Goal: Task Accomplishment & Management: Use online tool/utility

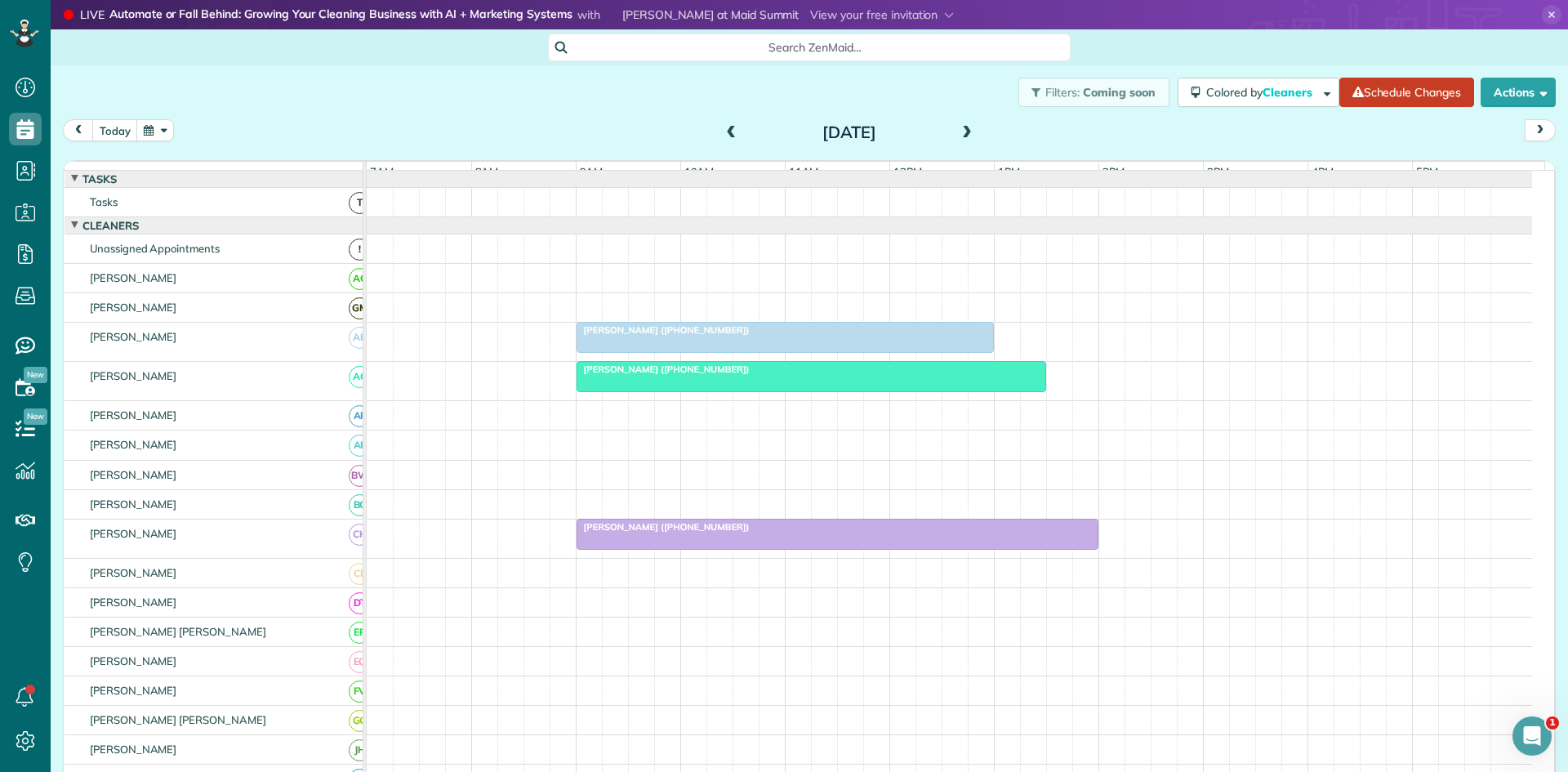
scroll to position [7, 7]
click at [722, 139] on span at bounding box center [731, 133] width 18 height 15
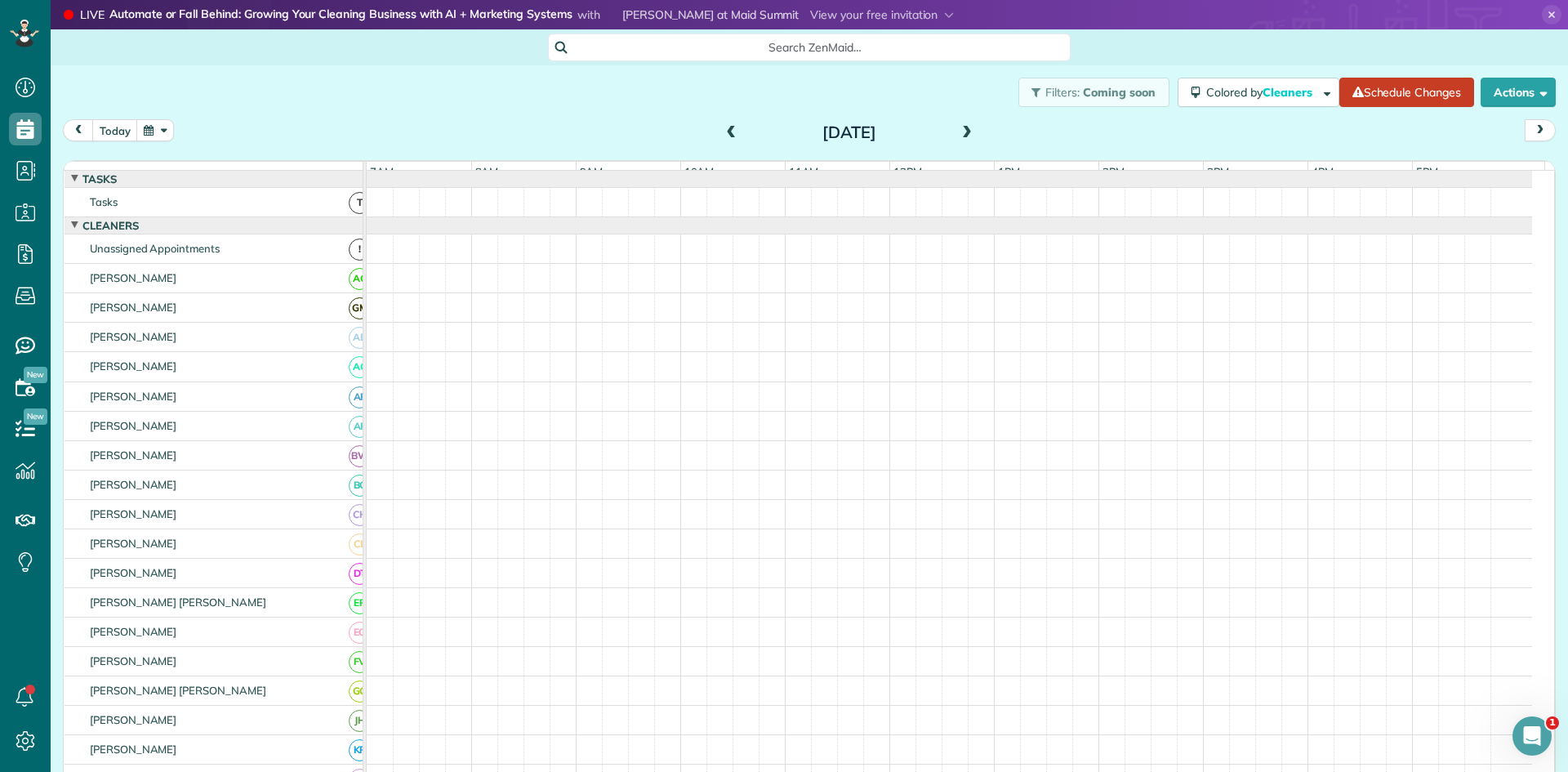
click at [722, 139] on span at bounding box center [731, 133] width 18 height 15
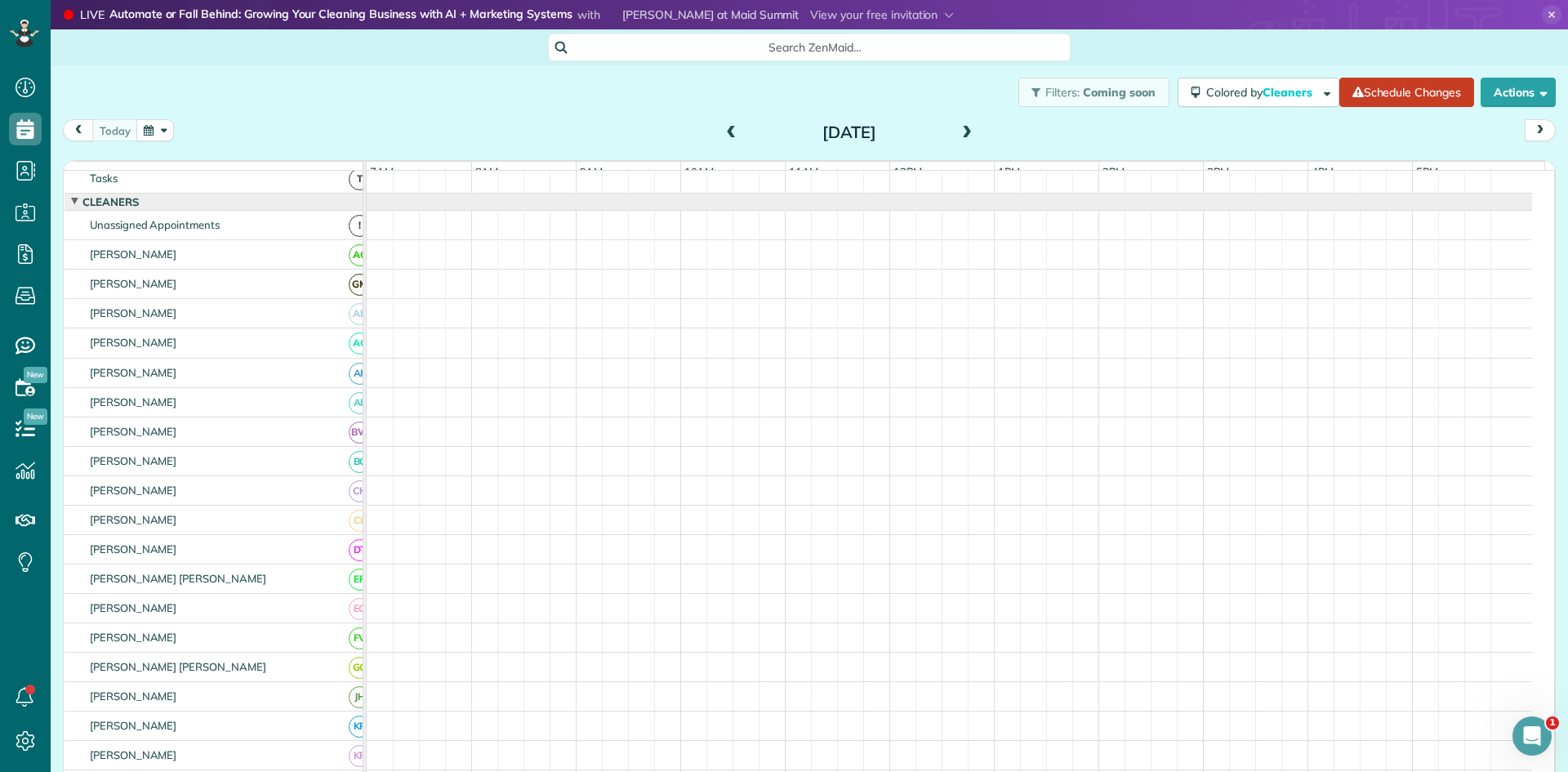
scroll to position [0, 0]
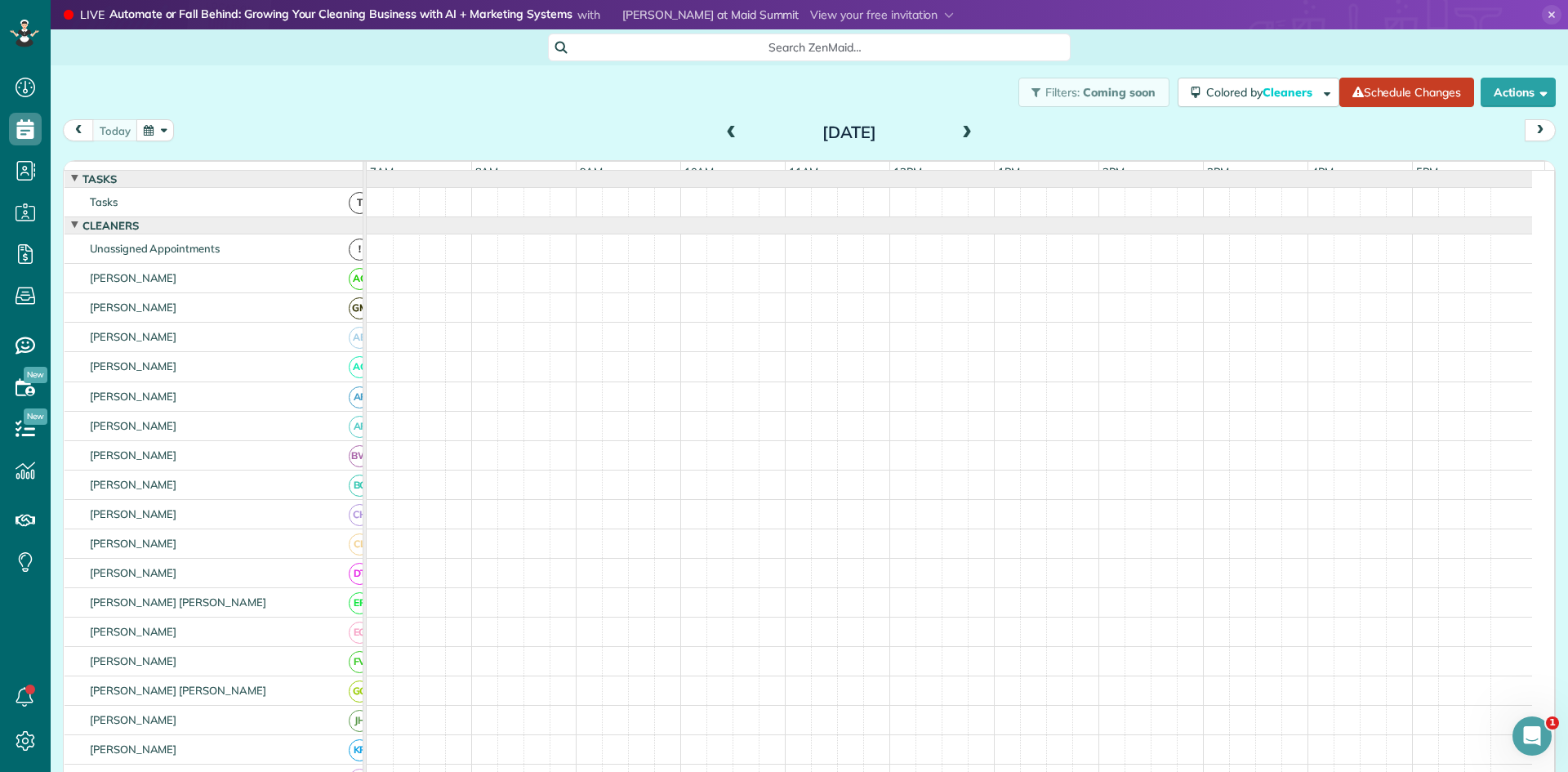
click at [722, 130] on span at bounding box center [731, 133] width 18 height 15
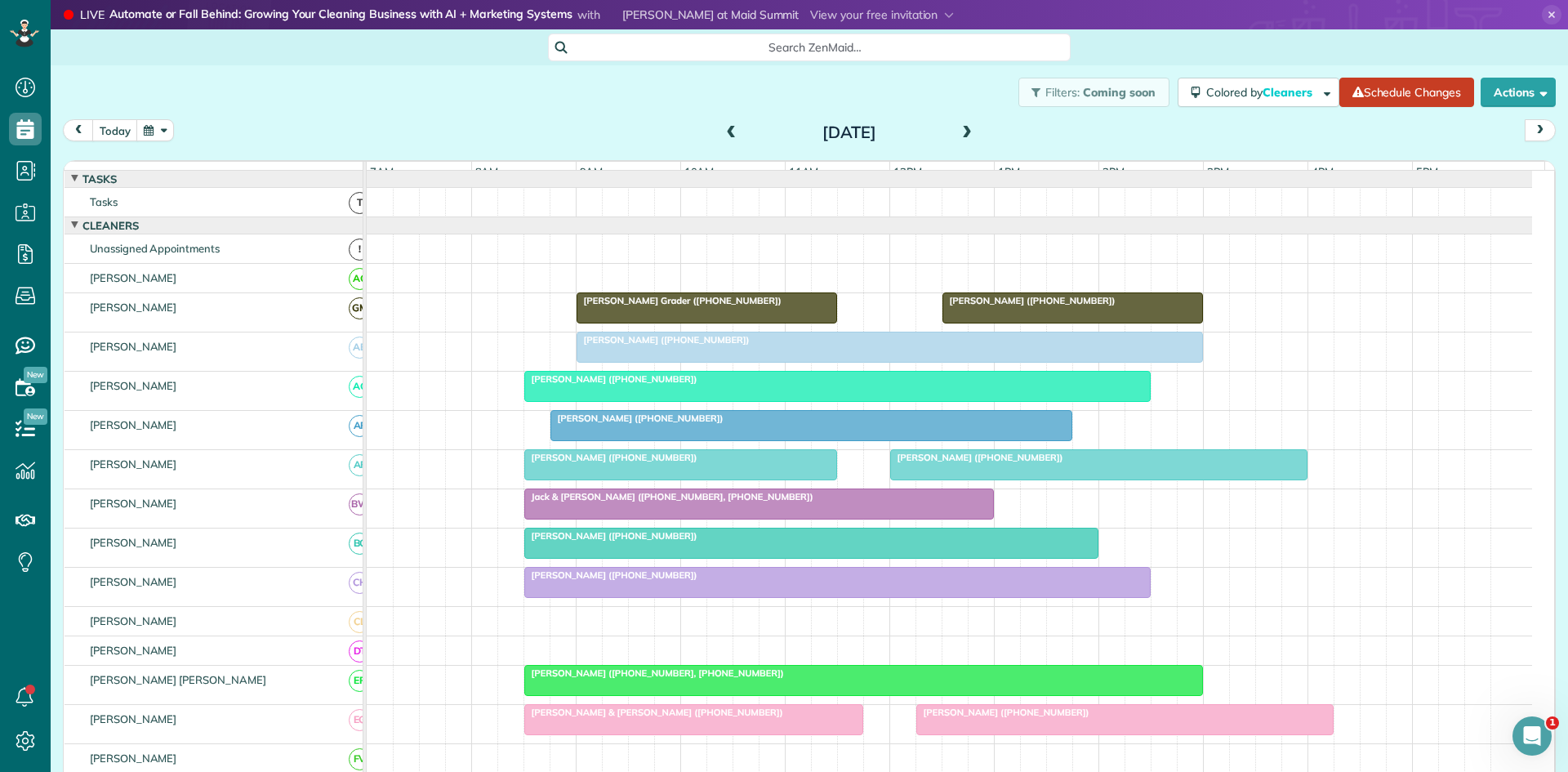
click at [958, 139] on span at bounding box center [967, 133] width 18 height 15
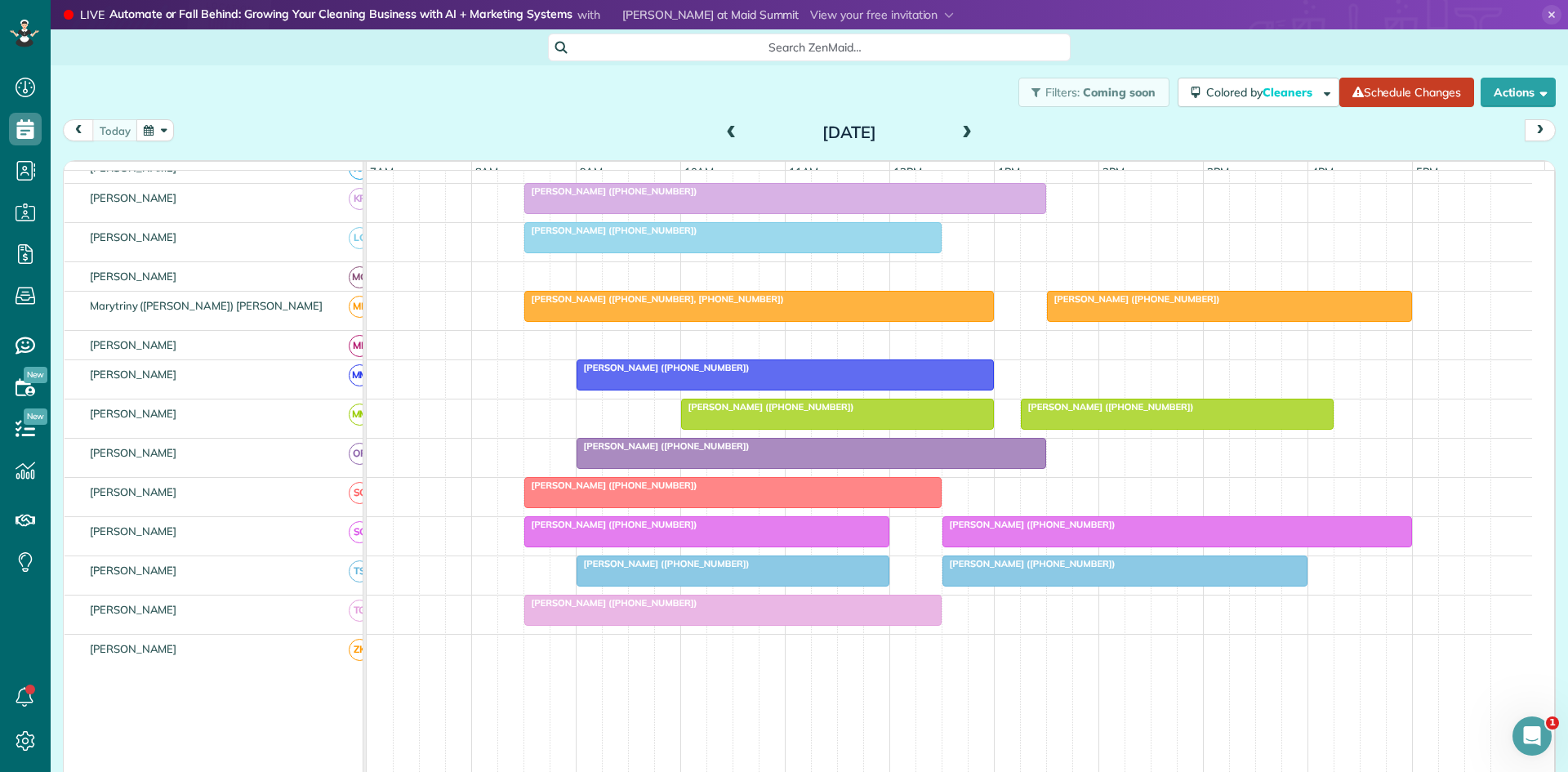
scroll to position [795, 0]
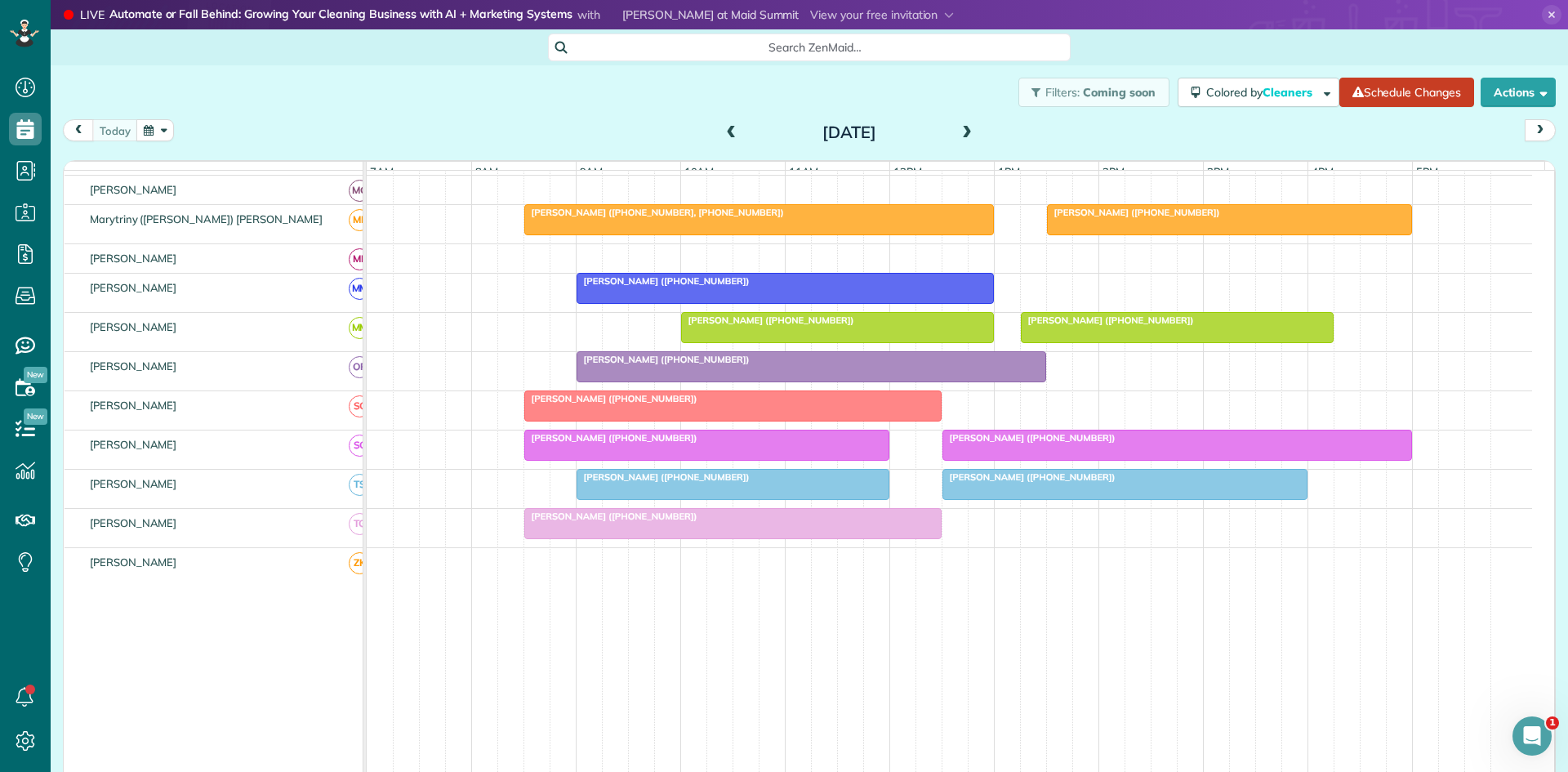
click at [982, 444] on span "Julie Gresens (+18179377152)" at bounding box center [1029, 438] width 175 height 11
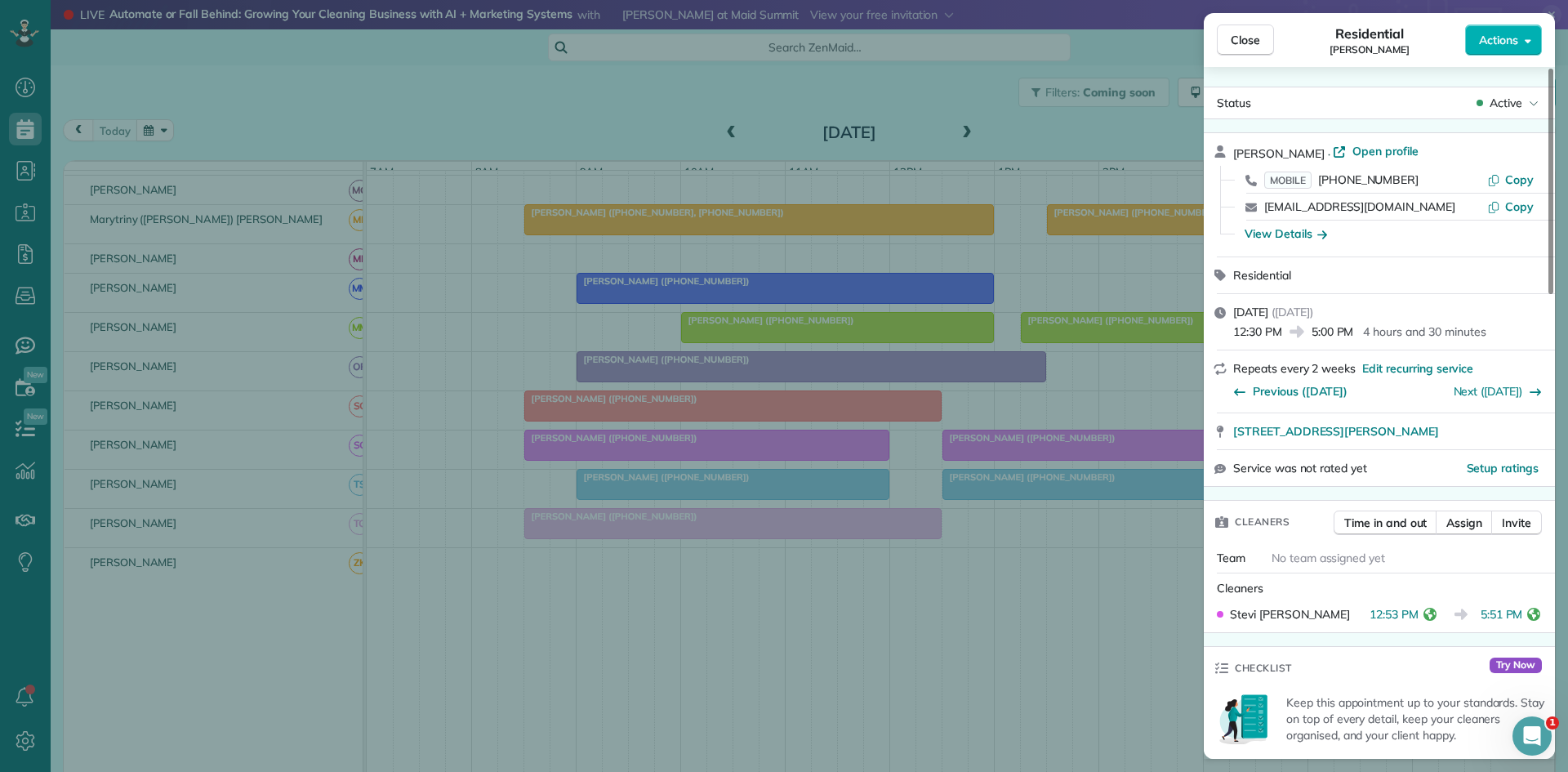
click at [1250, 41] on span "Close" at bounding box center [1244, 40] width 29 height 17
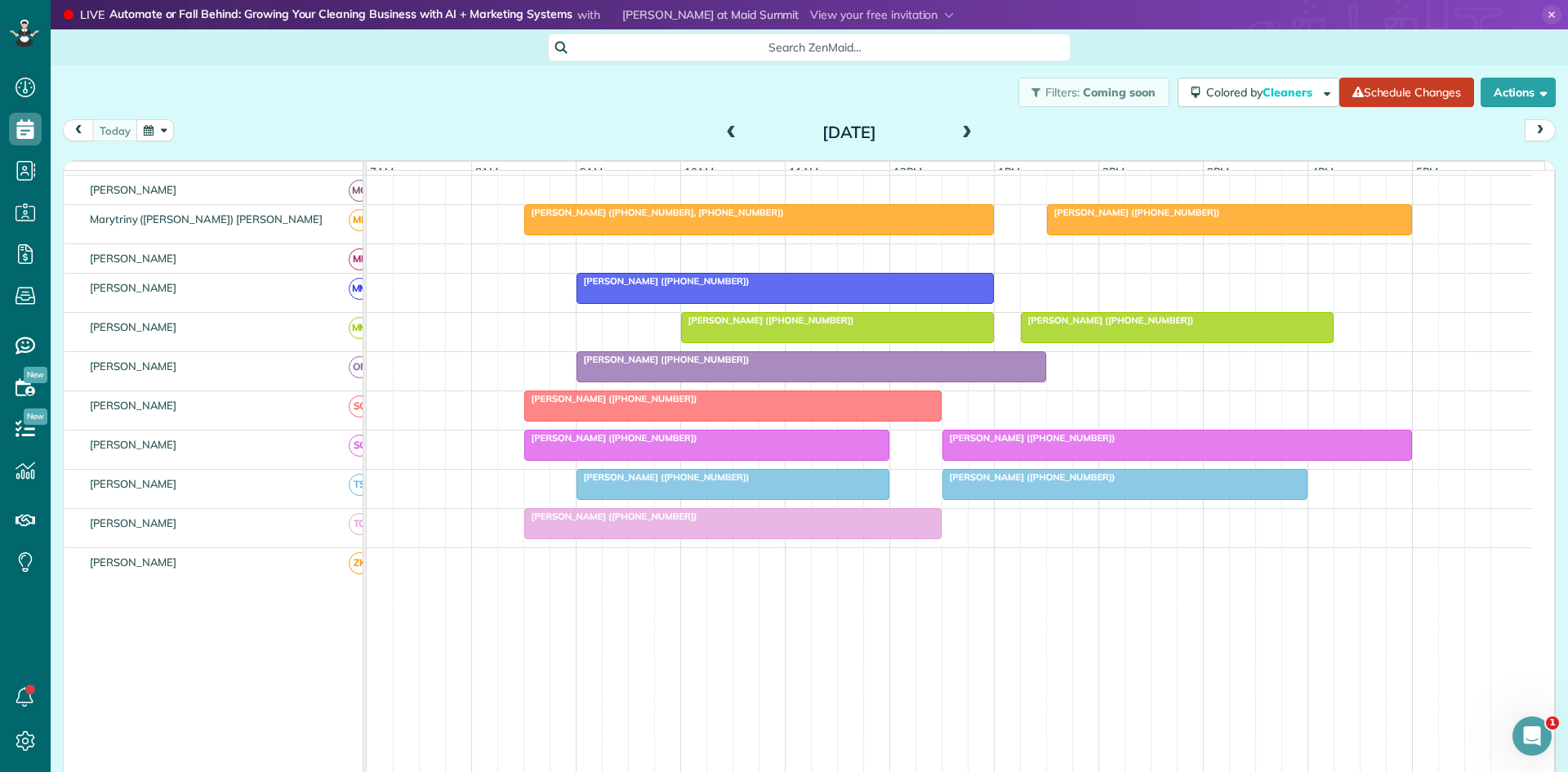
click at [958, 139] on span at bounding box center [967, 133] width 18 height 15
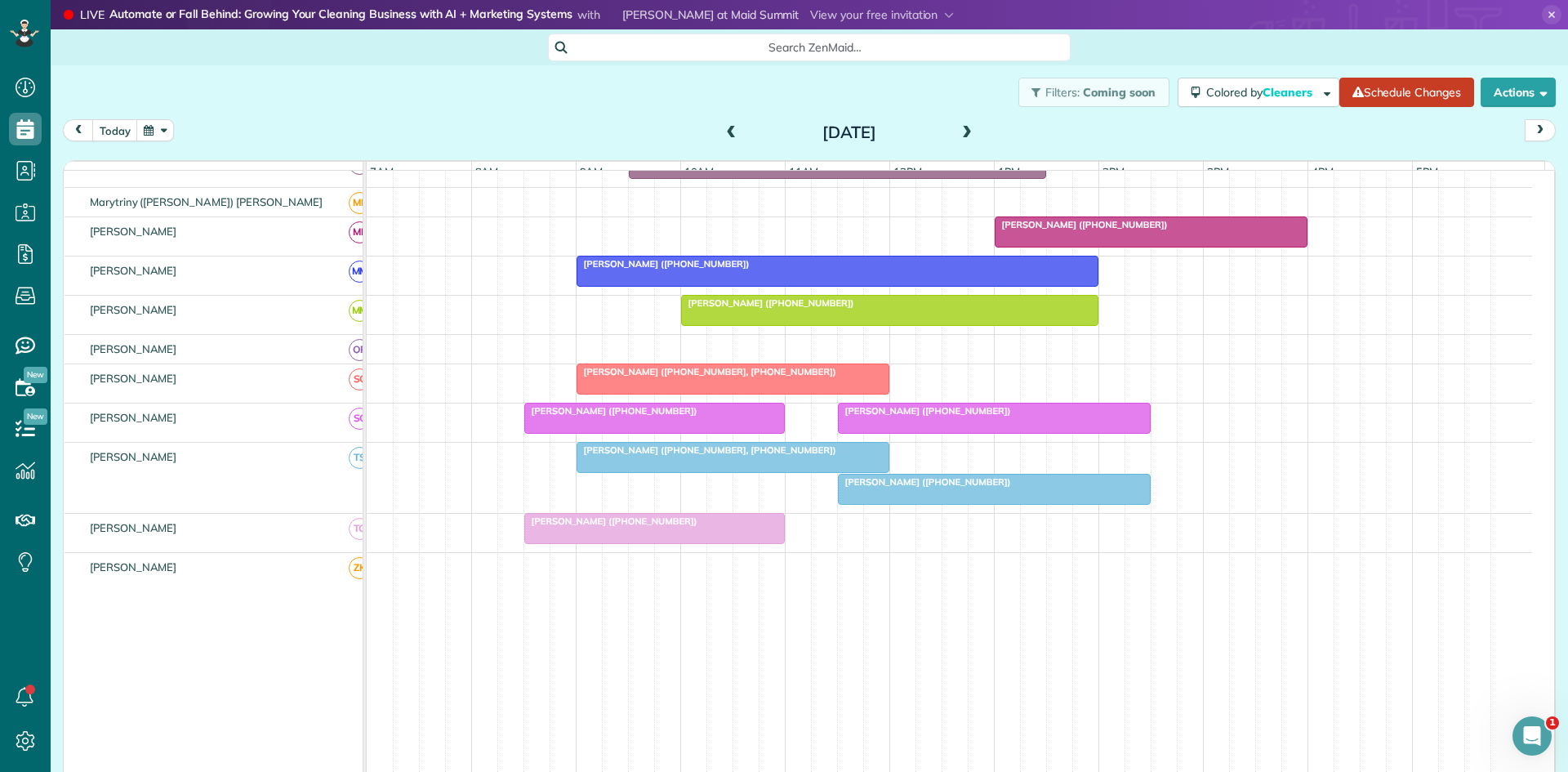
scroll to position [798, 0]
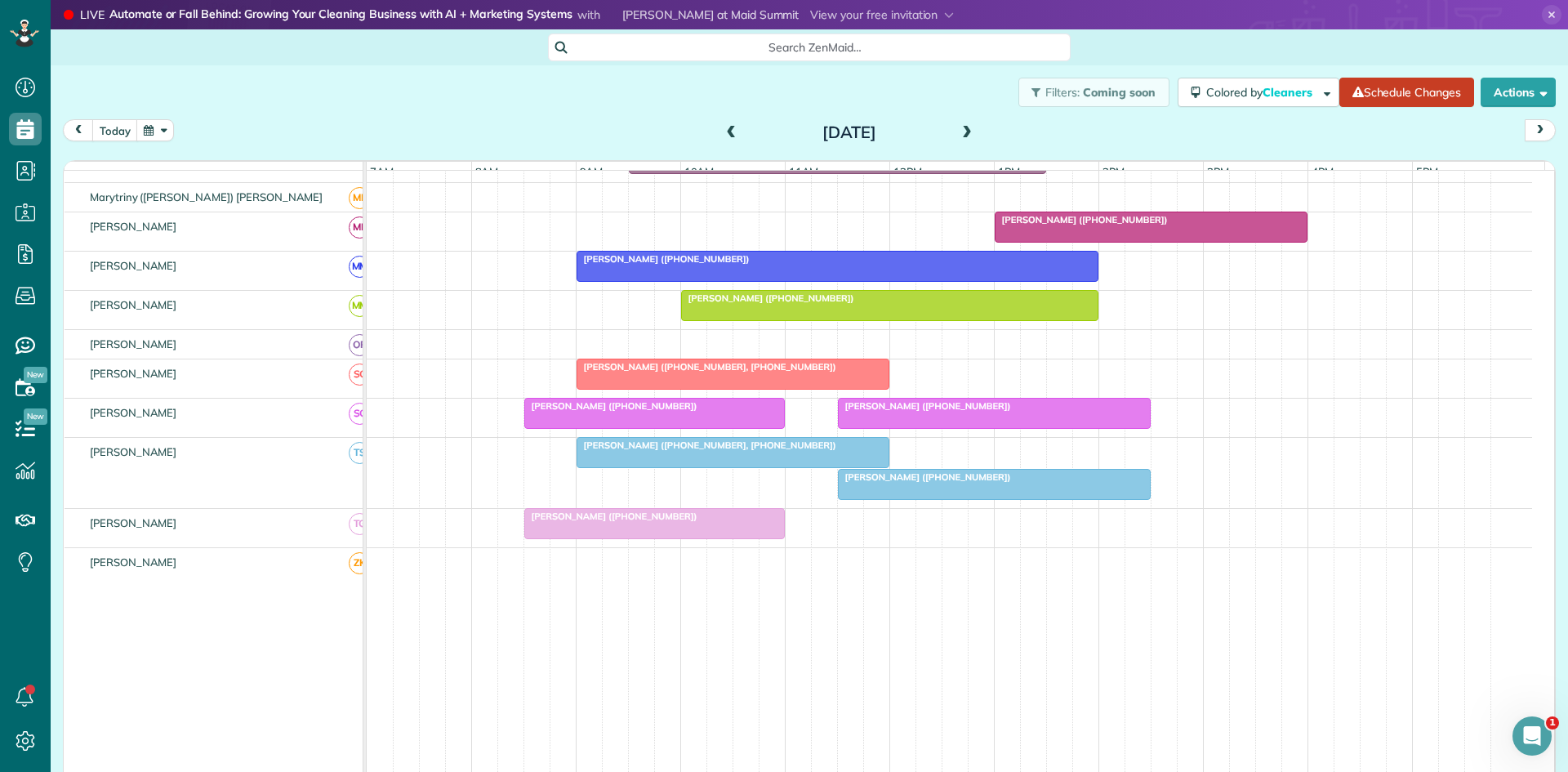
click at [628, 522] on span "Celia Gonzales (+18177731968)" at bounding box center [611, 516] width 175 height 11
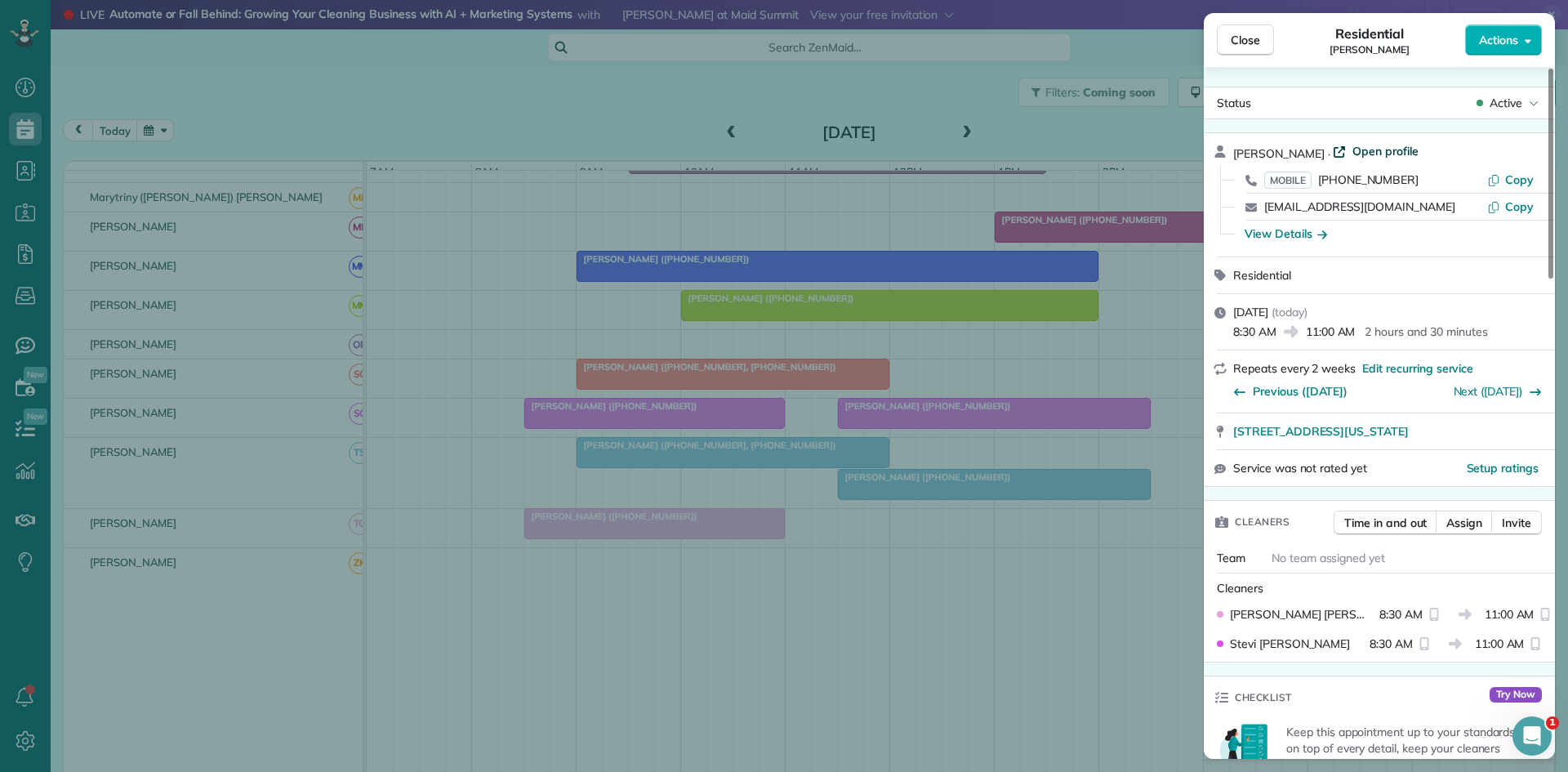
click at [1383, 149] on span "Open profile" at bounding box center [1385, 151] width 66 height 17
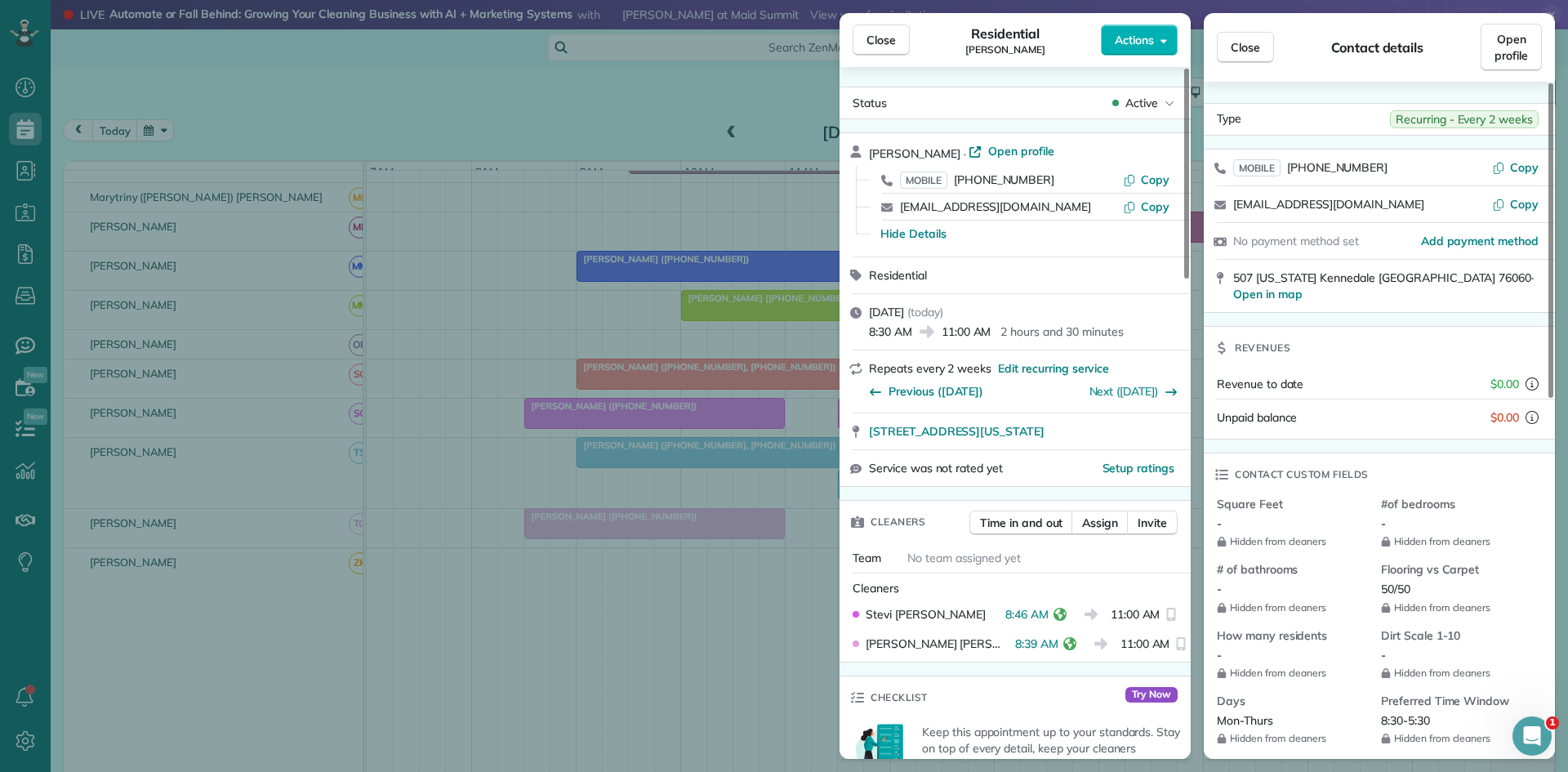
click at [700, 358] on div "Close Residential Celia Gonzales Actions Status Active Celia Gonzales · Open pr…" at bounding box center [784, 386] width 1568 height 772
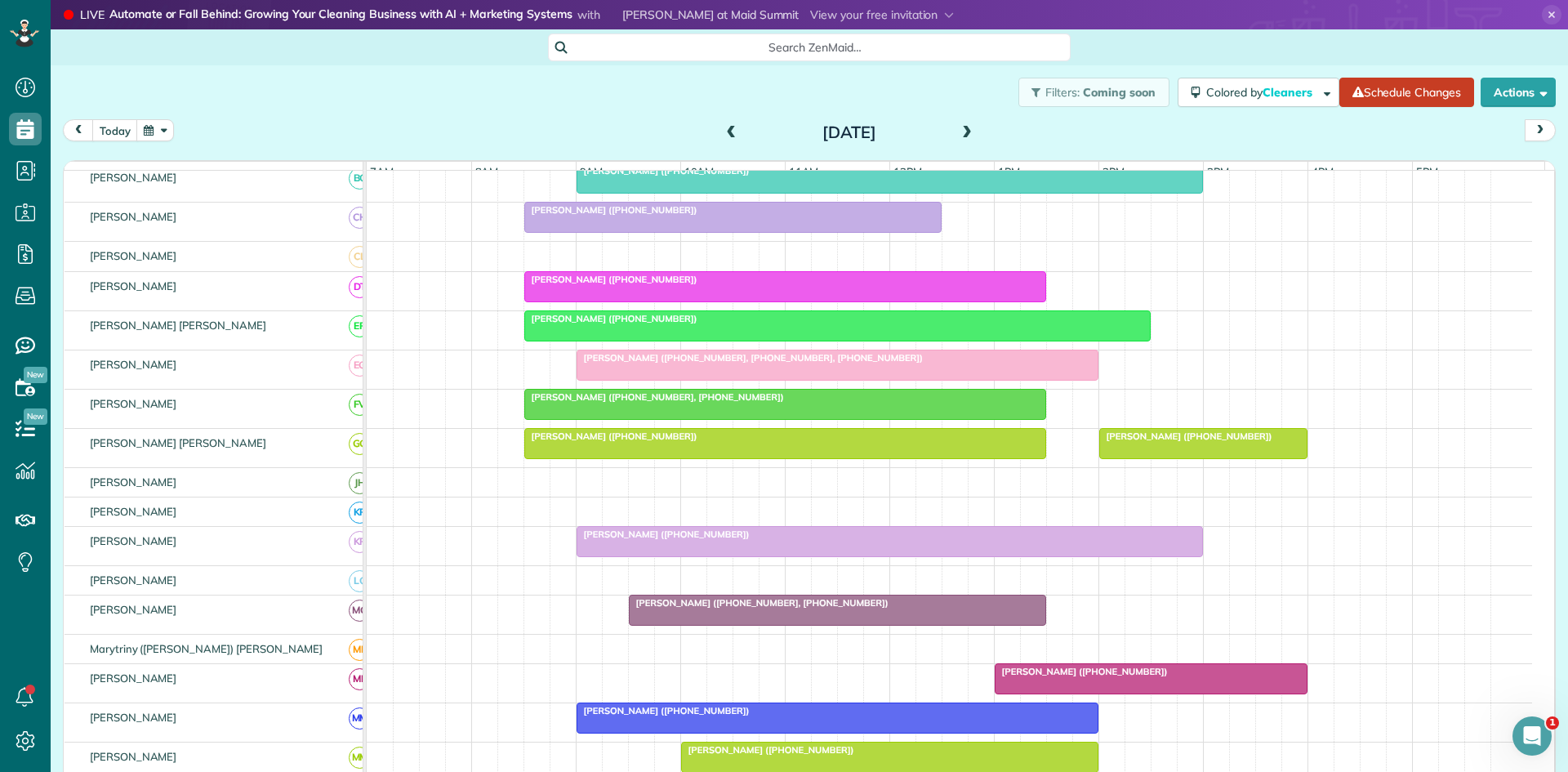
click at [623, 458] on div at bounding box center [785, 443] width 520 height 29
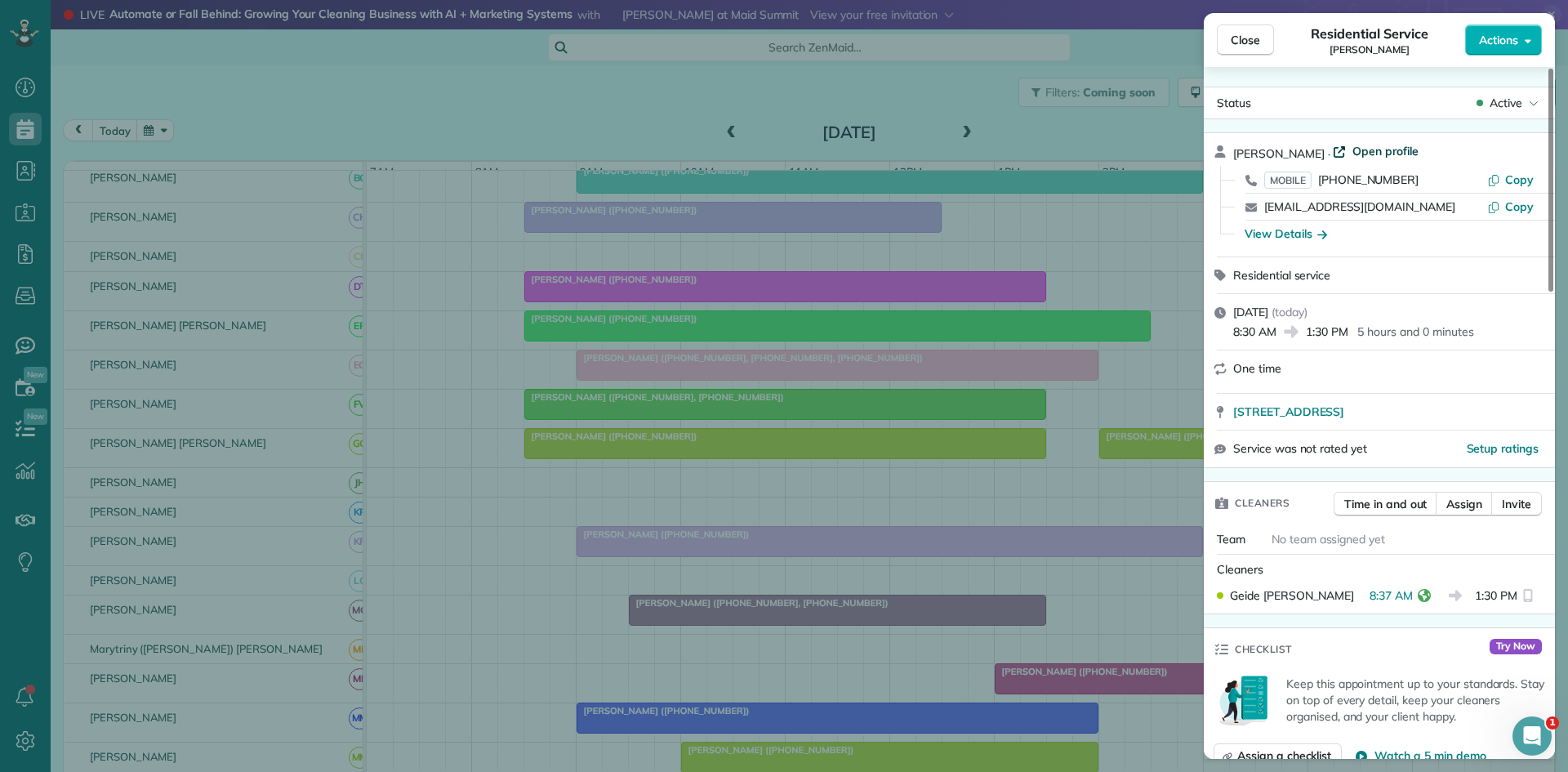
click at [1398, 157] on span "Open profile" at bounding box center [1385, 151] width 66 height 17
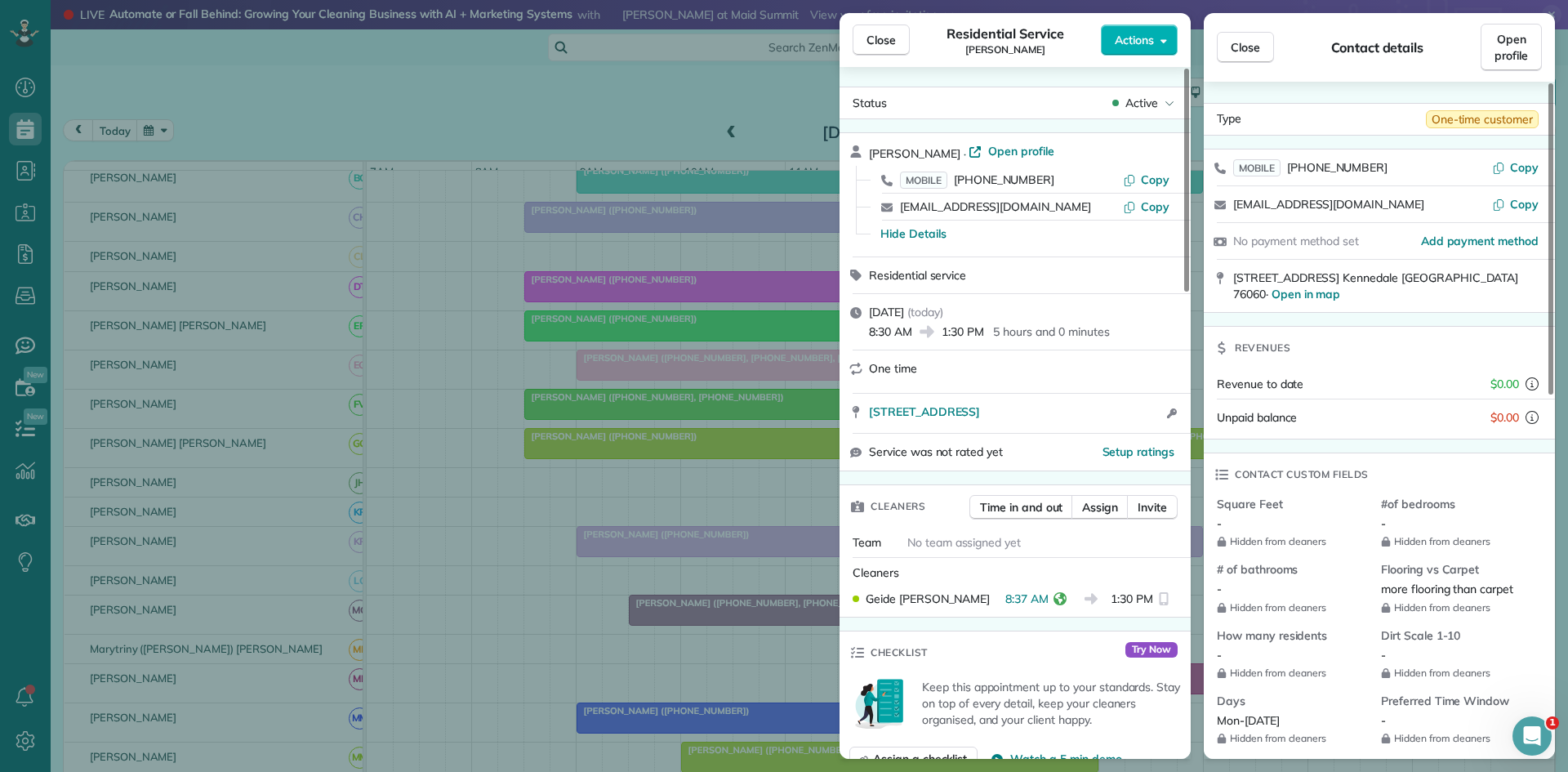
click at [781, 83] on div "Close Residential Service Theresa Pulliam Actions Status Active Theresa Pulliam…" at bounding box center [784, 386] width 1568 height 772
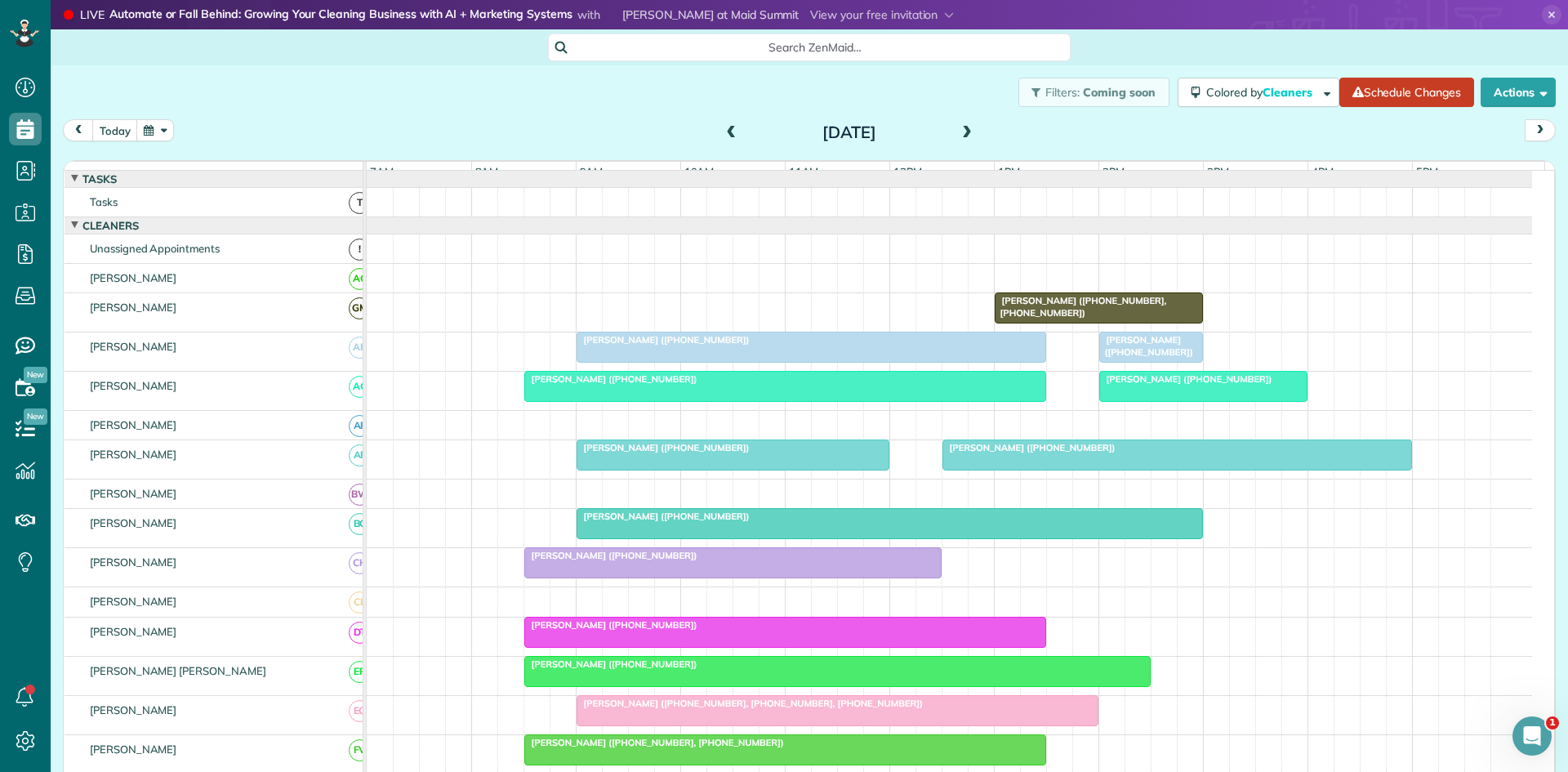
click at [876, 362] on div at bounding box center [811, 347] width 468 height 29
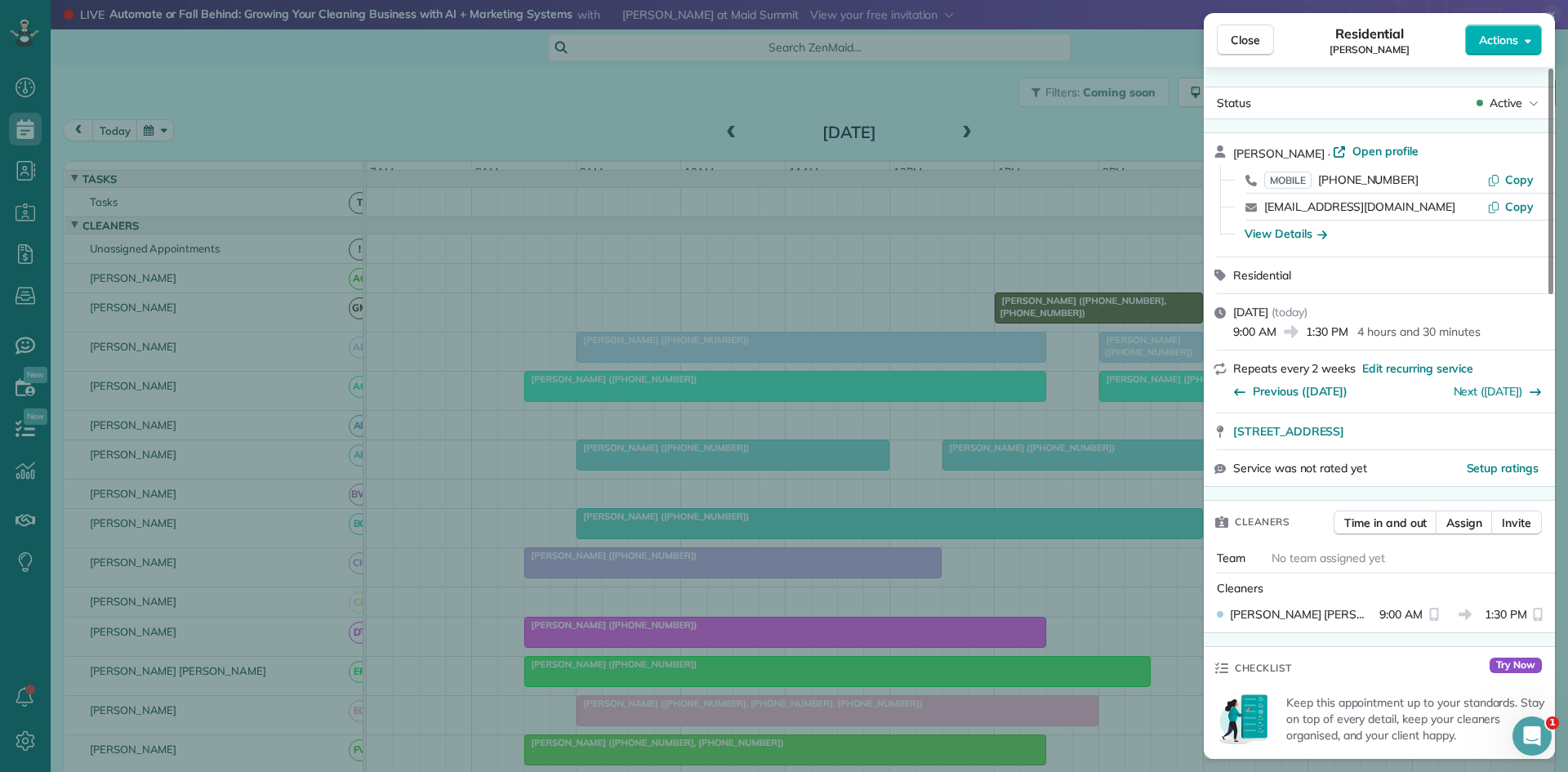
click at [831, 365] on div "Close Residential Jimmie Thomas Actions Status Active Jimmie Thomas · Open prof…" at bounding box center [784, 386] width 1568 height 772
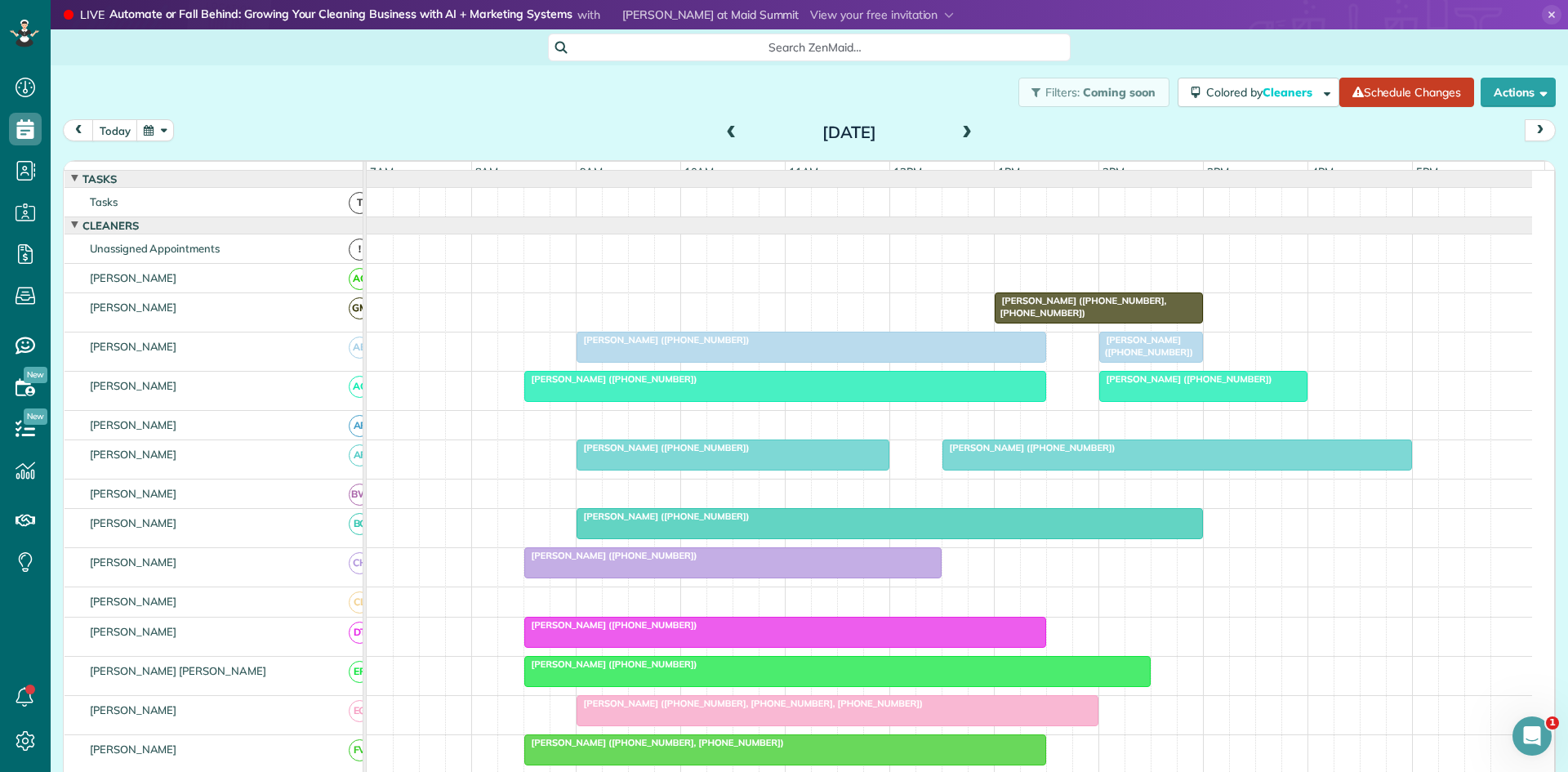
click at [634, 401] on div at bounding box center [785, 386] width 520 height 29
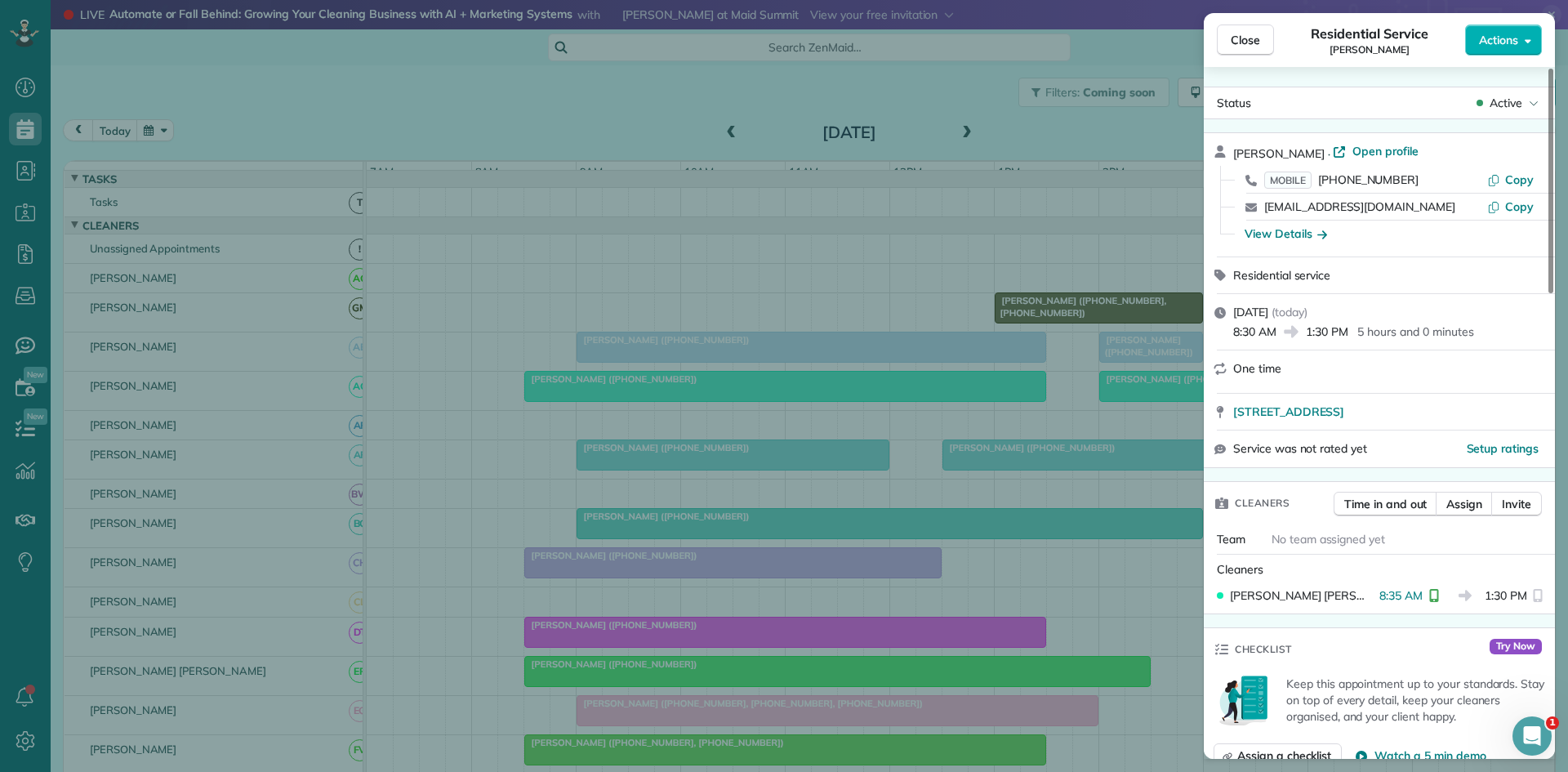
click at [823, 446] on div "Close Residential Service Amy Trousdale Actions Status Active Amy Trousdale · O…" at bounding box center [784, 386] width 1568 height 772
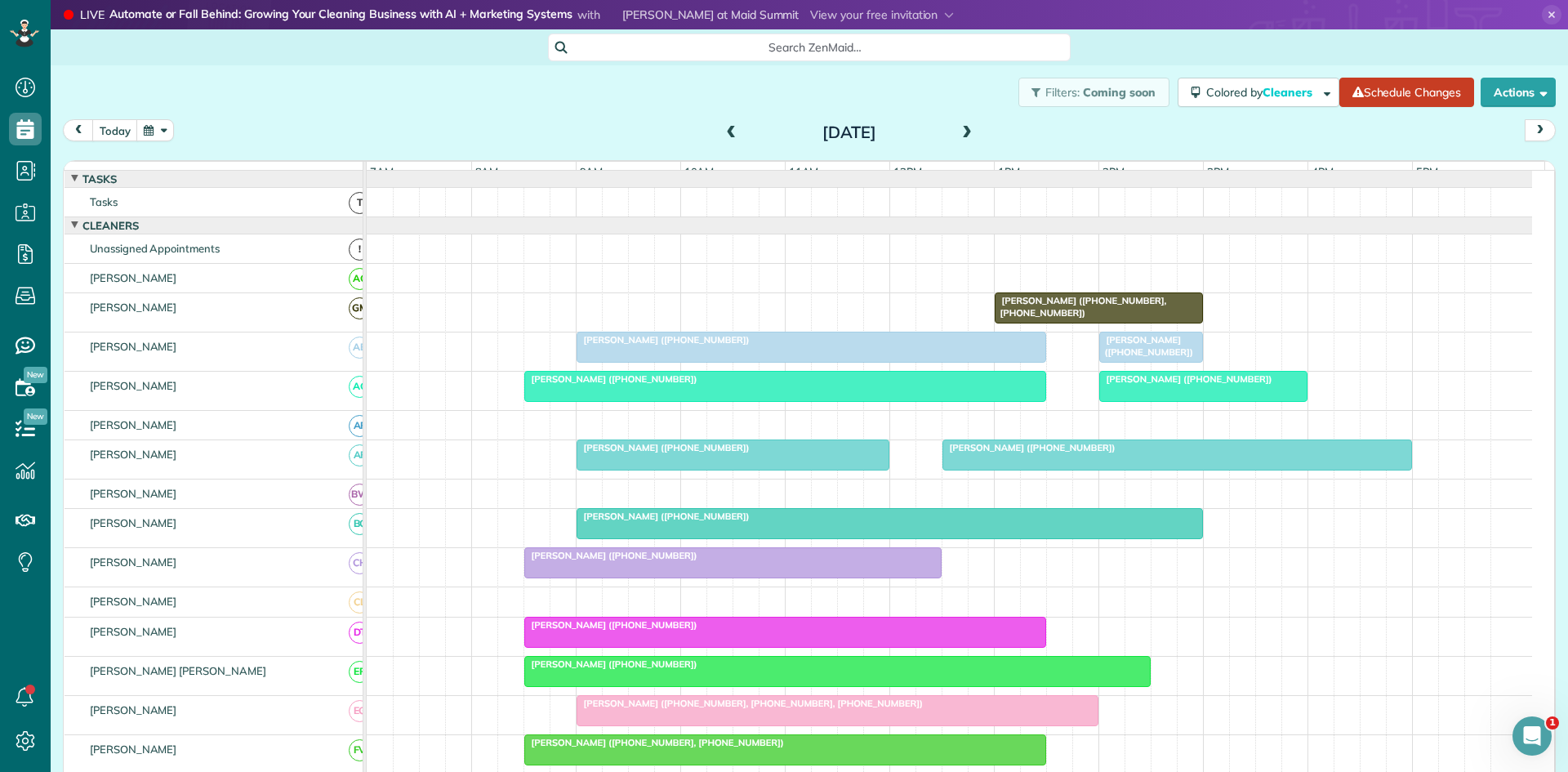
click at [642, 453] on span "Barbara Hutchinson (+18172699526)" at bounding box center [663, 447] width 175 height 11
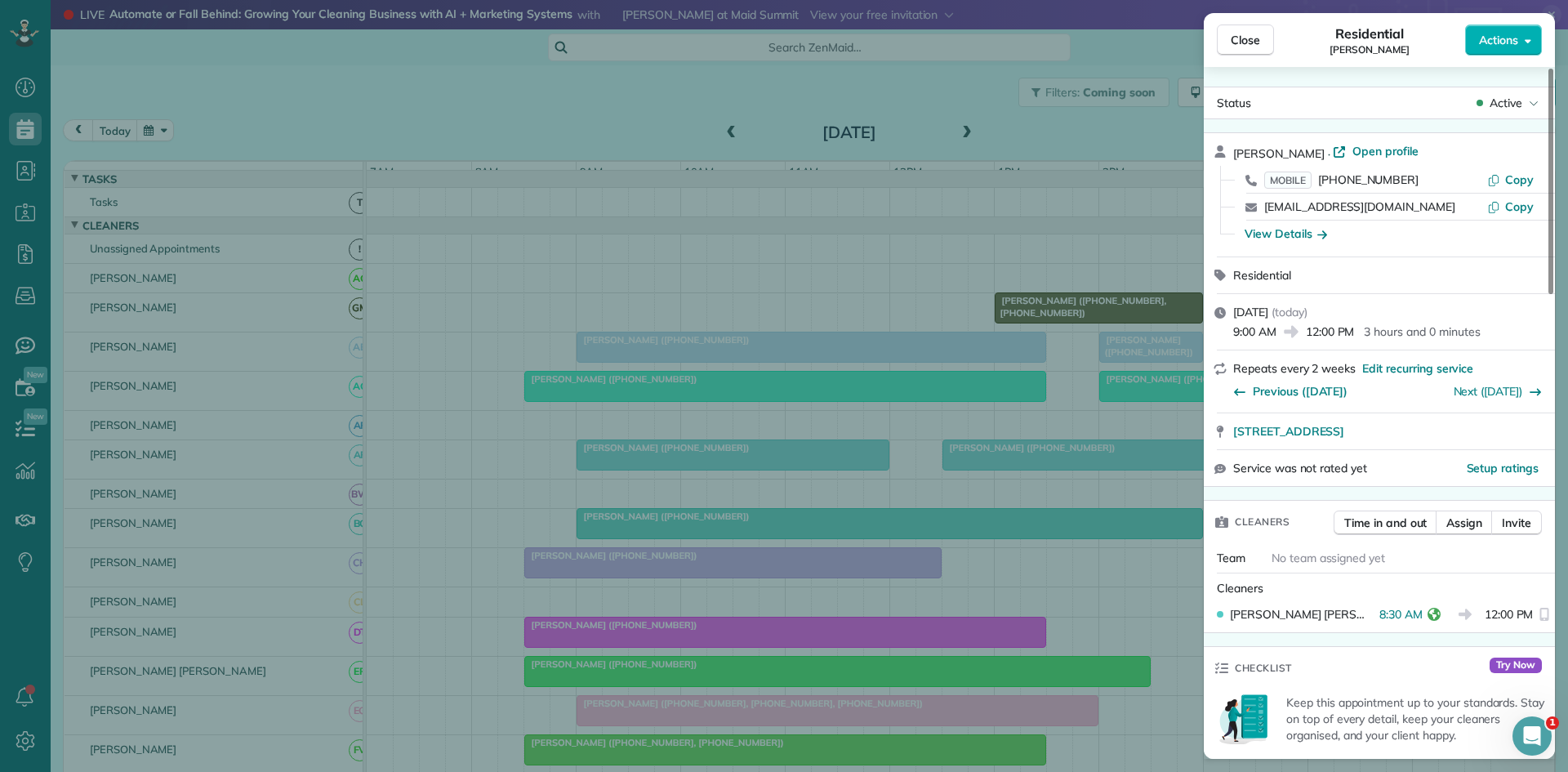
click at [705, 524] on div "Close Residential Barbara Hutchinson Actions Status Active Barbara Hutchinson ·…" at bounding box center [784, 386] width 1568 height 772
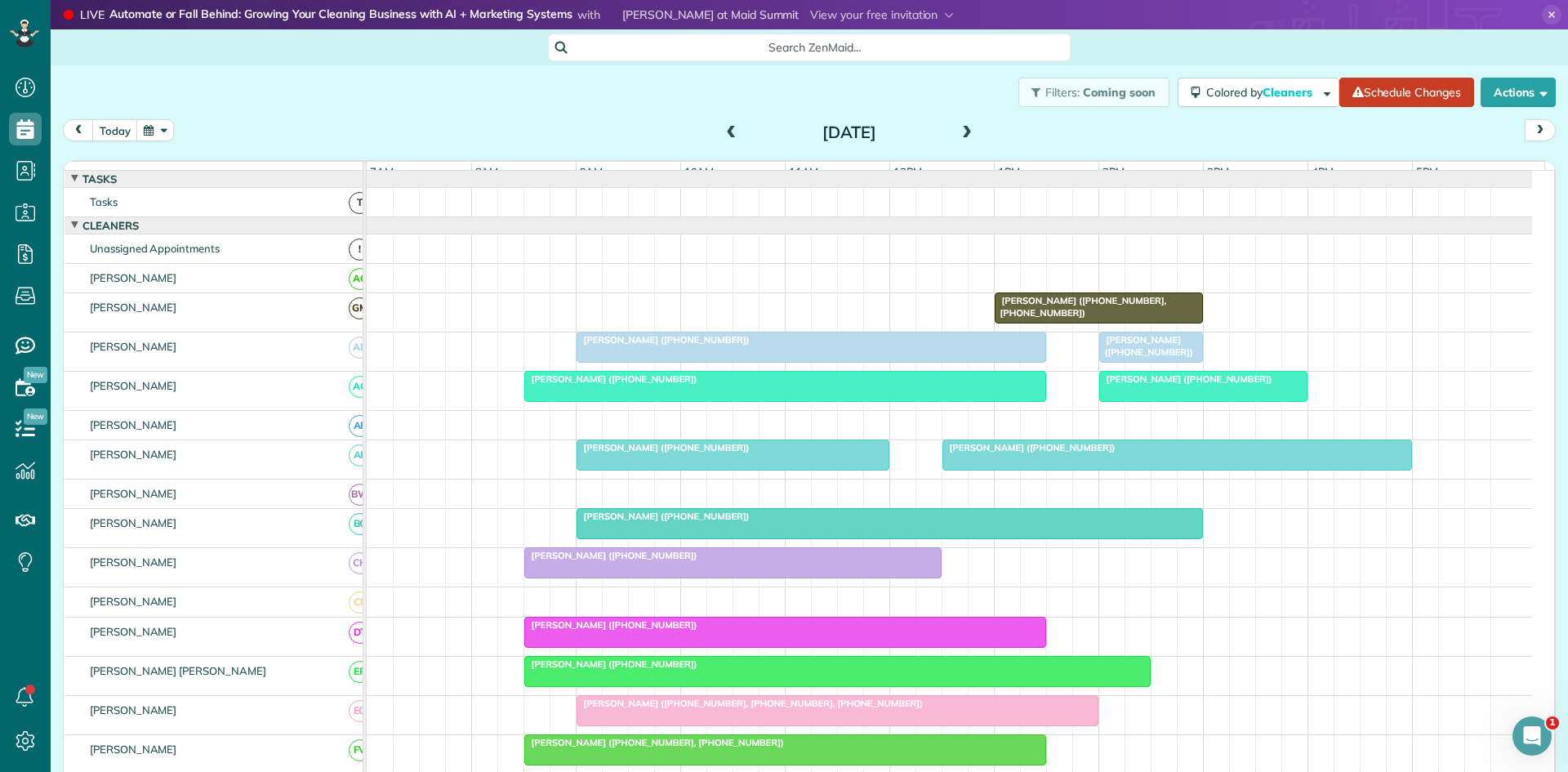
scroll to position [272, 0]
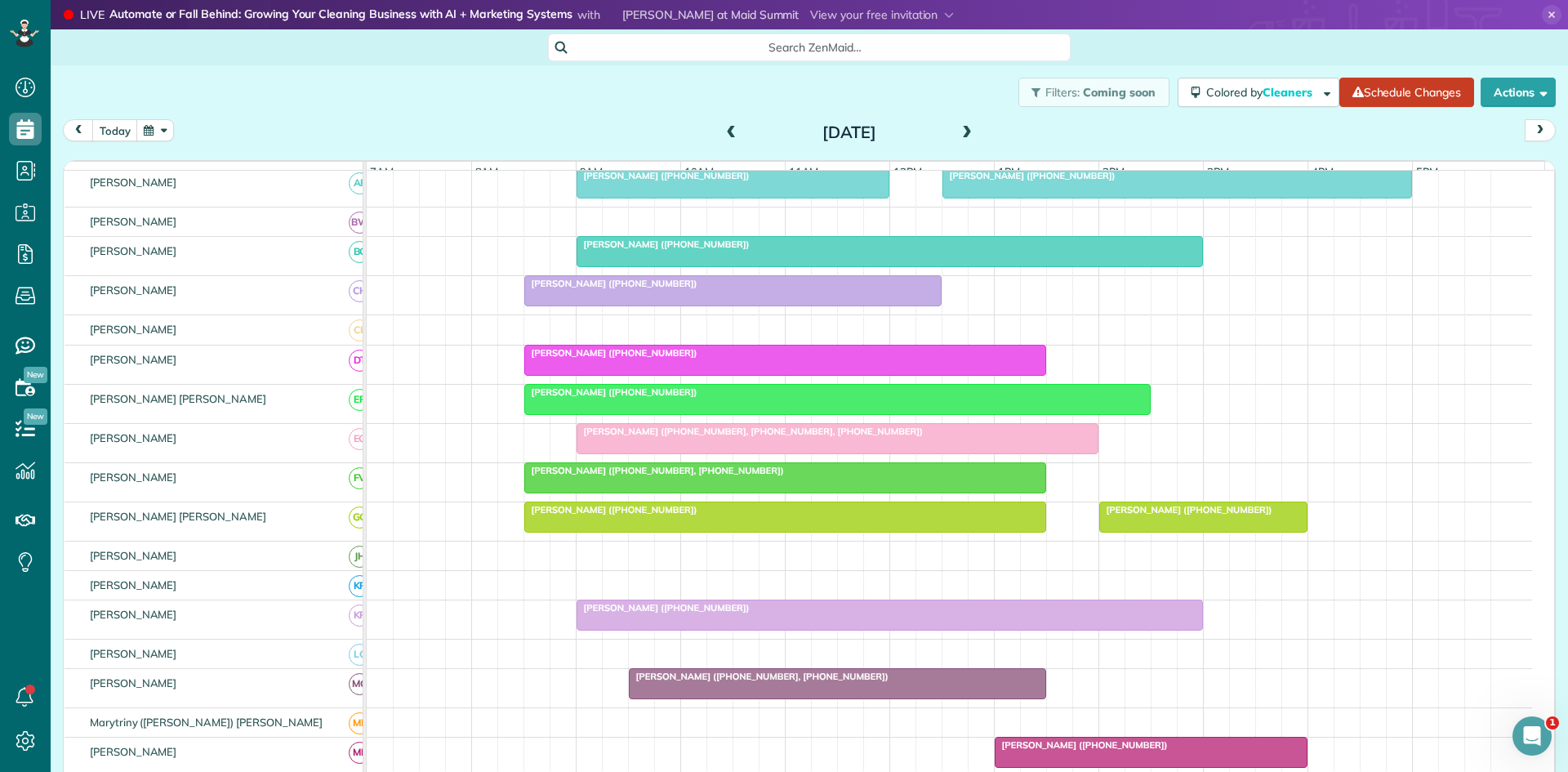
click at [625, 250] on span "Bill Tyler (+18177813483)" at bounding box center [663, 244] width 175 height 11
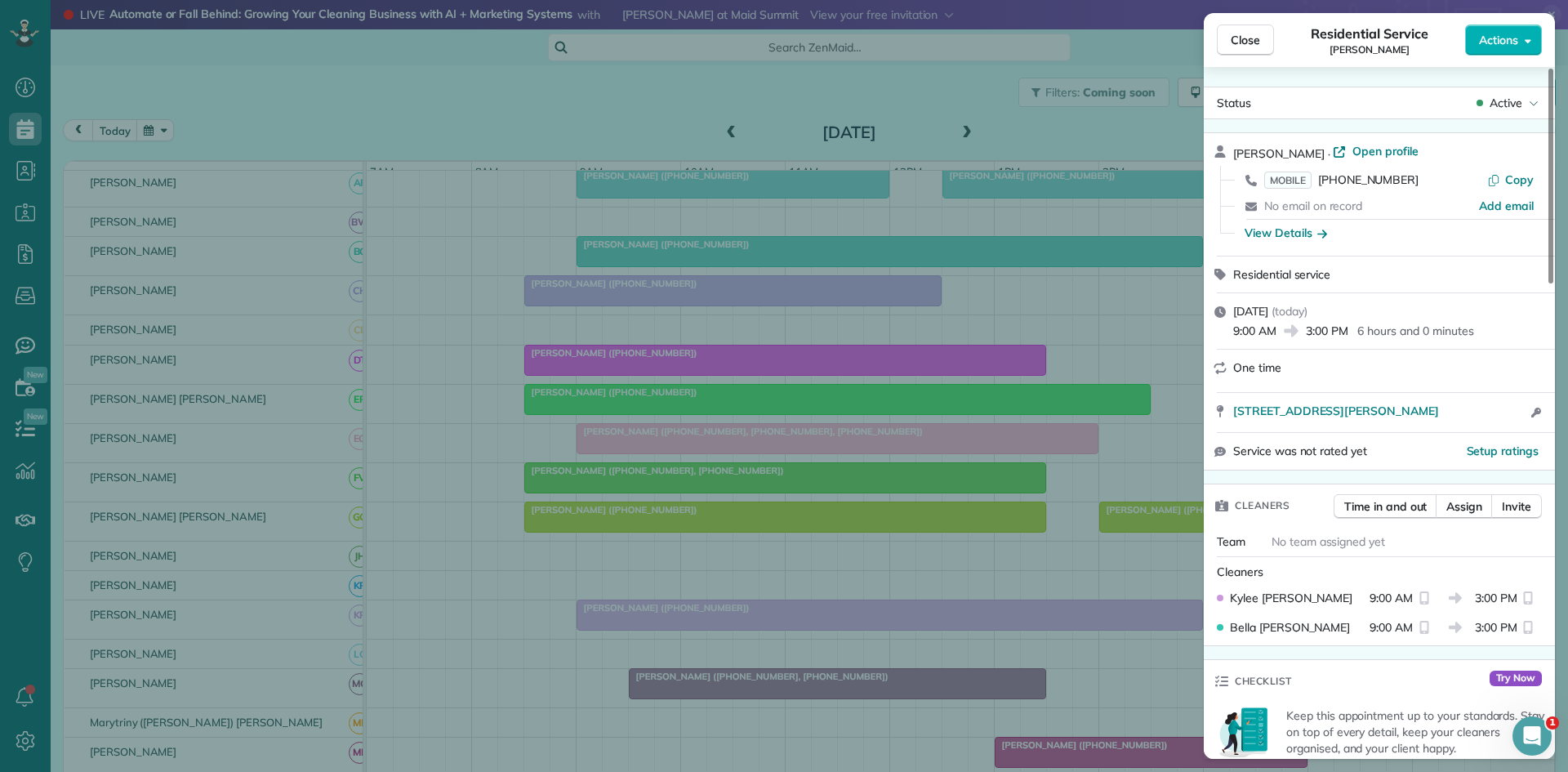
drag, startPoint x: 741, startPoint y: 342, endPoint x: 754, endPoint y: 344, distance: 13.2
click at [743, 342] on div "Close Residential Service Bill Tyler Actions Status Active Bill Tyler · Open pr…" at bounding box center [784, 386] width 1568 height 772
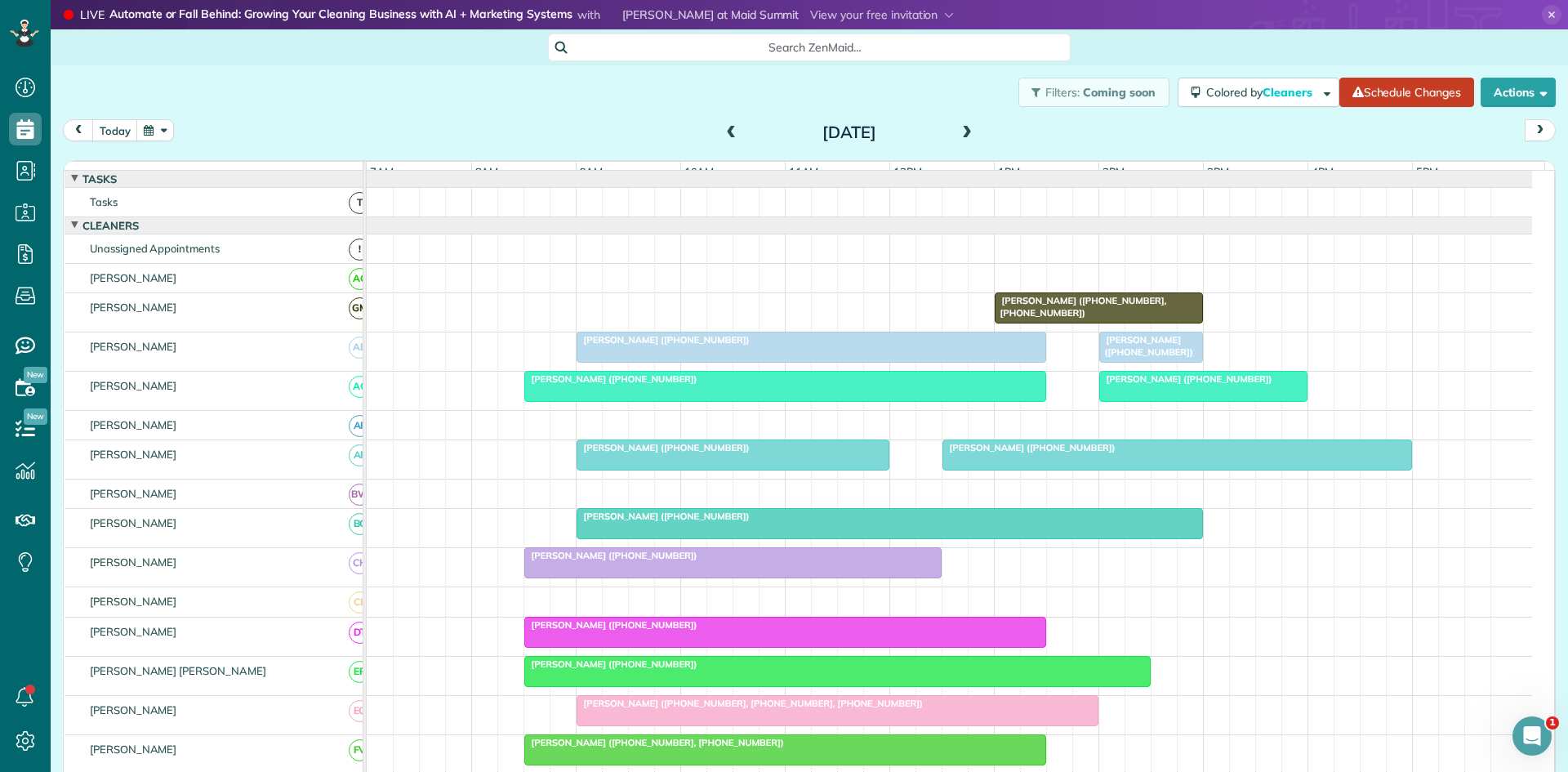
click at [678, 346] on div "Jimmie Thomas (+15049080874)" at bounding box center [810, 340] width 459 height 11
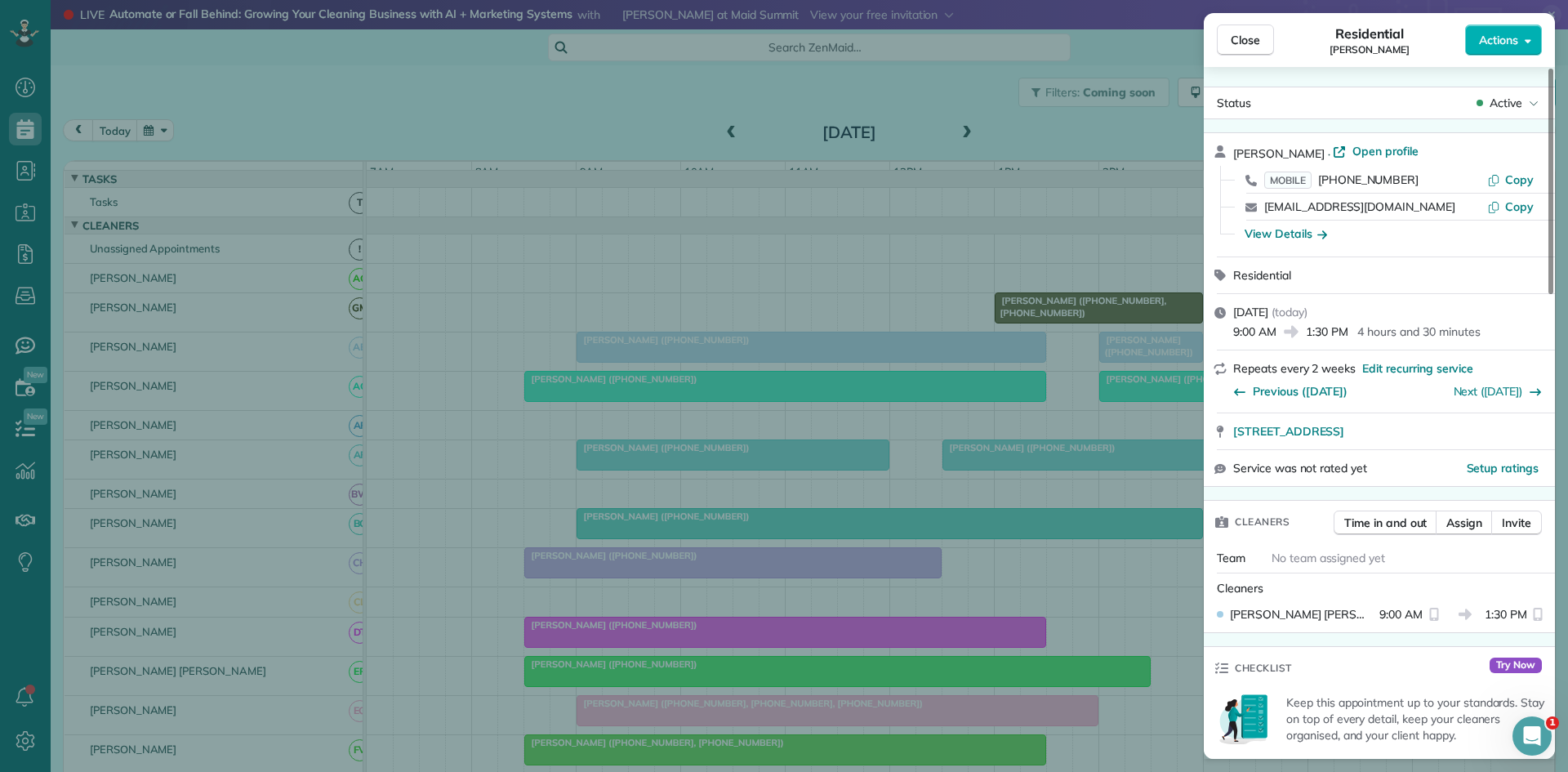
click at [698, 402] on div "Close Residential Jimmie Thomas Actions Status Active Jimmie Thomas · Open prof…" at bounding box center [784, 386] width 1568 height 772
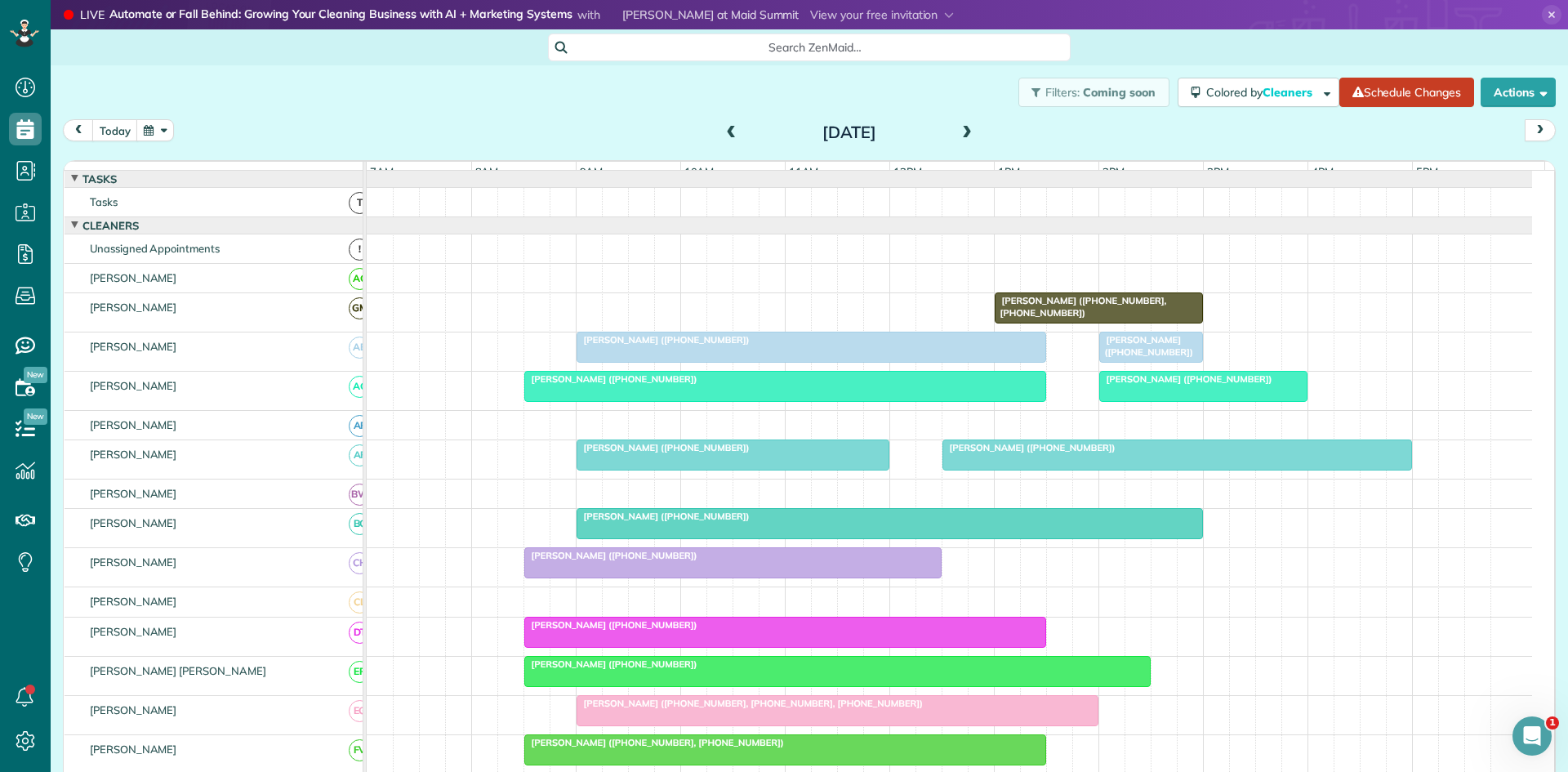
click at [635, 401] on div at bounding box center [785, 386] width 520 height 29
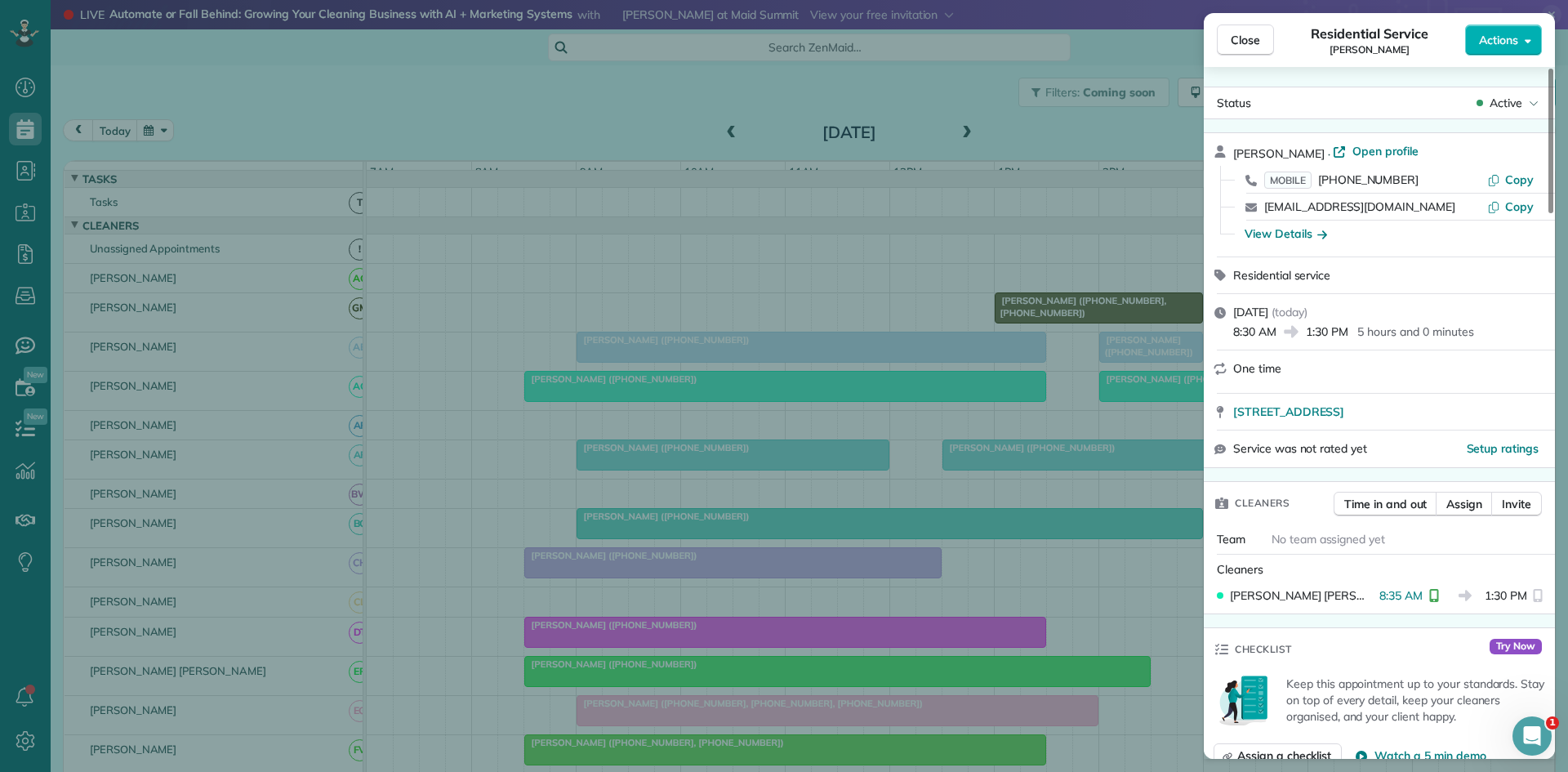
drag, startPoint x: 657, startPoint y: 481, endPoint x: 656, endPoint y: 492, distance: 11.0
click at [657, 483] on div "Close Residential Service Amy Trousdale Actions Status Active Amy Trousdale · O…" at bounding box center [784, 386] width 1568 height 772
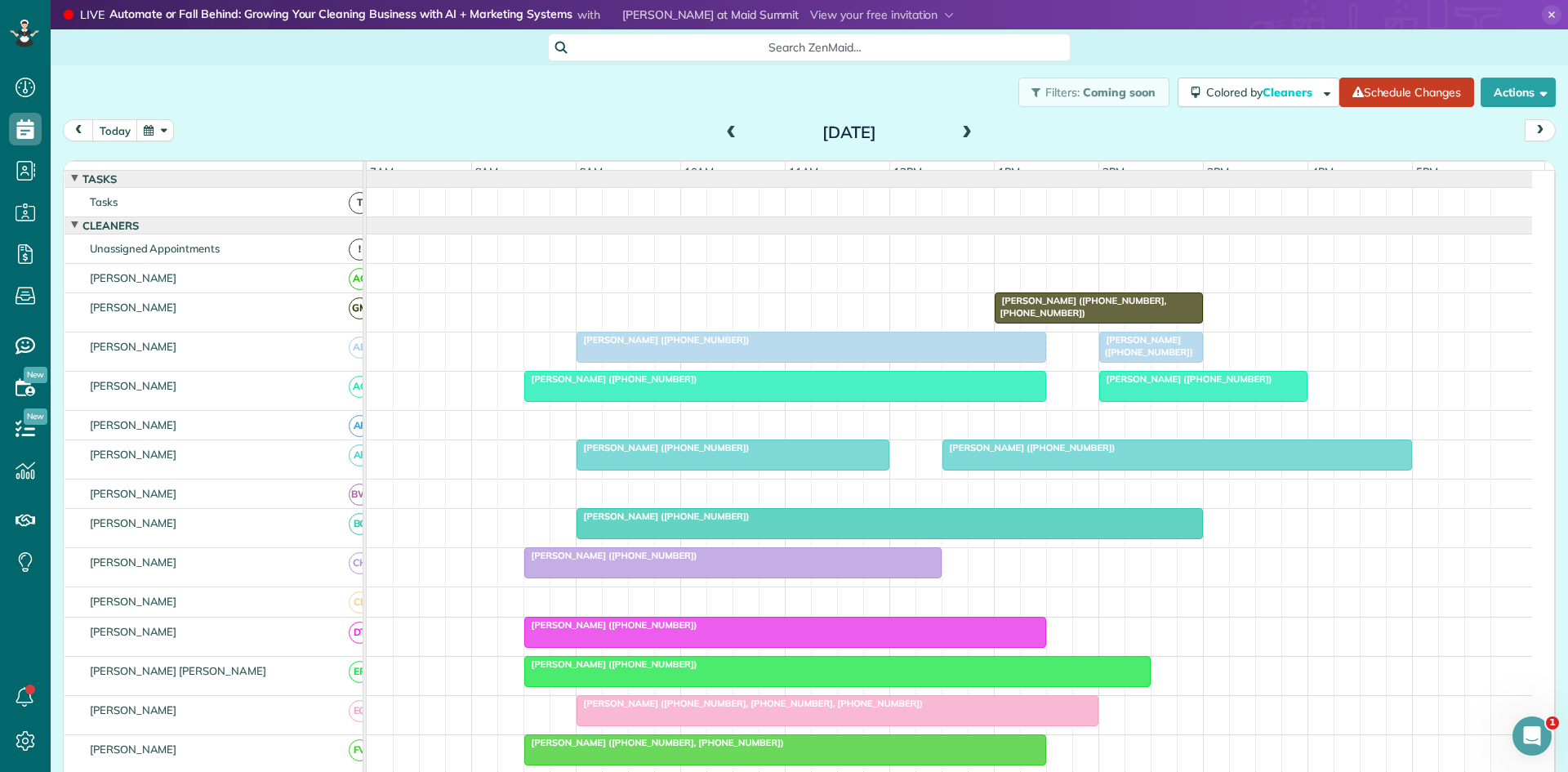
click at [631, 468] on div at bounding box center [733, 454] width 311 height 29
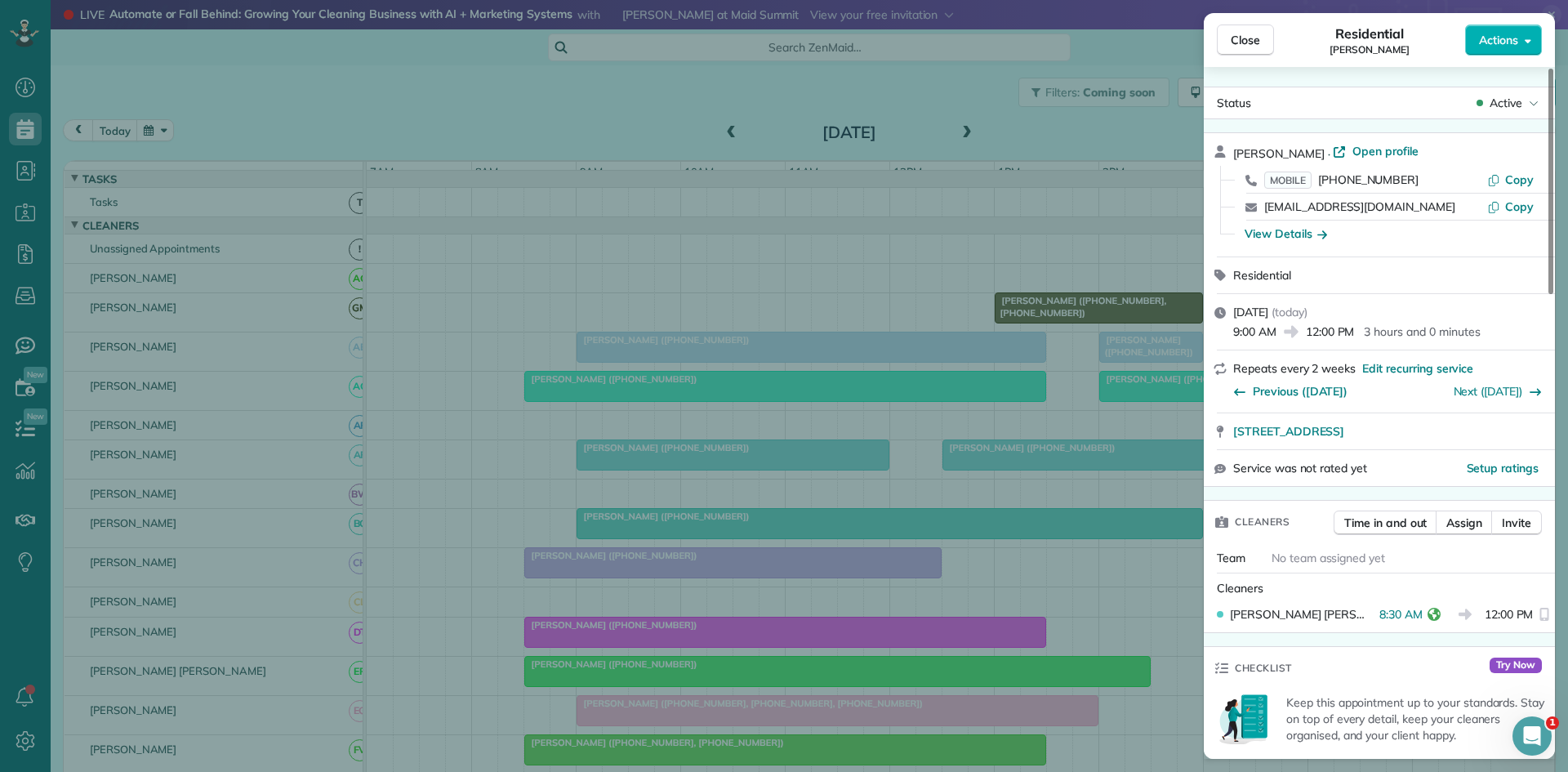
drag, startPoint x: 649, startPoint y: 485, endPoint x: 645, endPoint y: 511, distance: 26.3
click at [649, 491] on div "Close Residential Barbara Hutchinson Actions Status Active Barbara Hutchinson ·…" at bounding box center [784, 386] width 1568 height 772
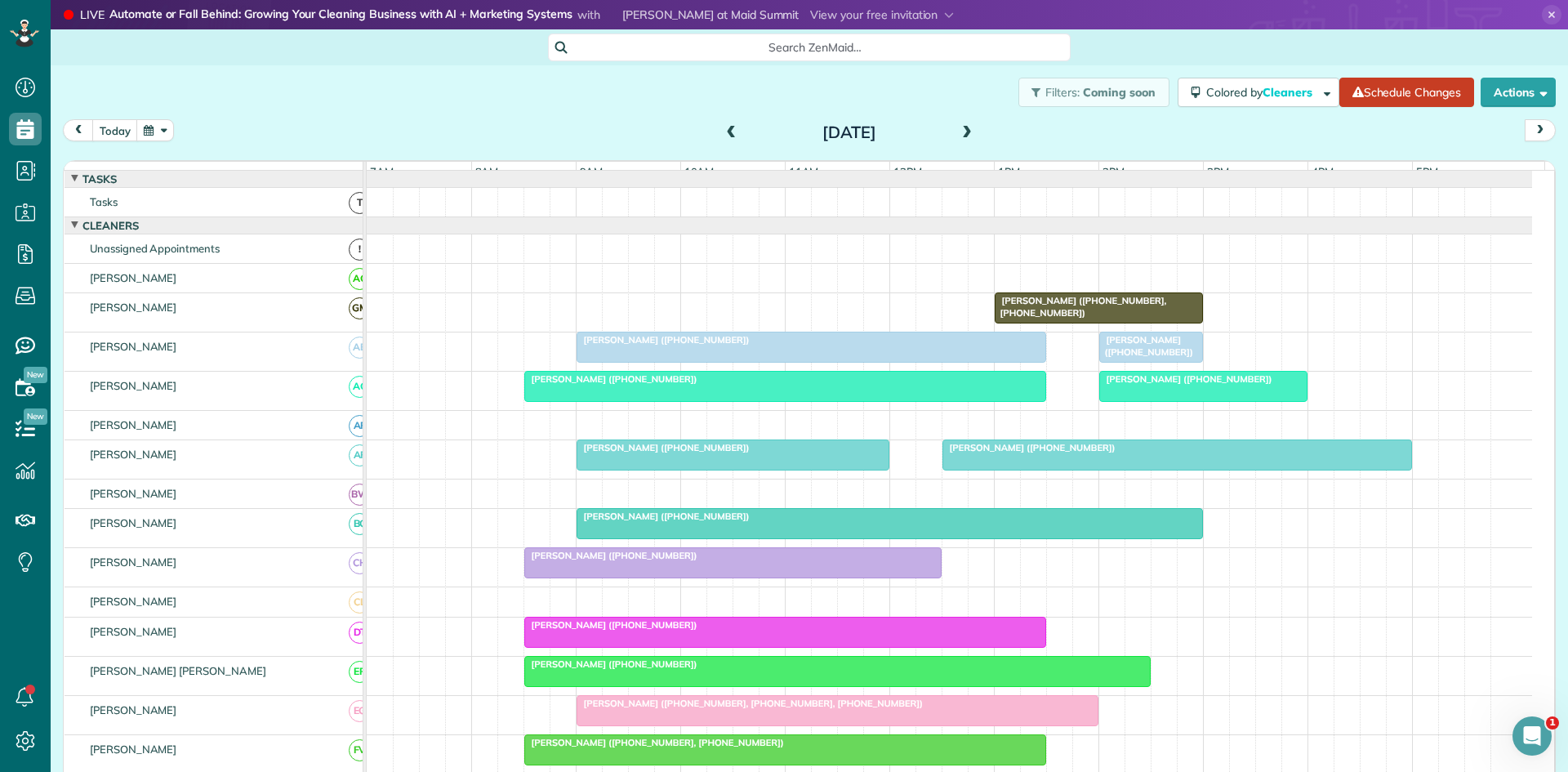
click at [638, 538] on div at bounding box center [890, 523] width 624 height 29
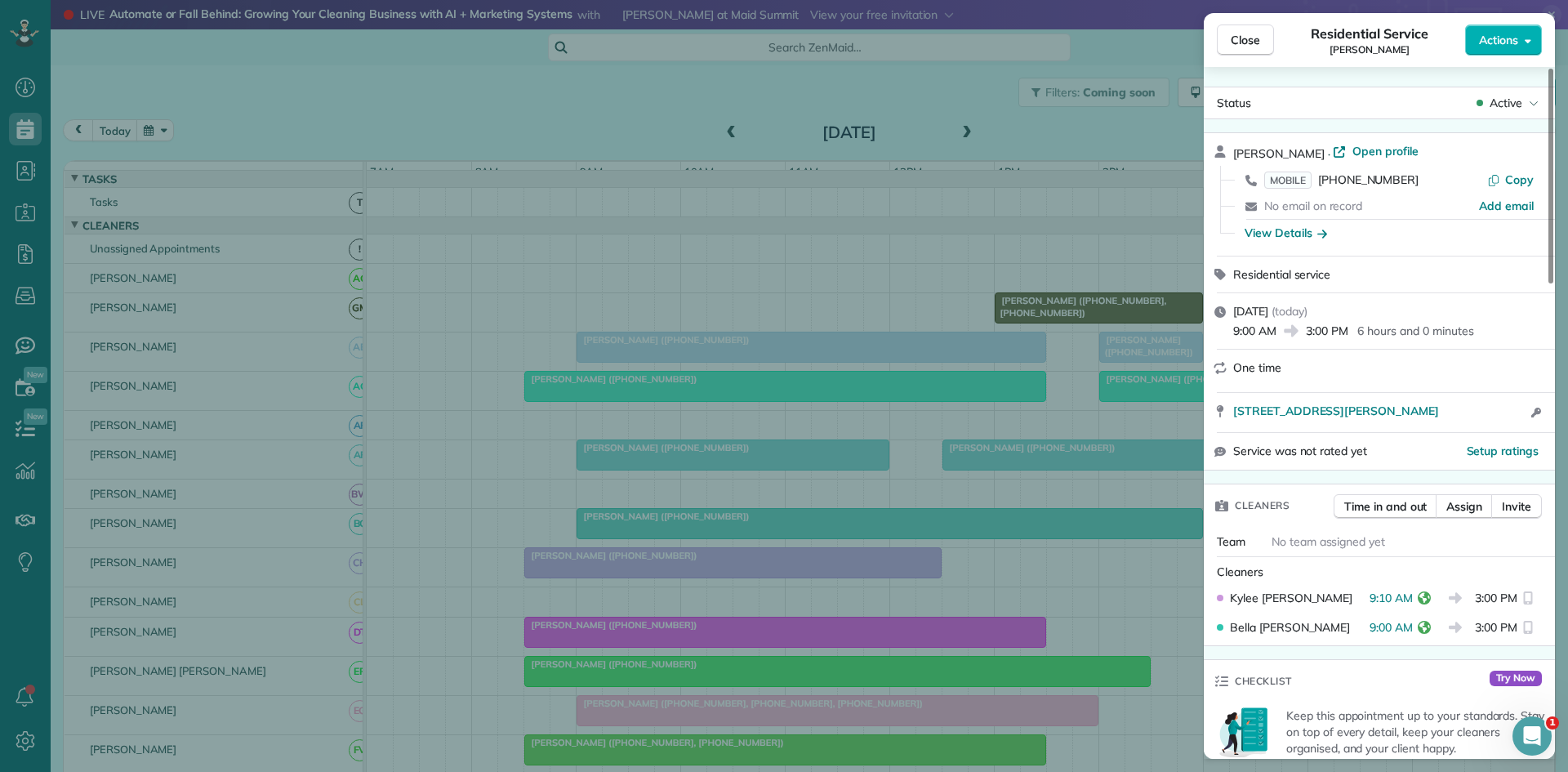
click at [783, 479] on div "Close Residential Service Bill Tyler Actions Status Active Bill Tyler · Open pr…" at bounding box center [784, 386] width 1568 height 772
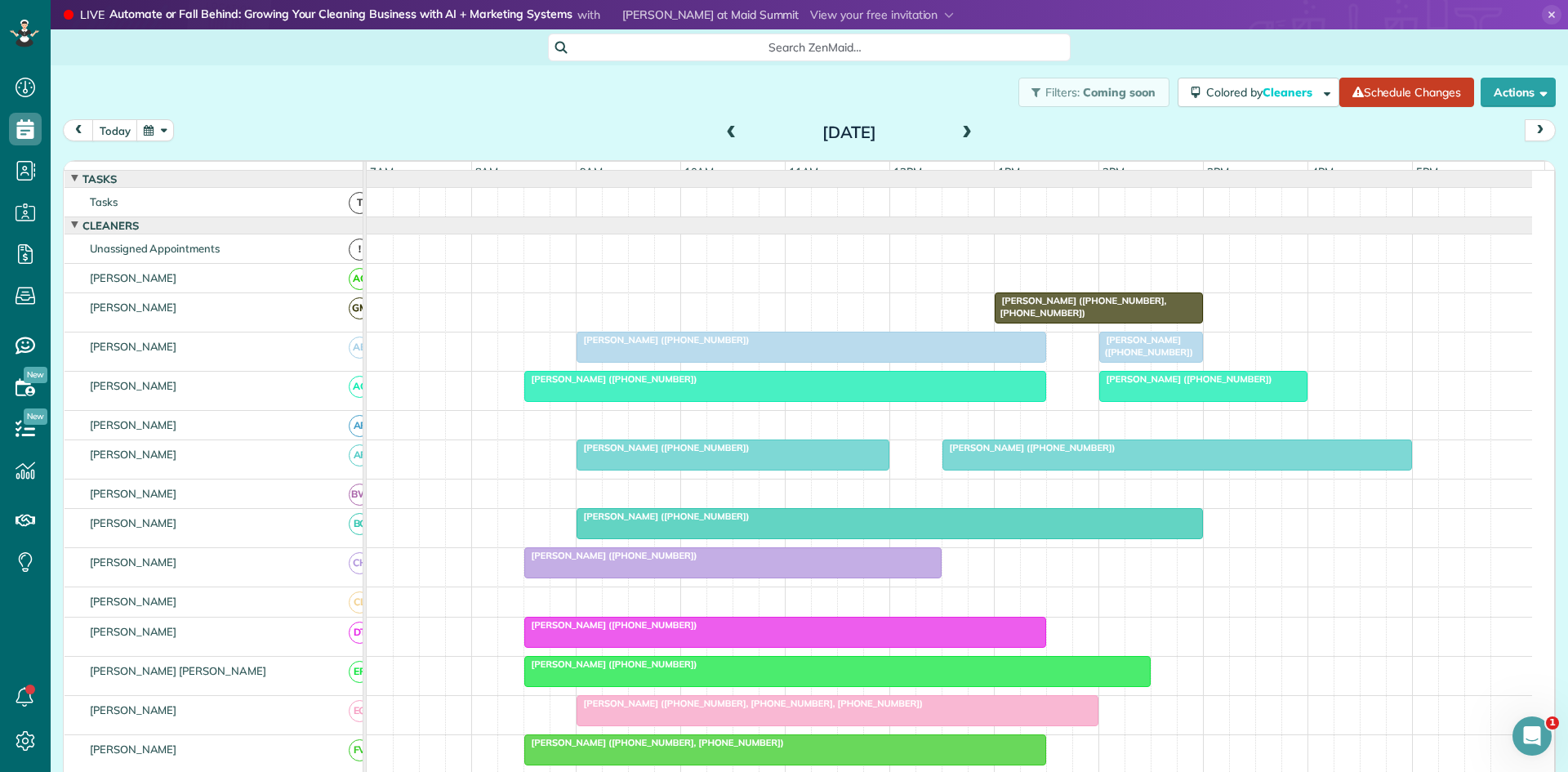
click at [590, 578] on div at bounding box center [732, 562] width 415 height 29
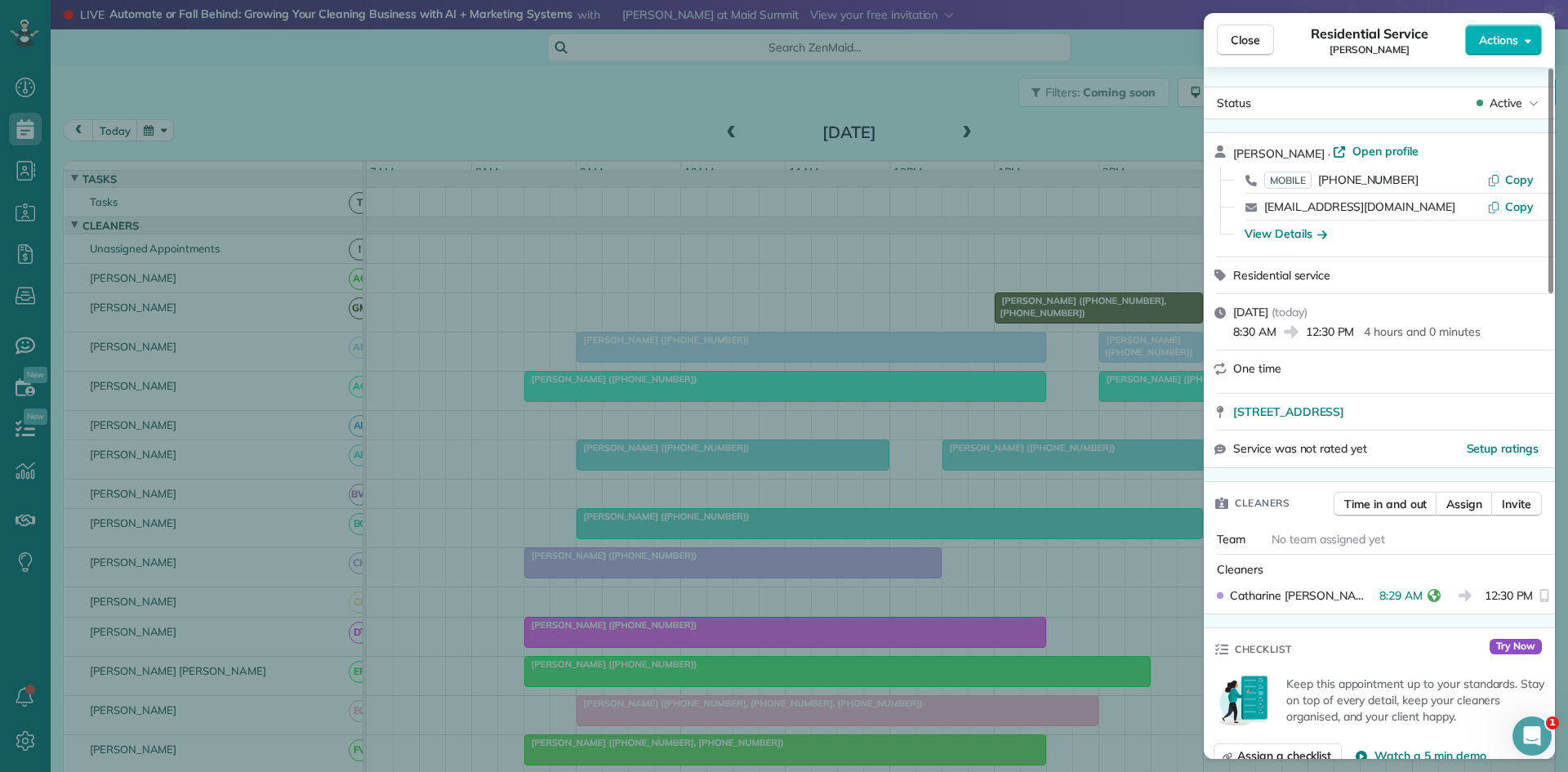
drag, startPoint x: 743, startPoint y: 454, endPoint x: 744, endPoint y: 492, distance: 38.0
click at [744, 461] on div "Close Residential Service Terri Darby Moore Actions Status Active Terri Darby M…" at bounding box center [784, 386] width 1568 height 772
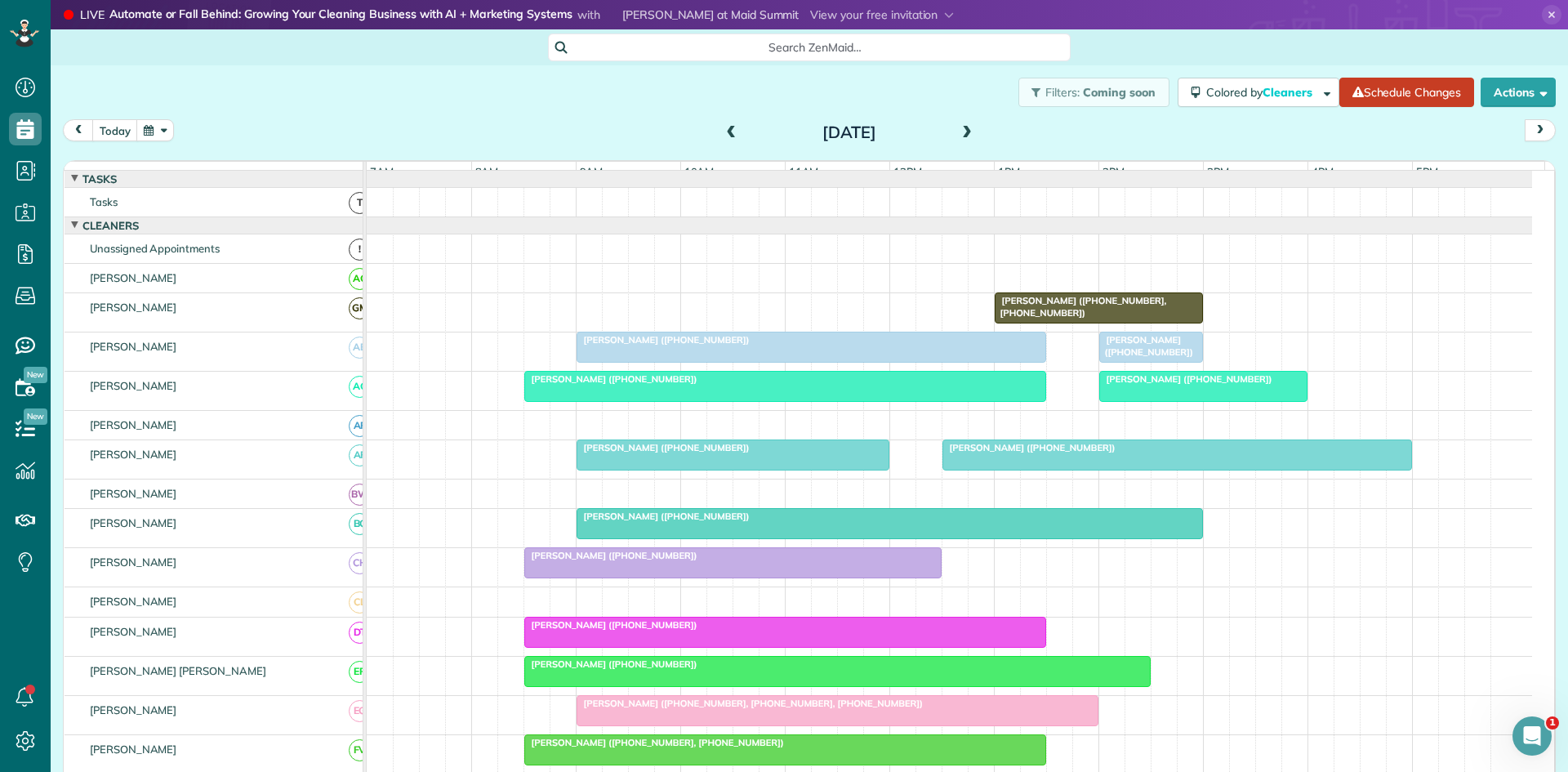
click at [561, 646] on div at bounding box center [785, 632] width 520 height 29
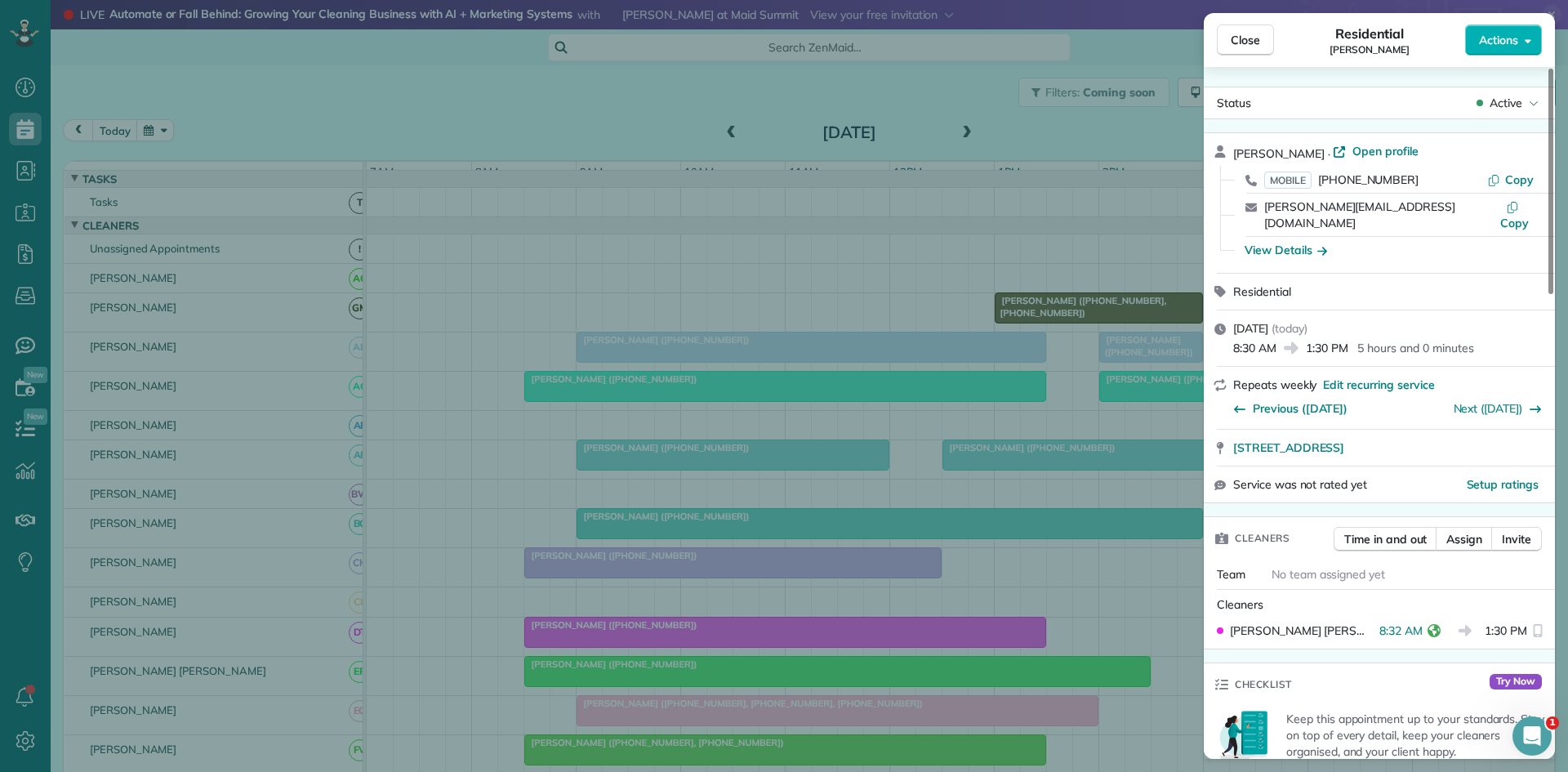
click at [713, 386] on div "Close Residential Stephen Topper Actions Status Active Stephen Topper · Open pr…" at bounding box center [784, 386] width 1568 height 772
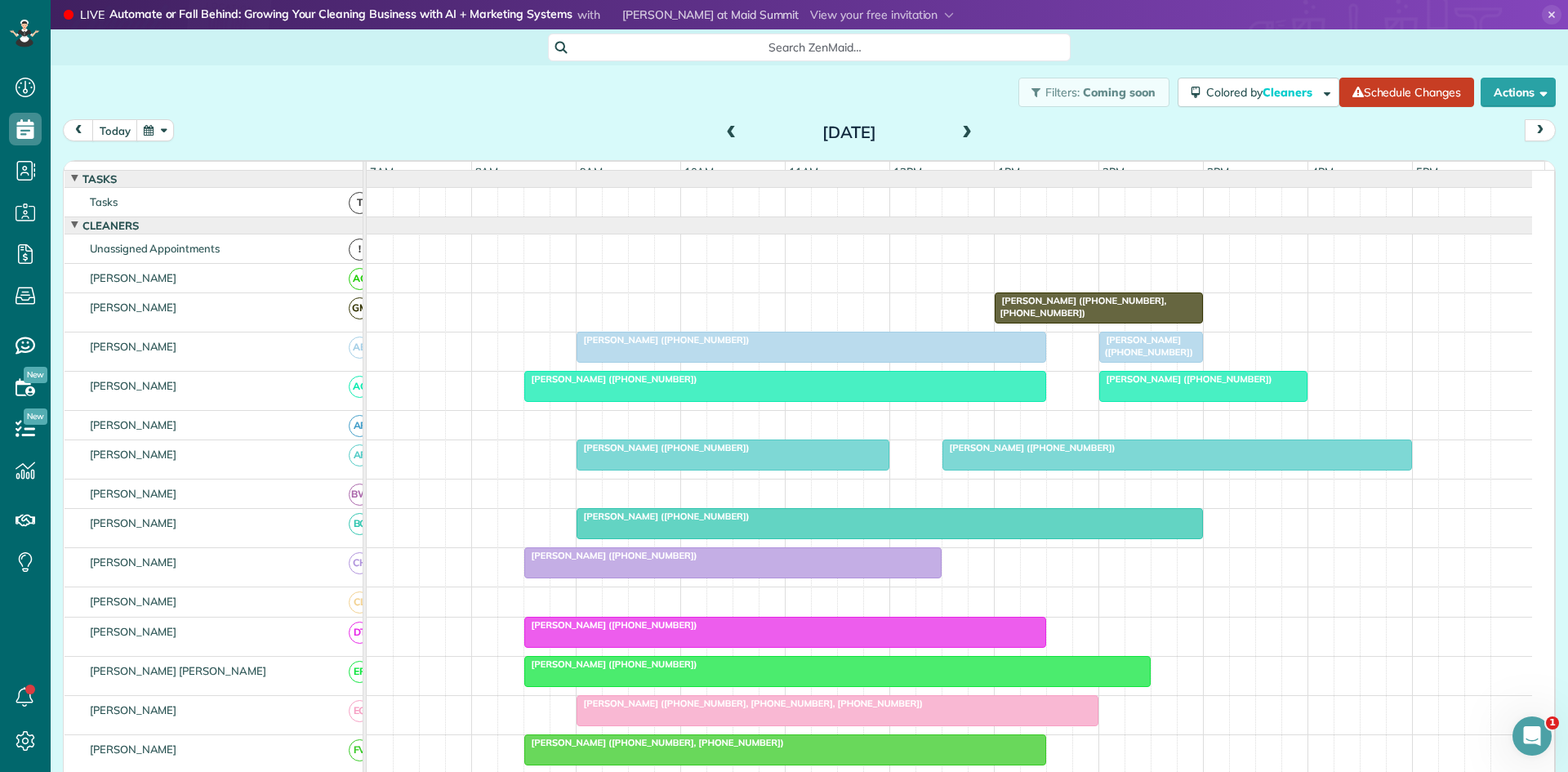
click at [616, 686] on div at bounding box center [837, 671] width 624 height 29
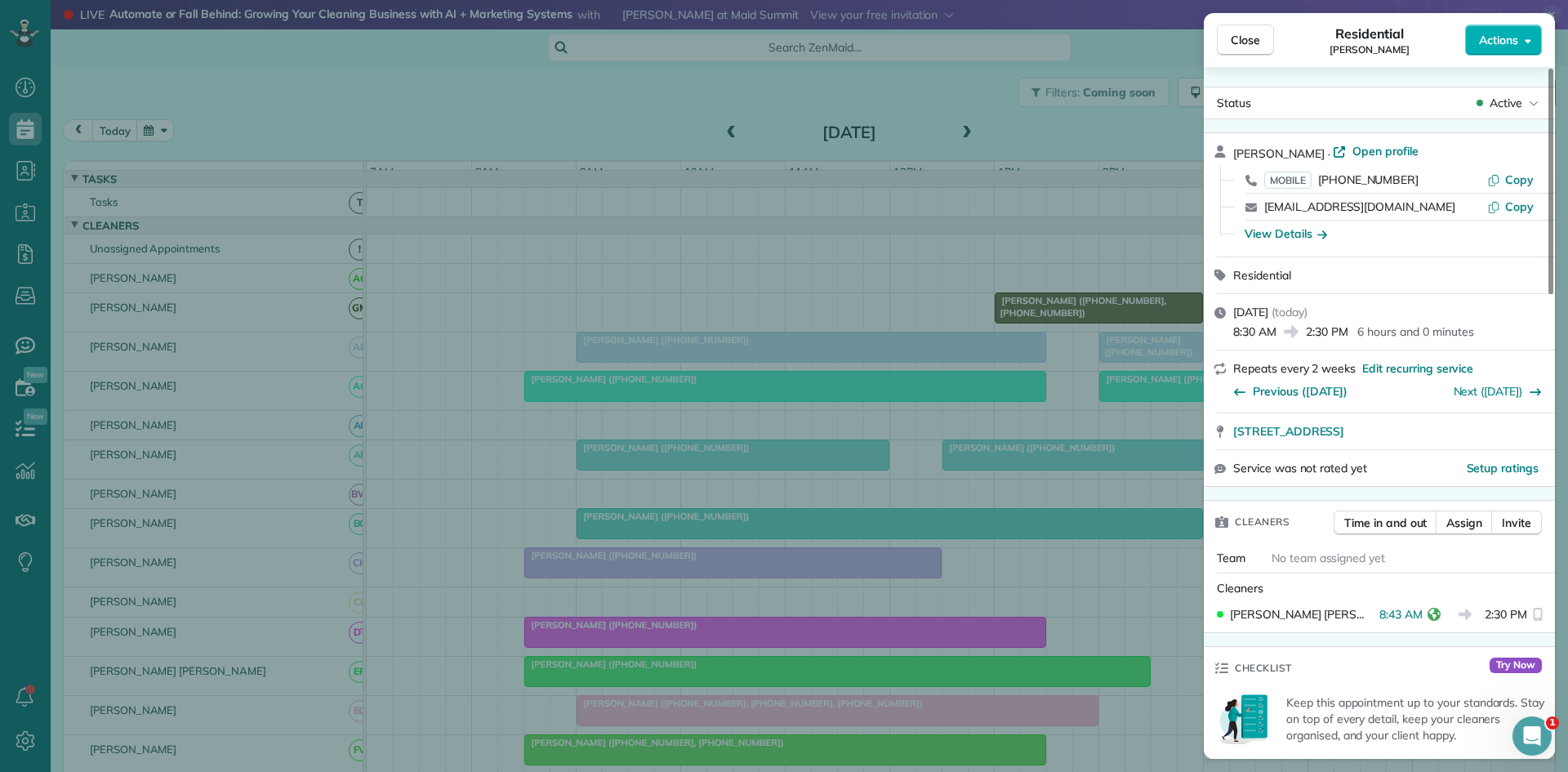
click at [634, 613] on div "Close Residential Alicia Geppert Actions Status Active Alicia Geppert · Open pr…" at bounding box center [784, 386] width 1568 height 772
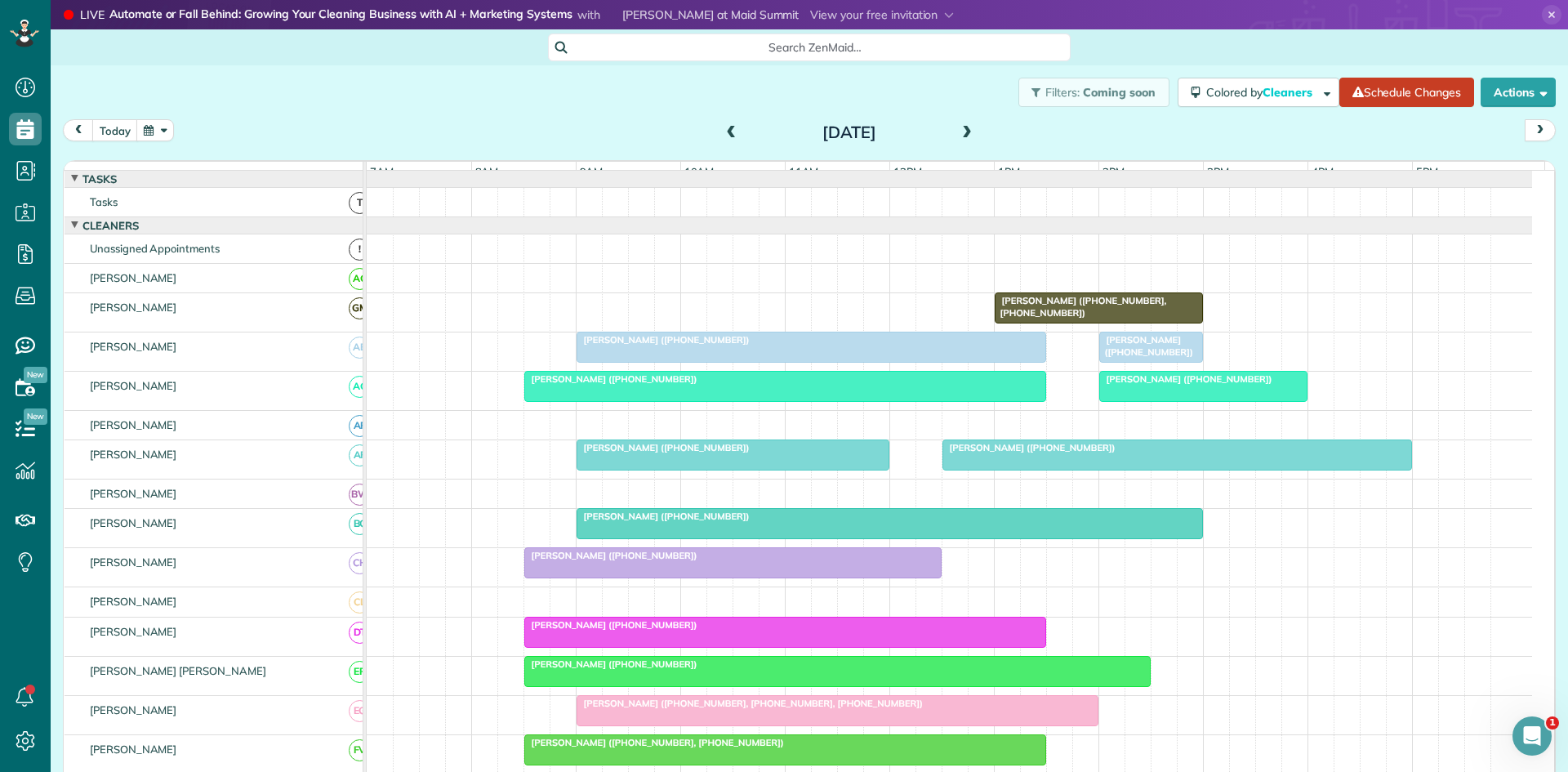
scroll to position [272, 0]
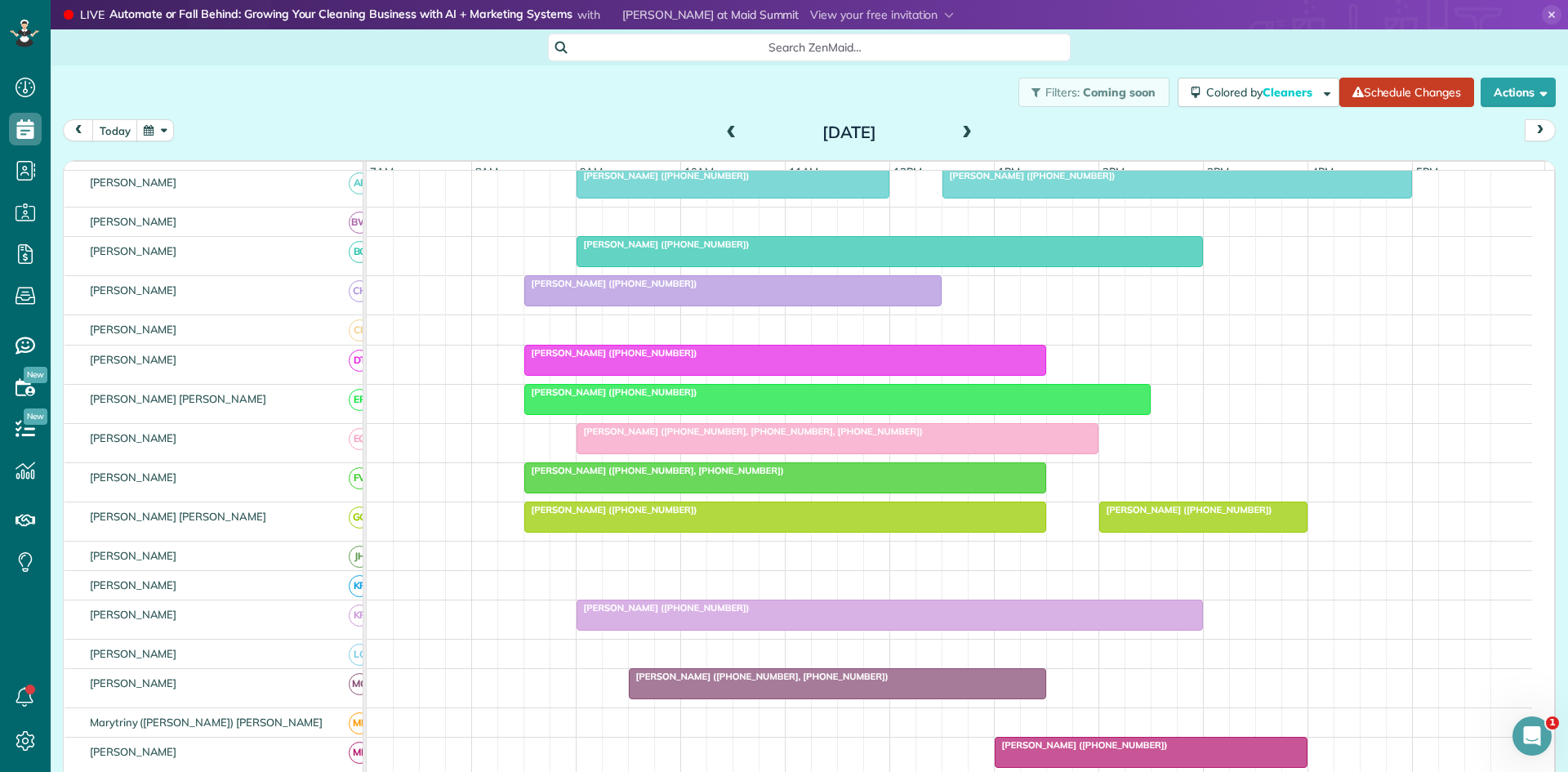
click at [628, 453] on div at bounding box center [838, 438] width 520 height 29
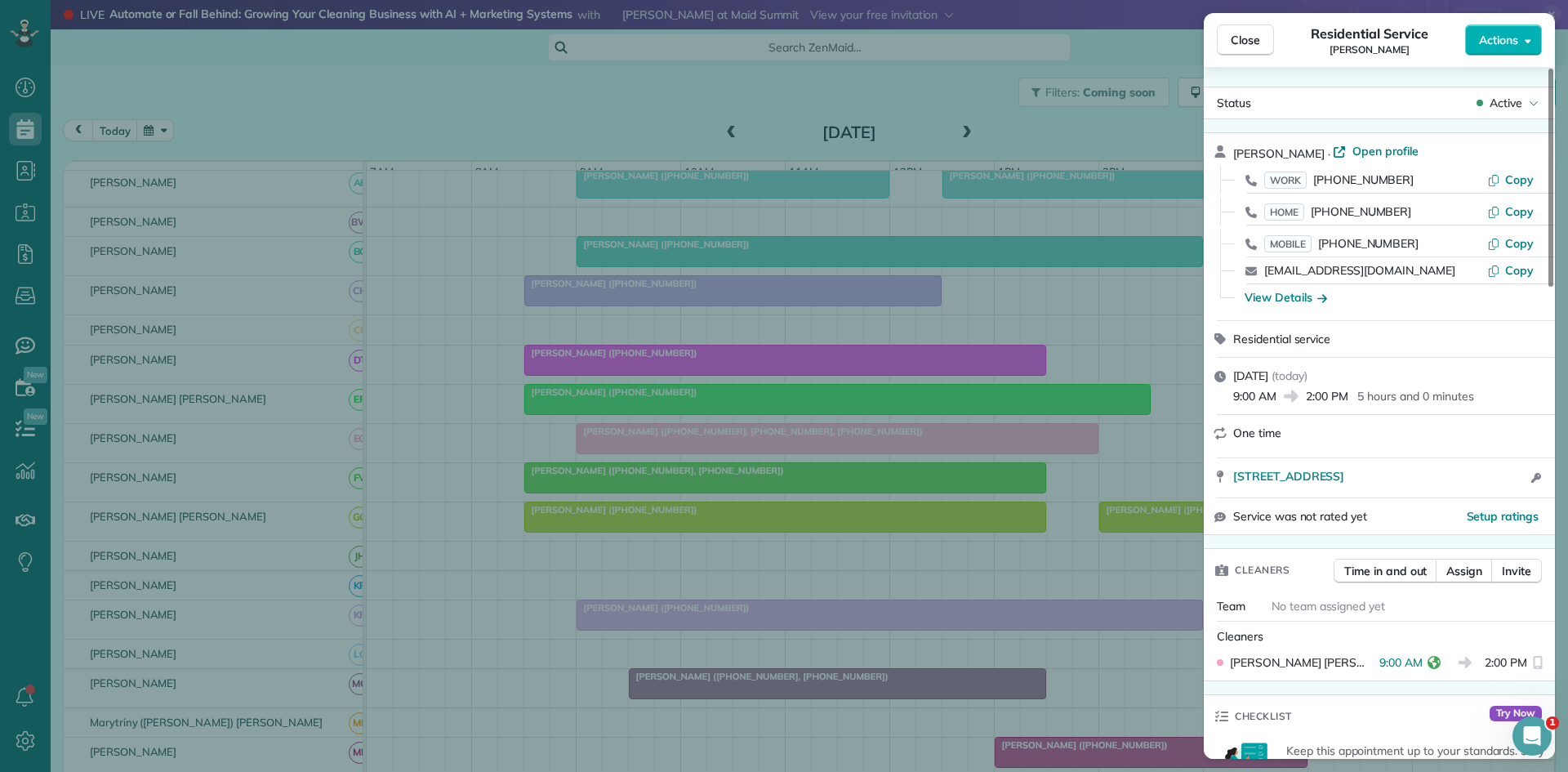
click at [612, 602] on div "Close Residential Service Lesley Smith Actions Status Active Lesley Smith · Ope…" at bounding box center [784, 386] width 1568 height 772
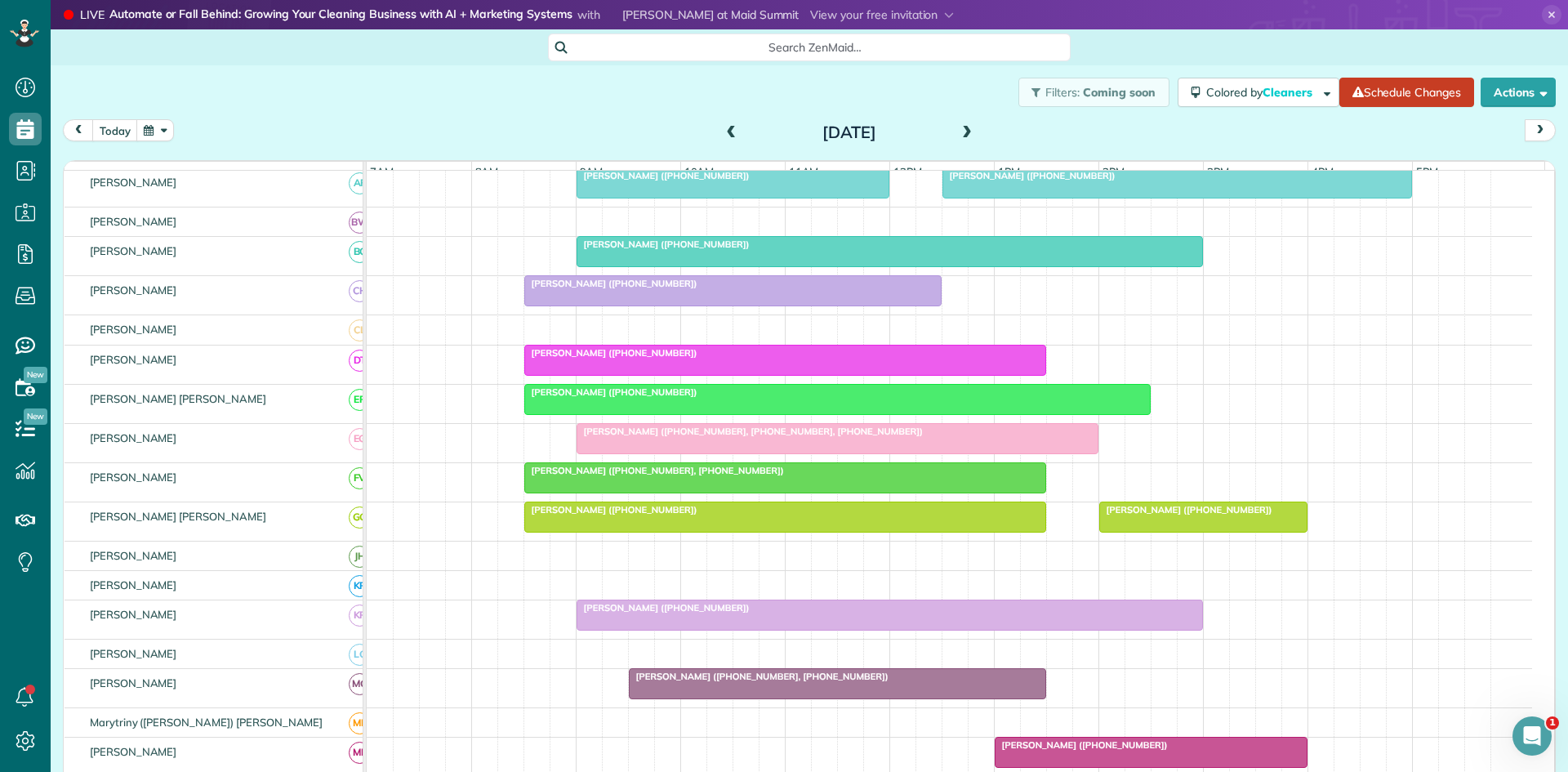
click at [623, 492] on div at bounding box center [785, 477] width 520 height 29
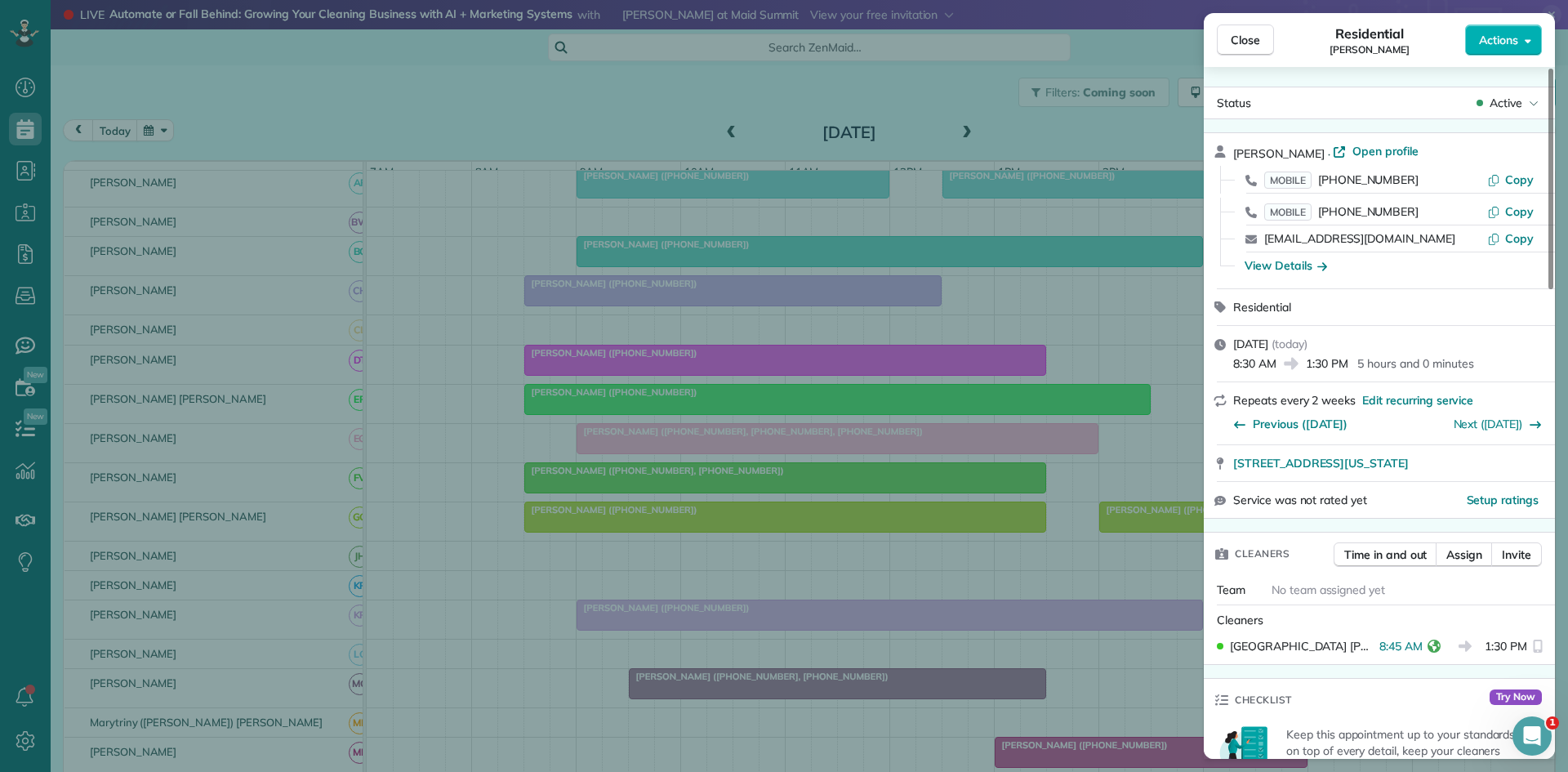
click at [829, 405] on div "Close Residential Lou Arnold Actions Status Active Lou Arnold · Open profile MO…" at bounding box center [784, 386] width 1568 height 772
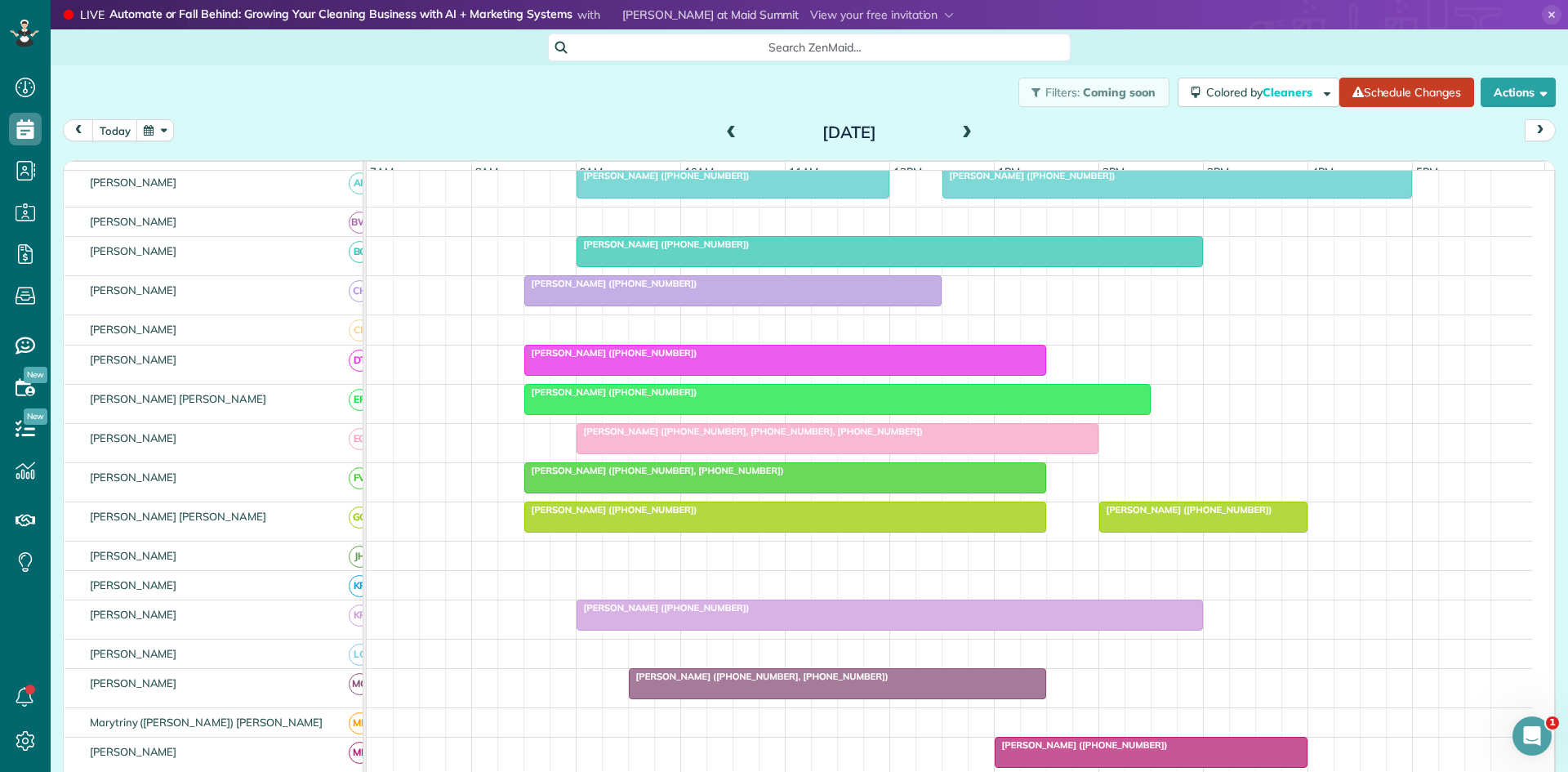
click at [590, 515] on span "Theresa Pulliam (+18176911520)" at bounding box center [611, 509] width 175 height 11
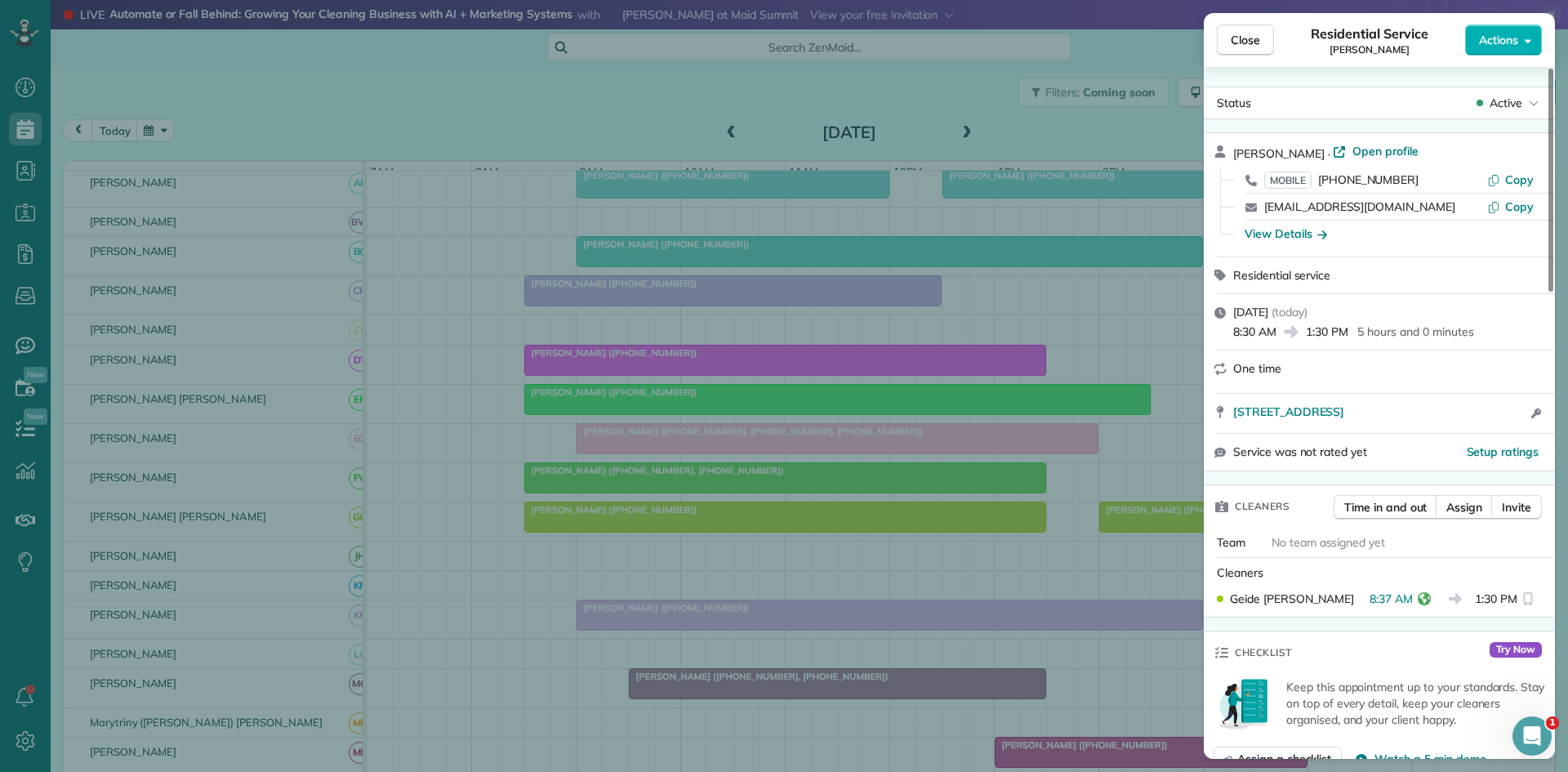
click at [656, 438] on div "Close Residential Service Theresa Pulliam Actions Status Active Theresa Pulliam…" at bounding box center [784, 386] width 1568 height 772
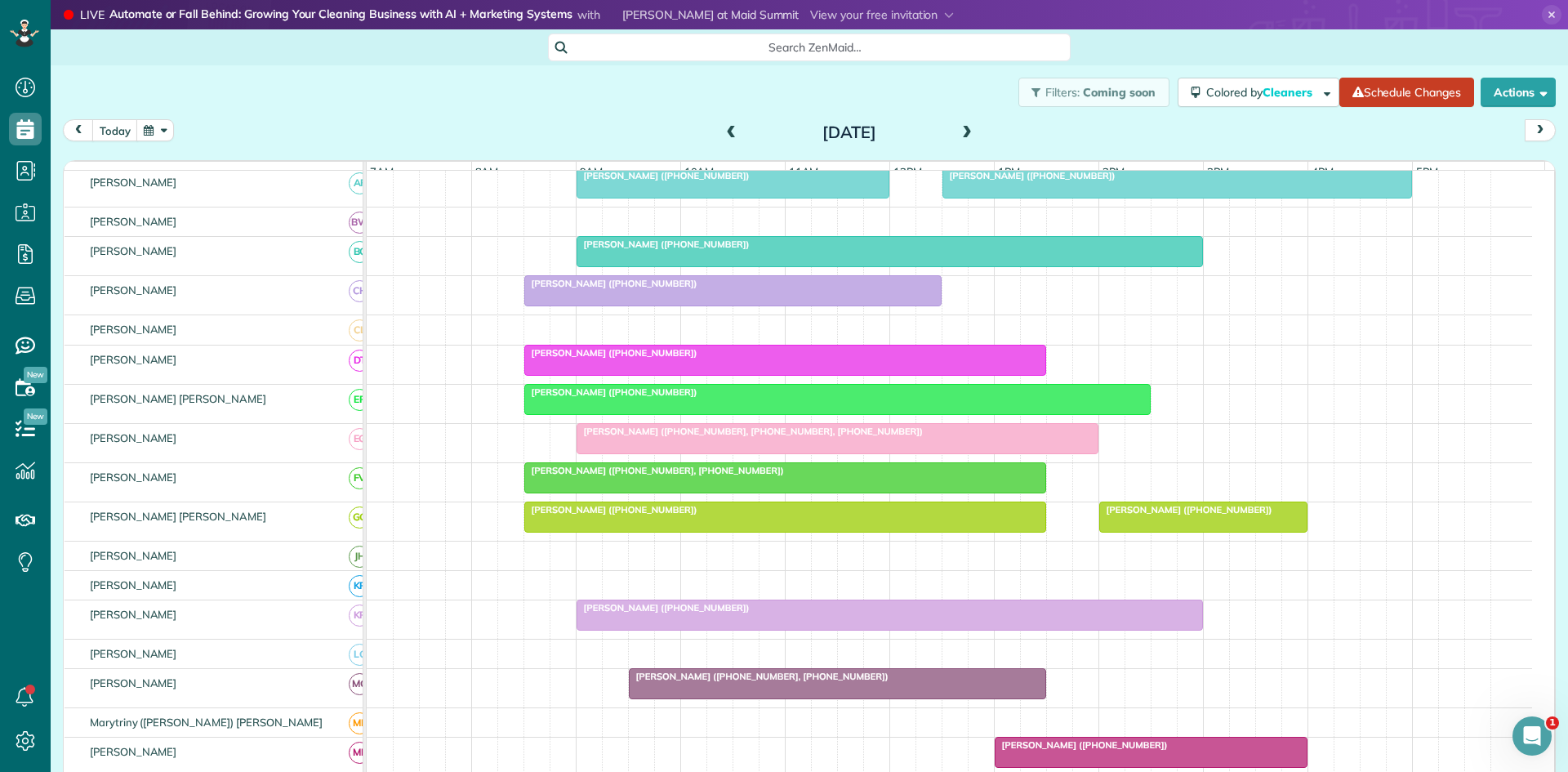
click at [653, 629] on div at bounding box center [890, 615] width 624 height 29
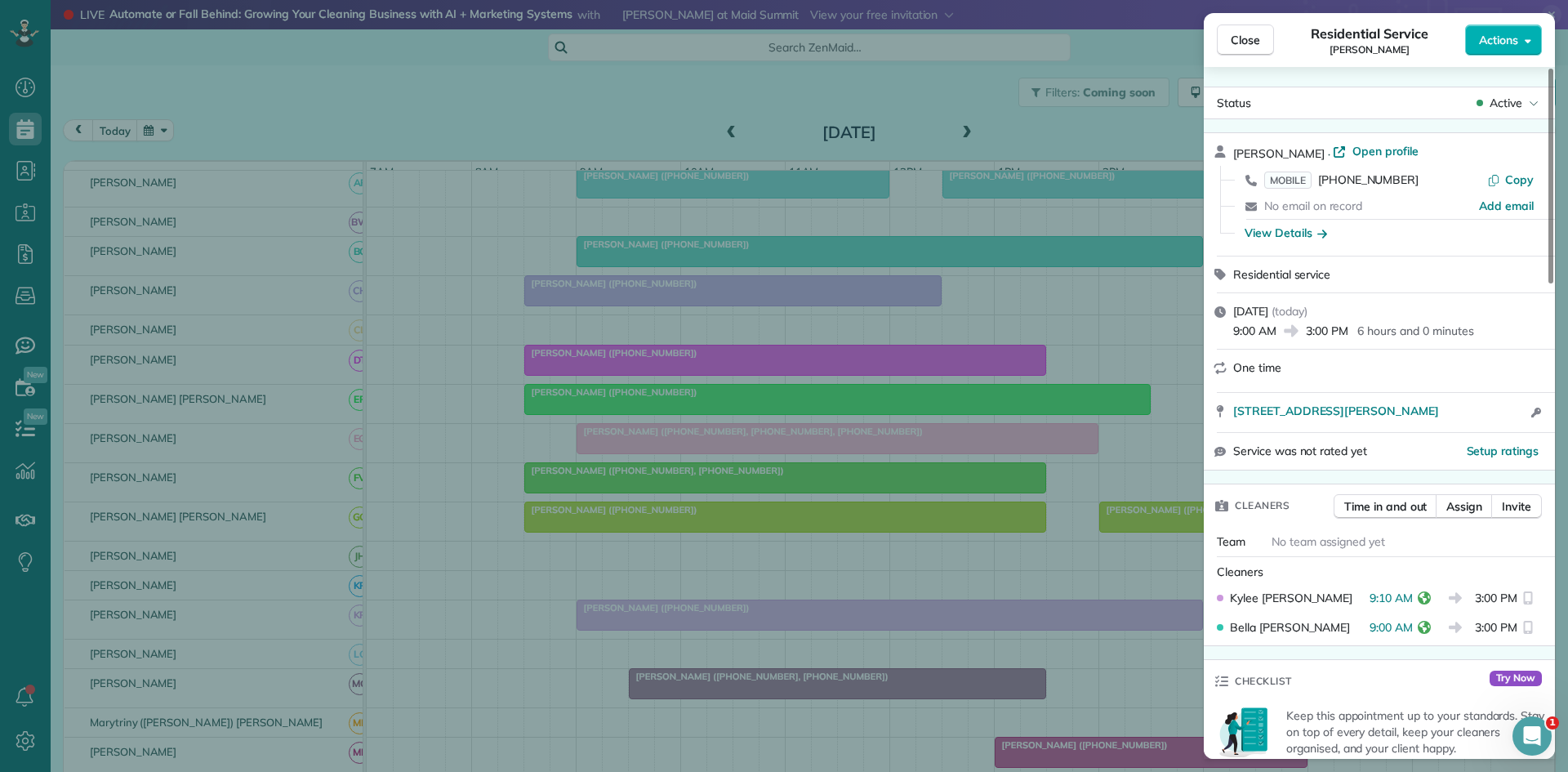
click at [631, 375] on div "Close Residential Service Bill Tyler Actions Status Active Bill Tyler · Open pr…" at bounding box center [784, 386] width 1568 height 772
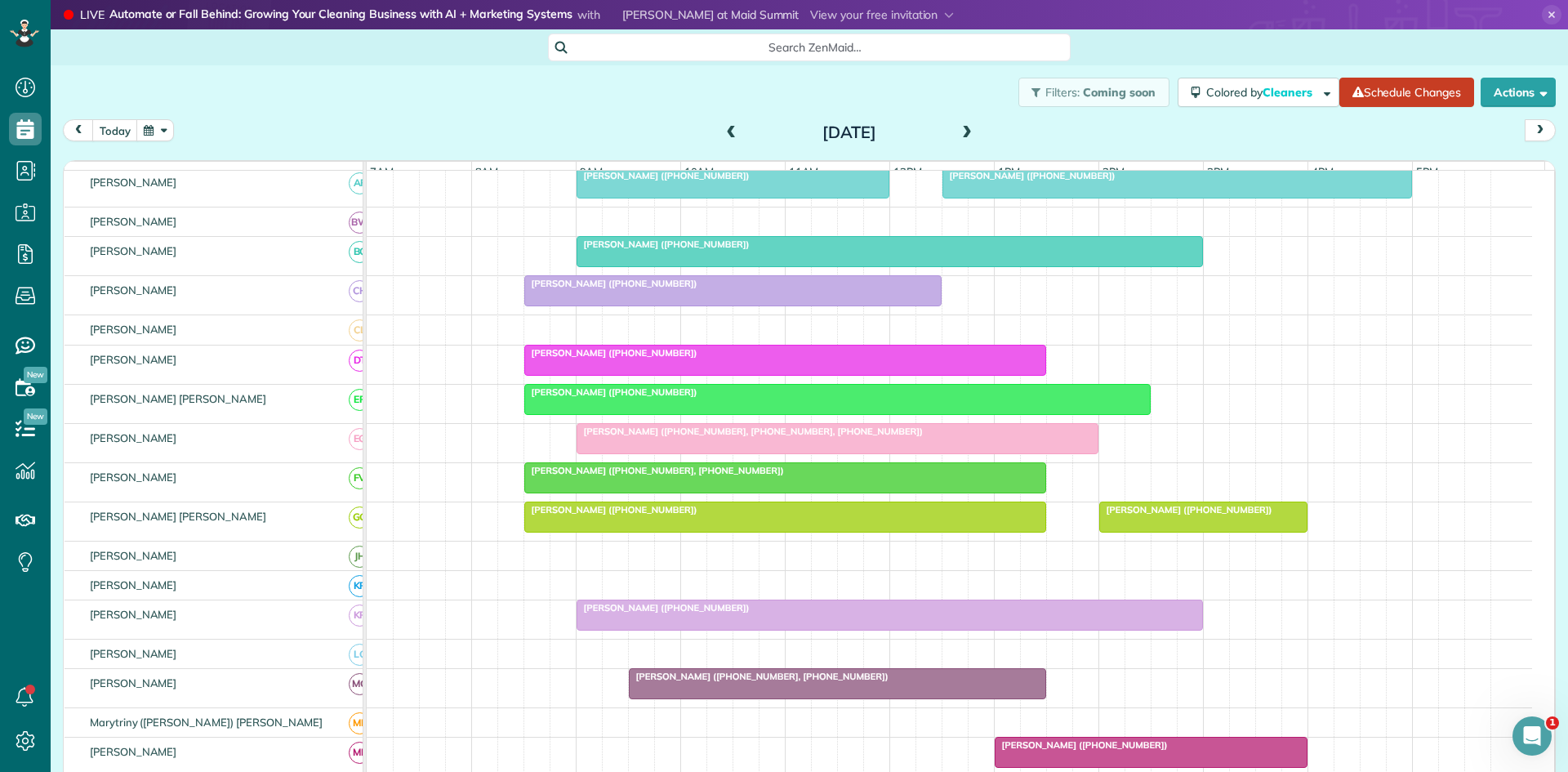
scroll to position [545, 0]
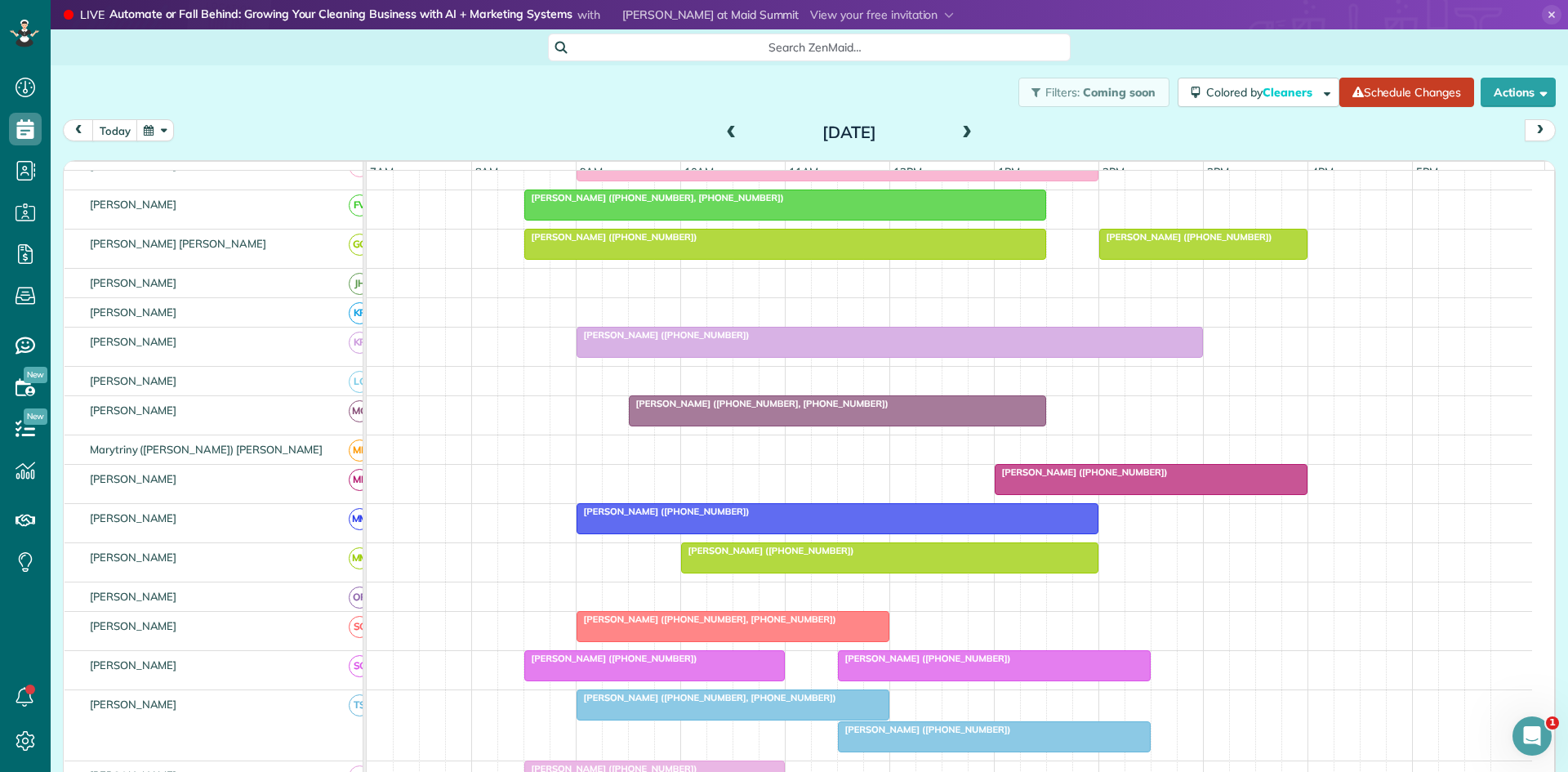
click at [651, 423] on div at bounding box center [837, 410] width 415 height 29
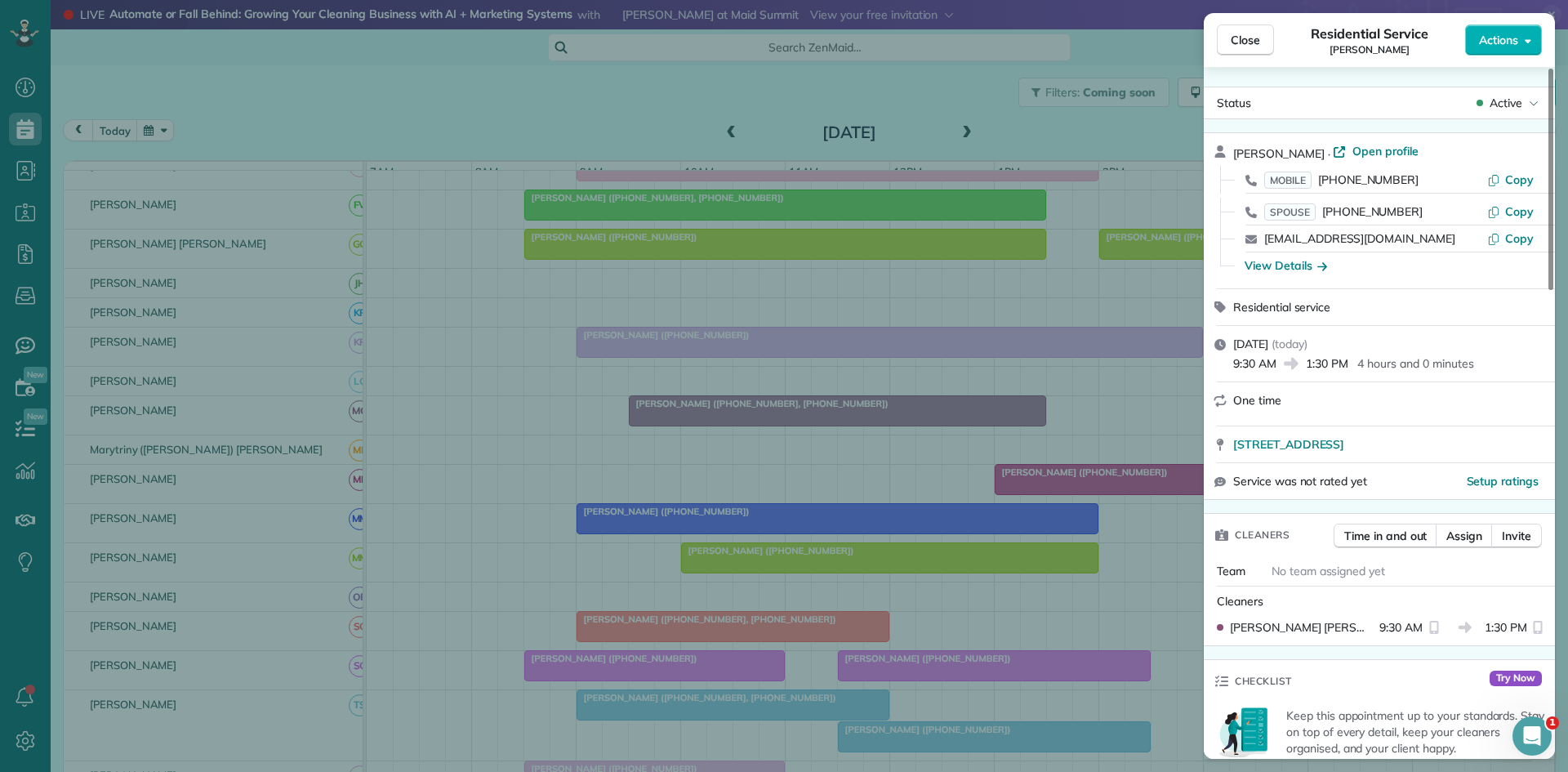
click at [796, 476] on div "Close Residential Service Angela Johnson Actions Status Active Angela Johnson ·…" at bounding box center [784, 386] width 1568 height 772
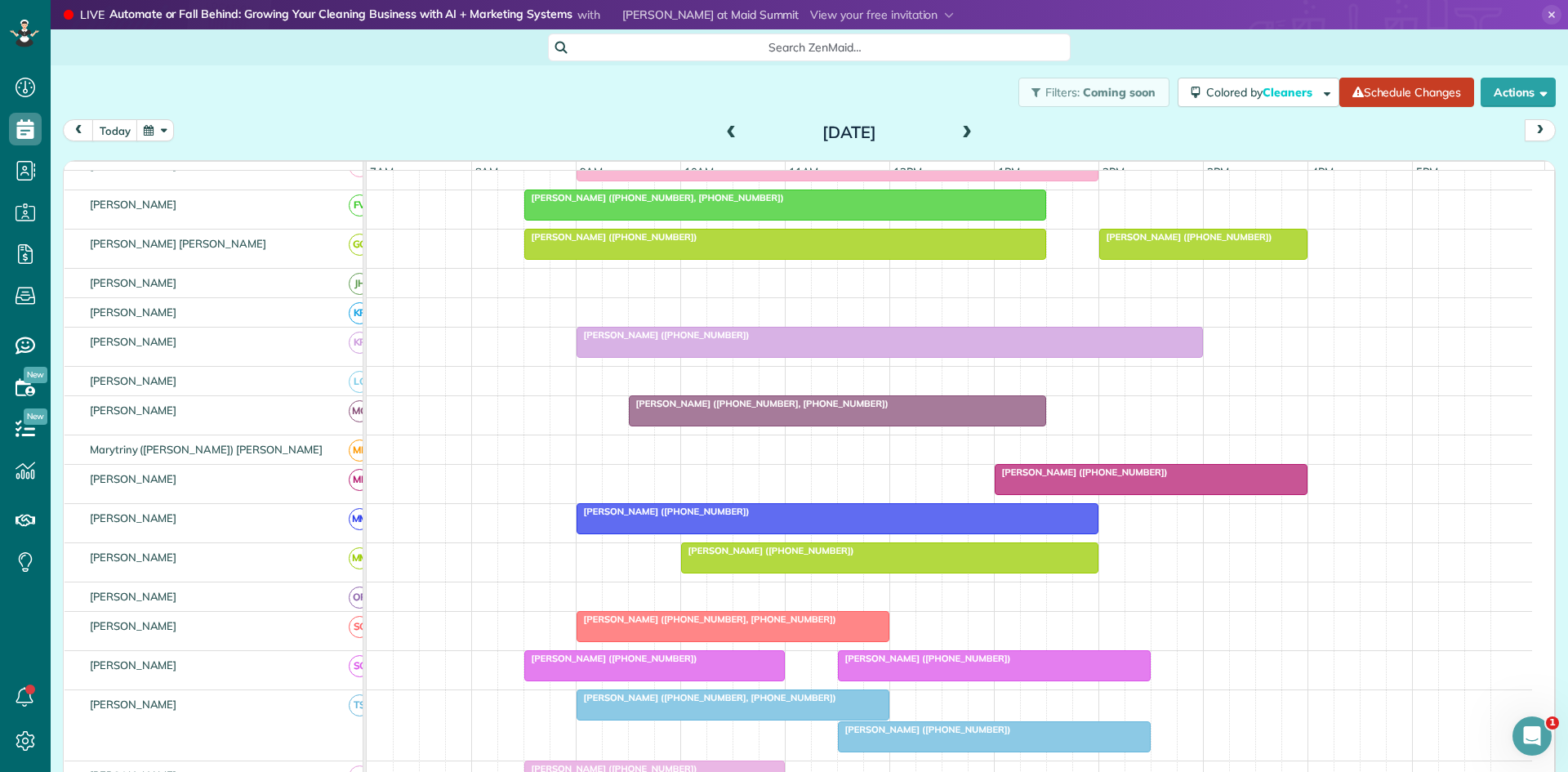
click at [683, 531] on div at bounding box center [838, 518] width 520 height 29
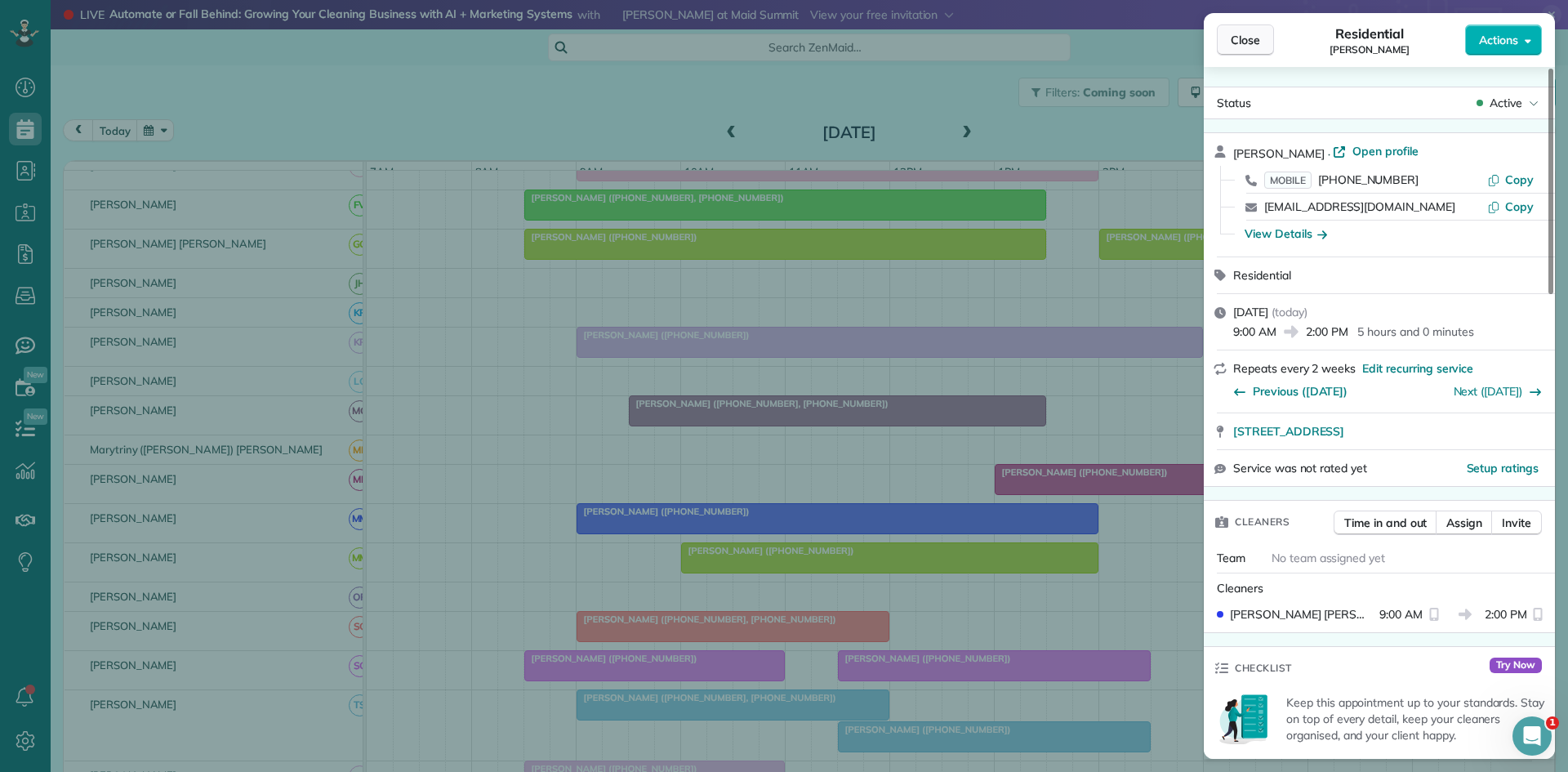
click at [1245, 32] on span "Close" at bounding box center [1244, 40] width 29 height 17
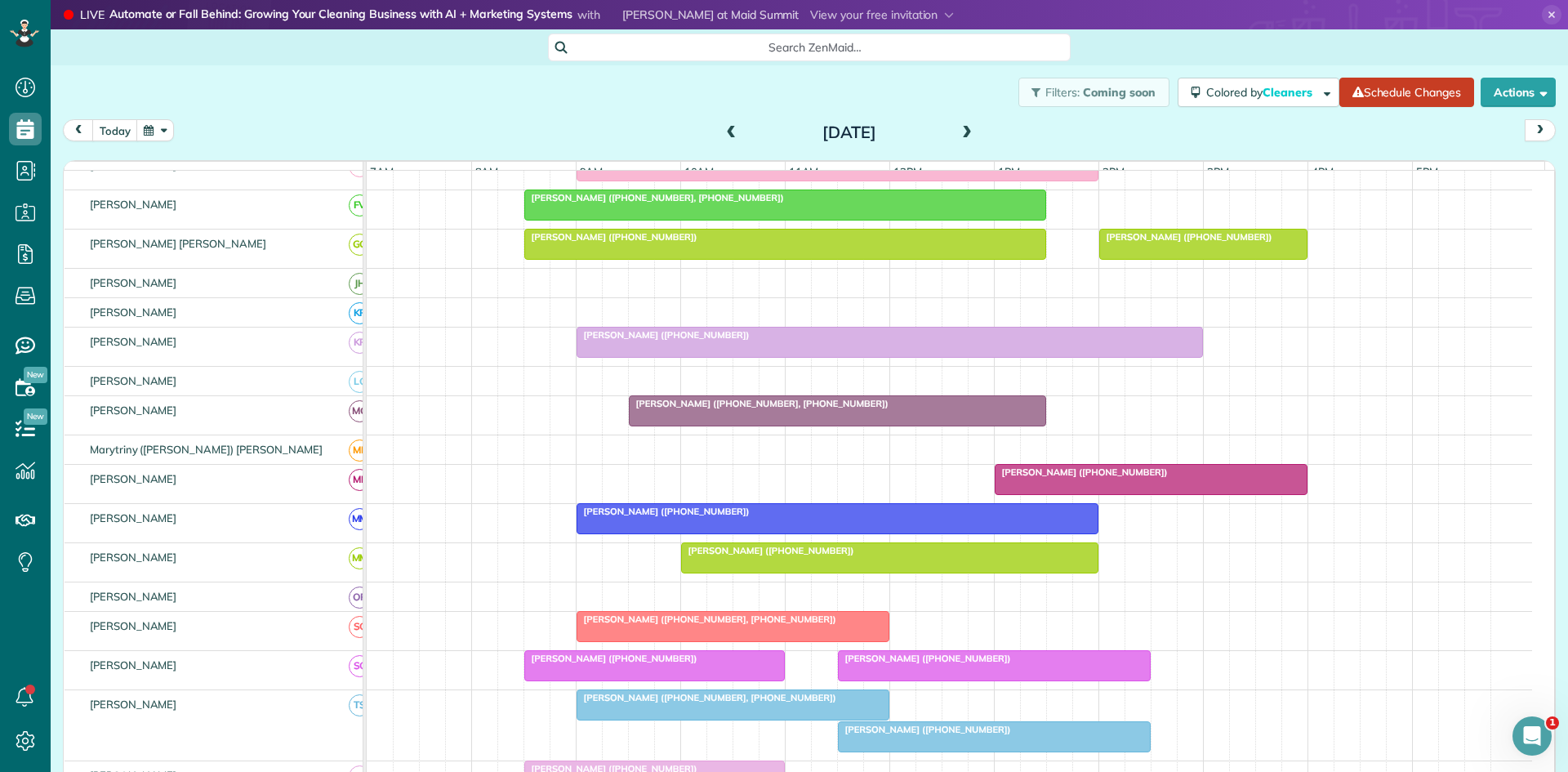
click at [707, 625] on span "Sarah Bland (+18179170712, +18172477651)" at bounding box center [706, 618] width 261 height 11
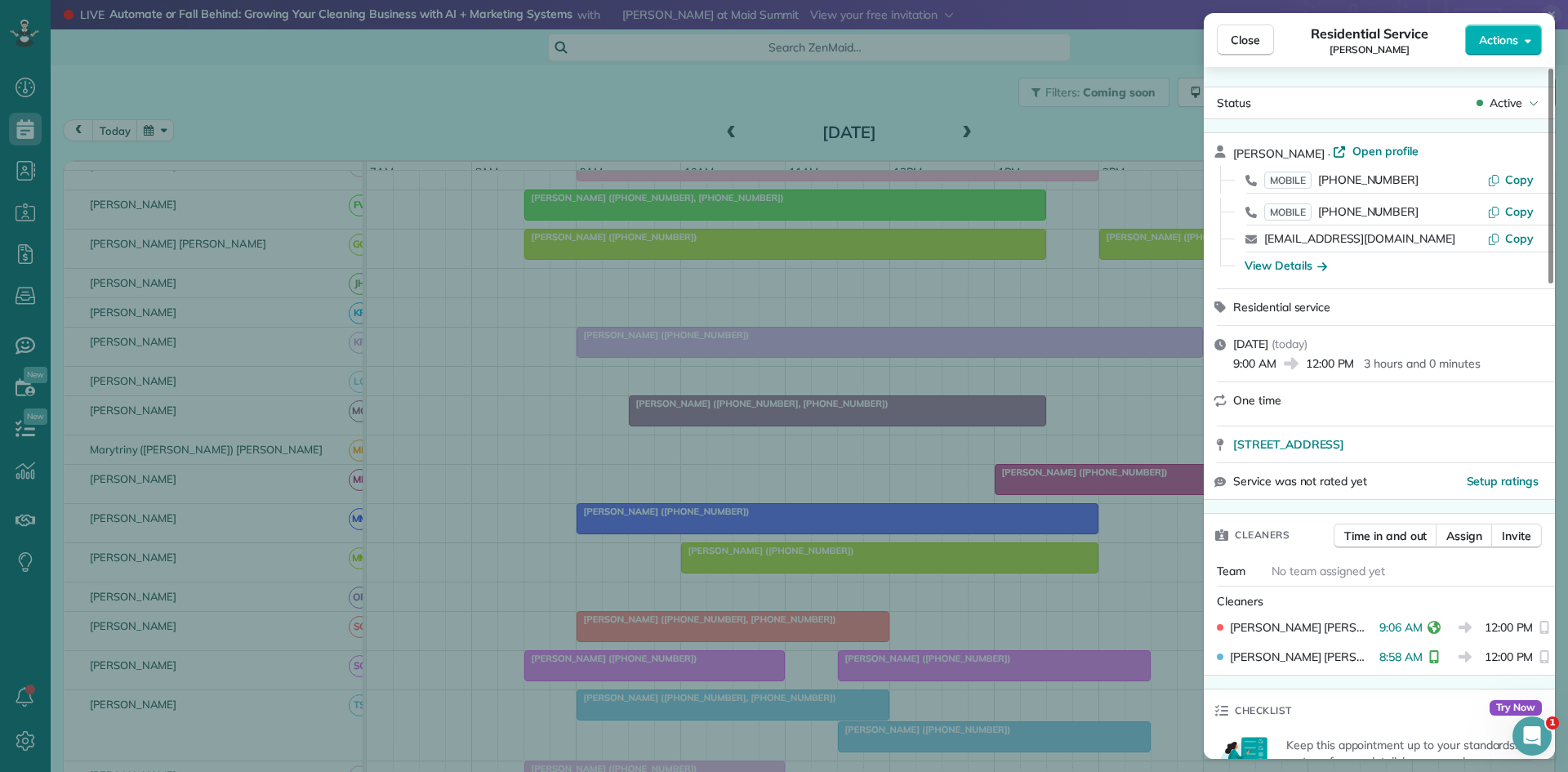
click at [623, 613] on div "Close Residential Service Sarah Bland Actions Status Active Sarah Bland · Open …" at bounding box center [784, 386] width 1568 height 772
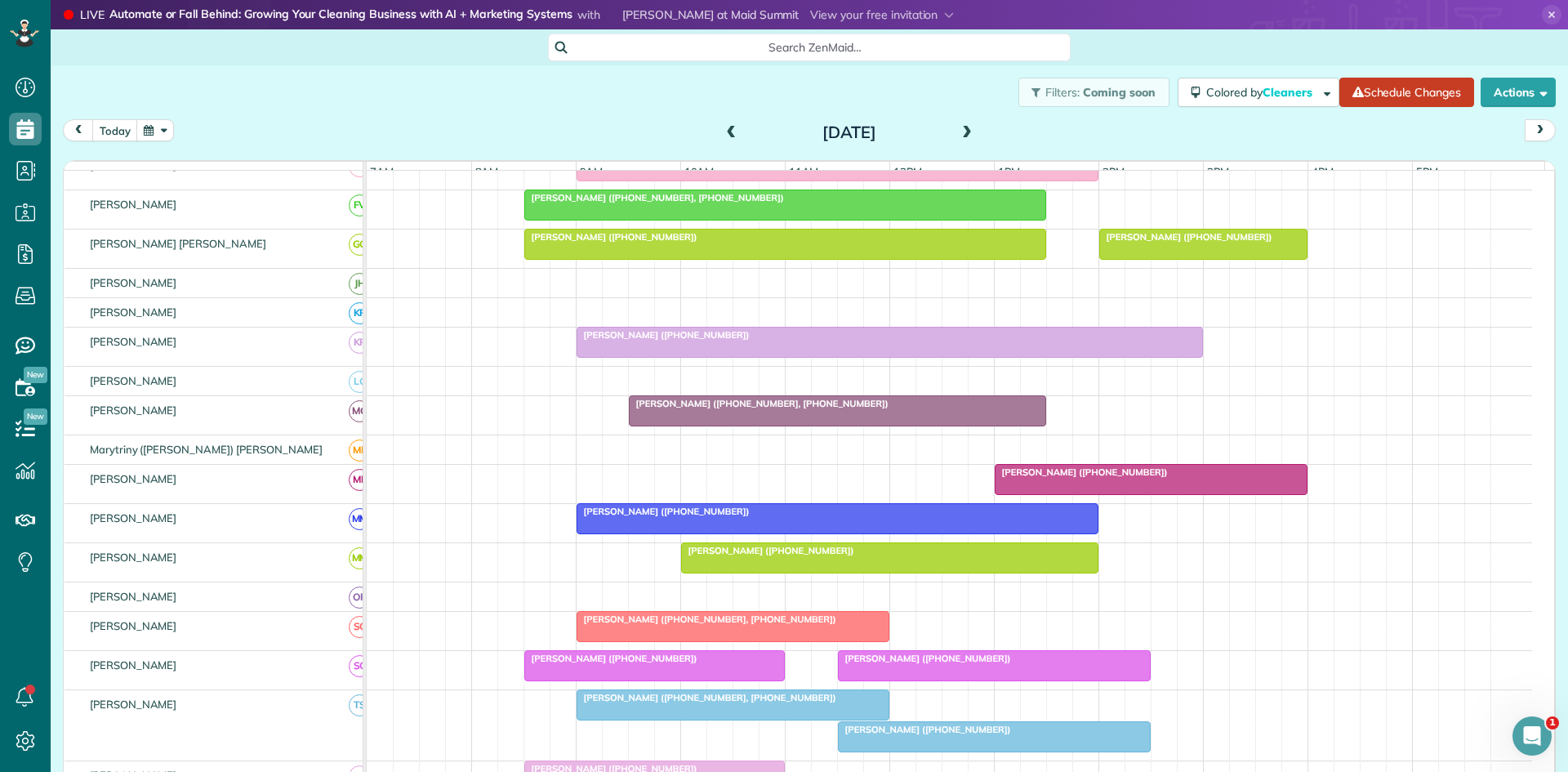
click at [586, 680] on div at bounding box center [654, 665] width 259 height 29
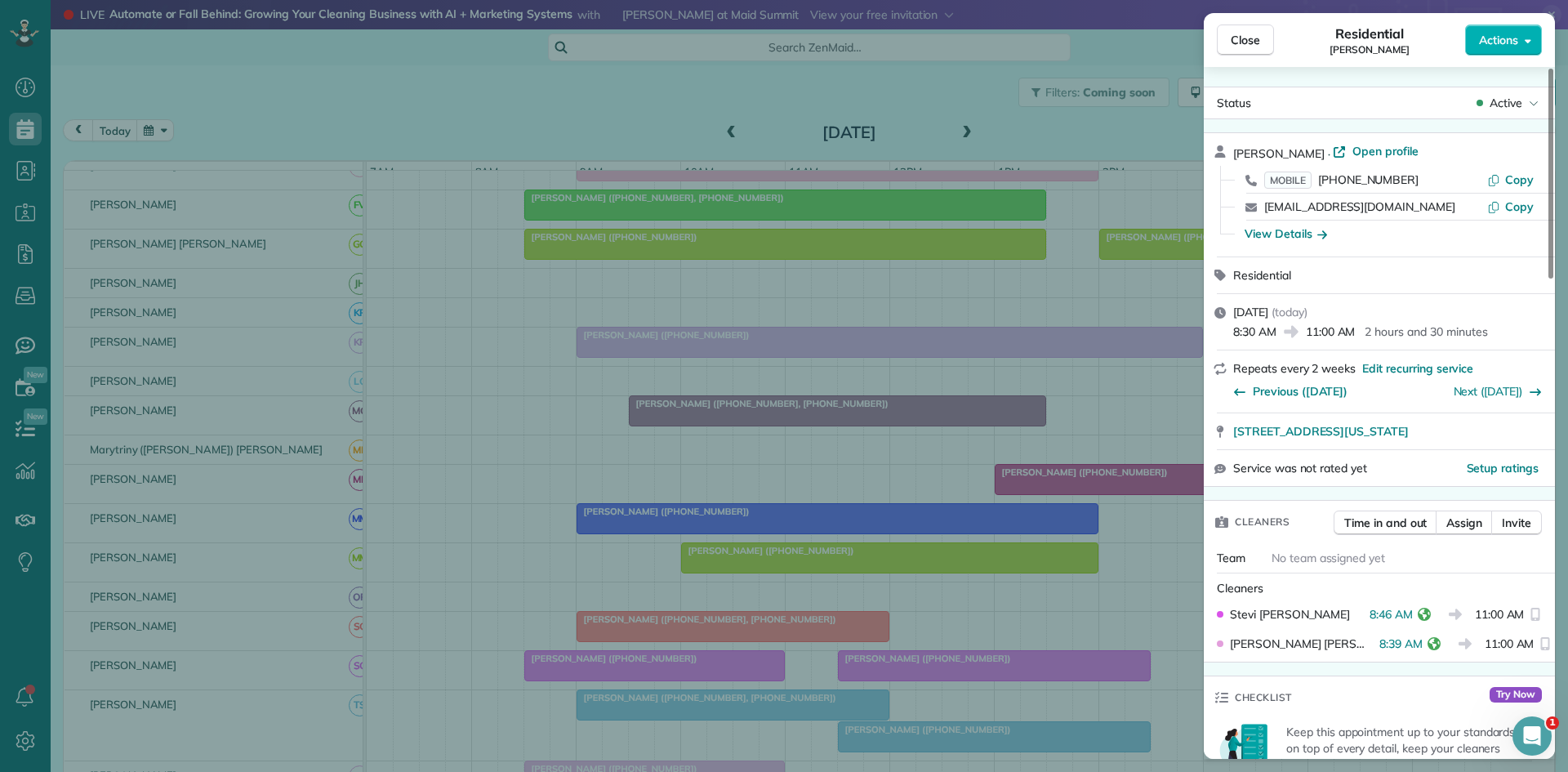
drag, startPoint x: 577, startPoint y: 575, endPoint x: 590, endPoint y: 609, distance: 36.4
click at [579, 580] on div "Close Residential Celia Gonzales Actions Status Active Celia Gonzales · Open pr…" at bounding box center [784, 386] width 1568 height 772
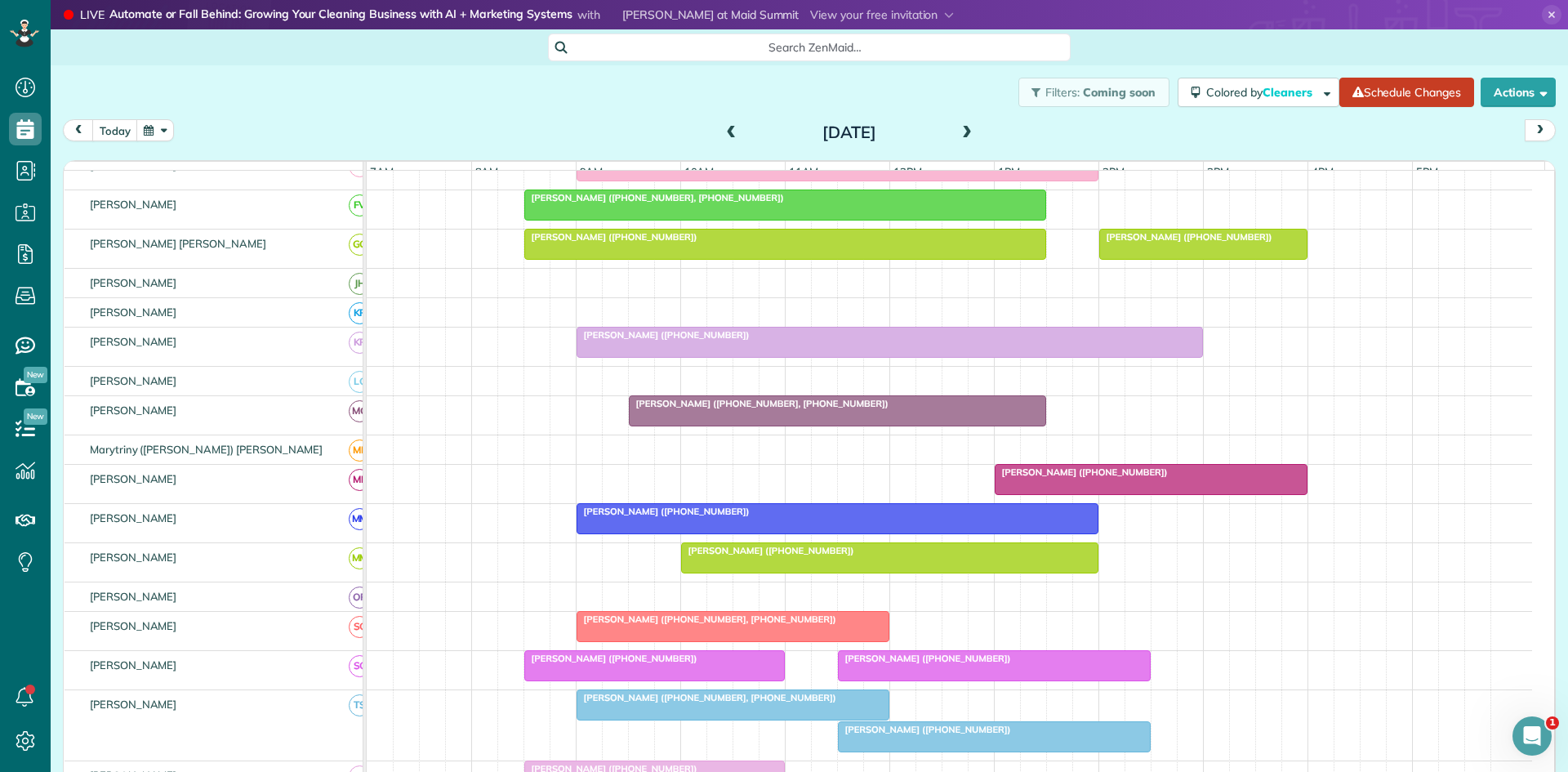
scroll to position [798, 0]
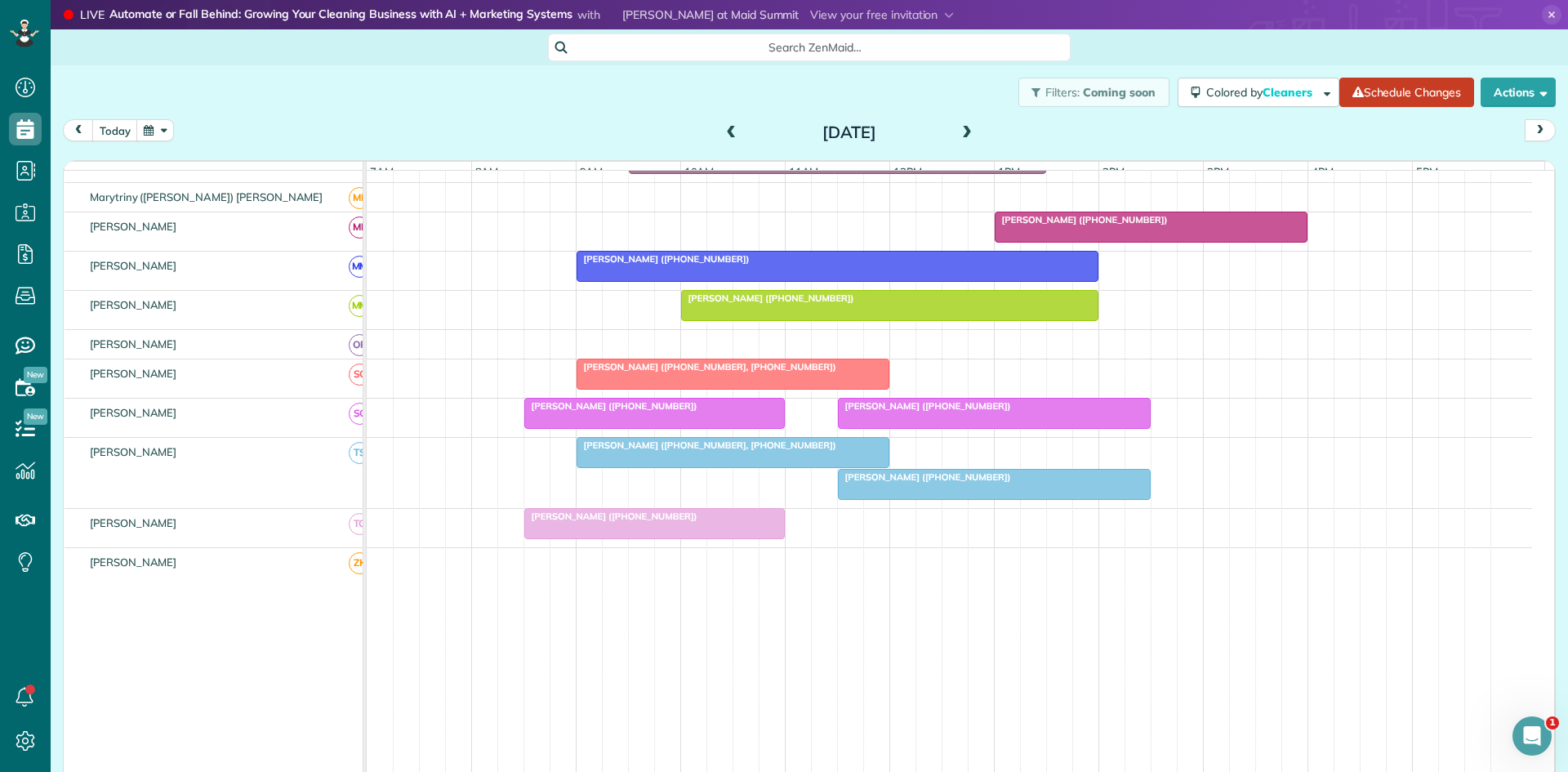
click at [629, 412] on span "Celia Gonzales (+18177731968)" at bounding box center [611, 406] width 175 height 11
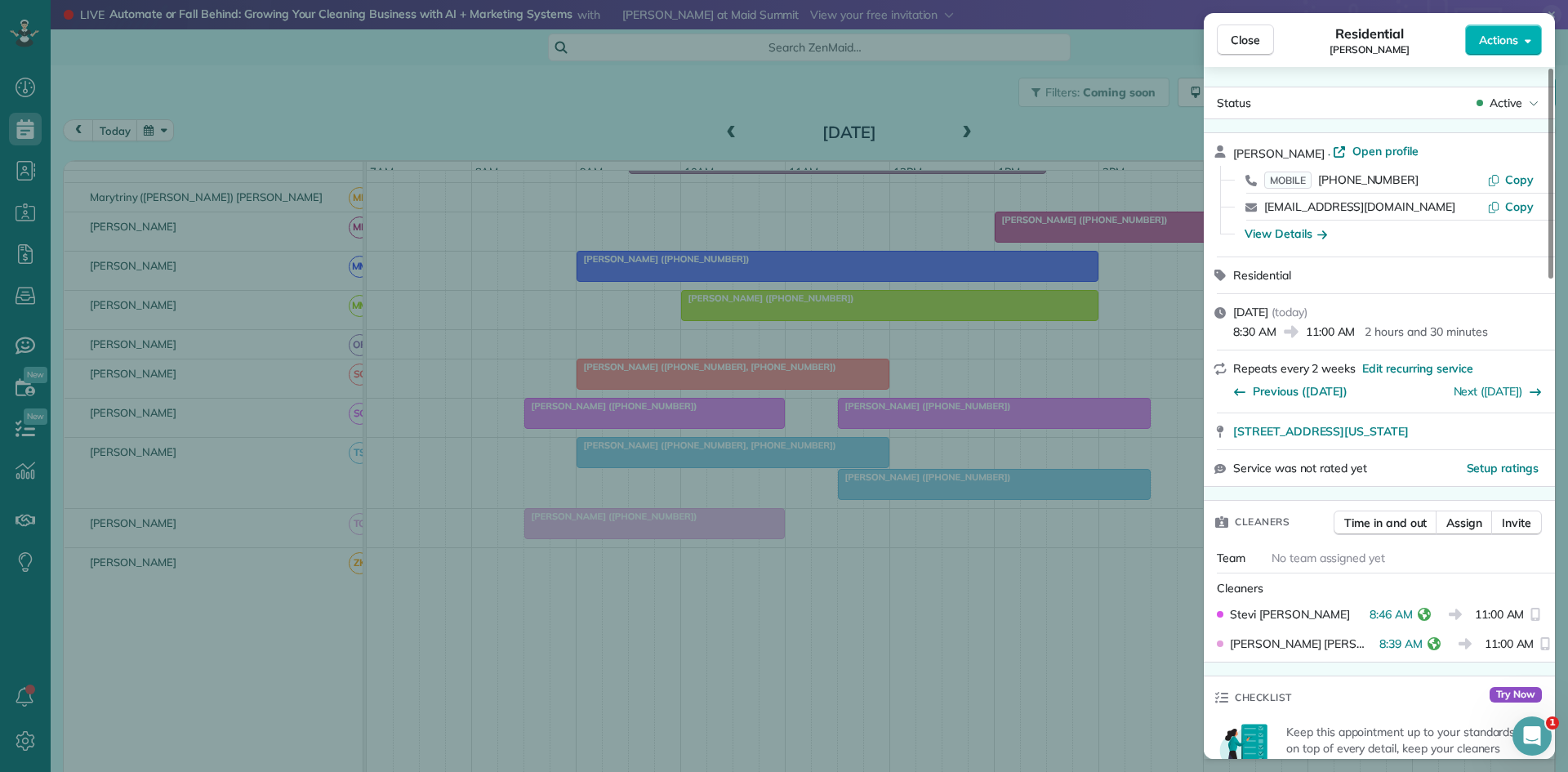
click at [640, 420] on div "Close Residential Celia Gonzales Actions Status Active Celia Gonzales · Open pr…" at bounding box center [784, 386] width 1568 height 772
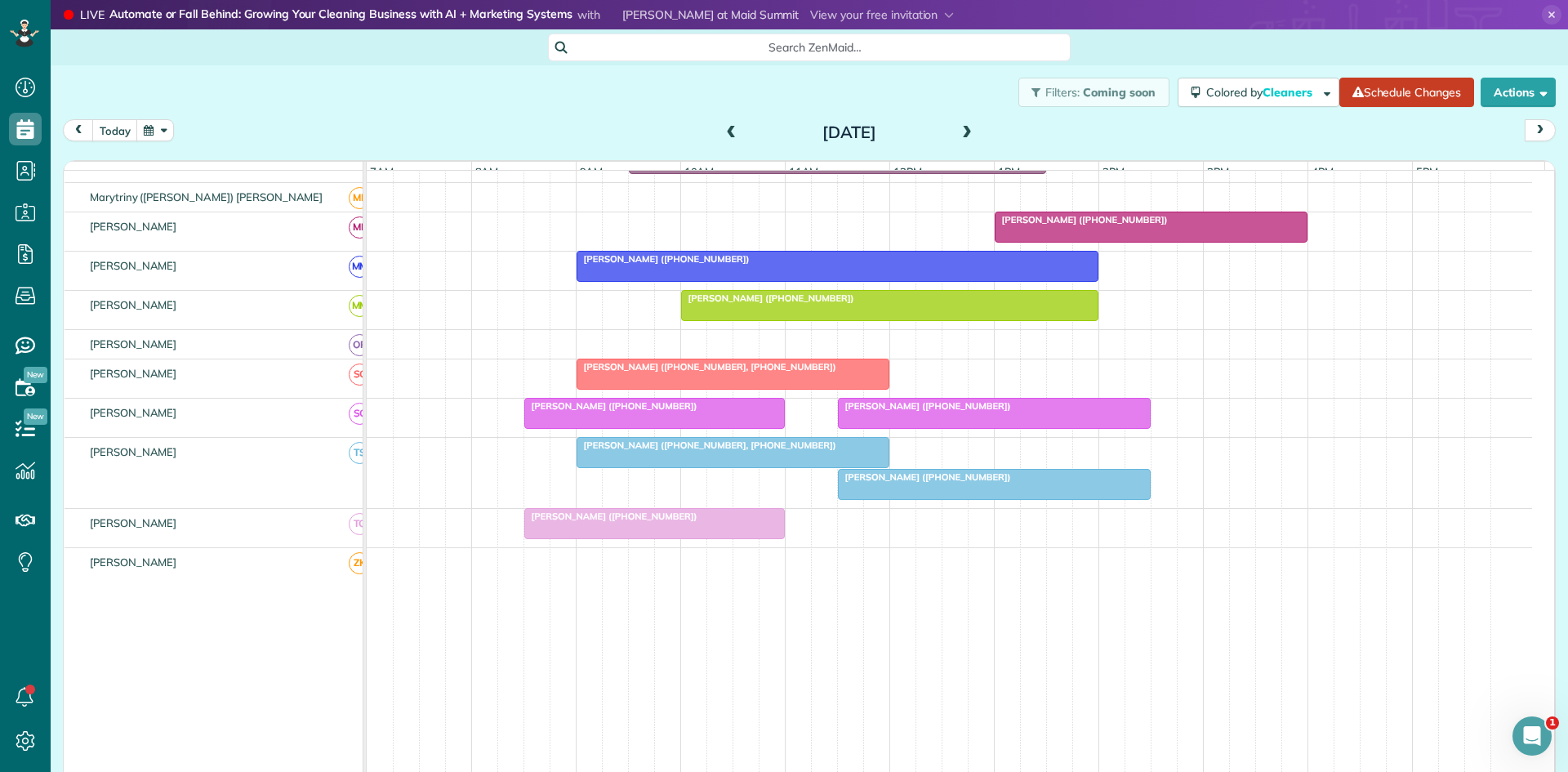
click at [623, 468] on div at bounding box center [733, 452] width 311 height 29
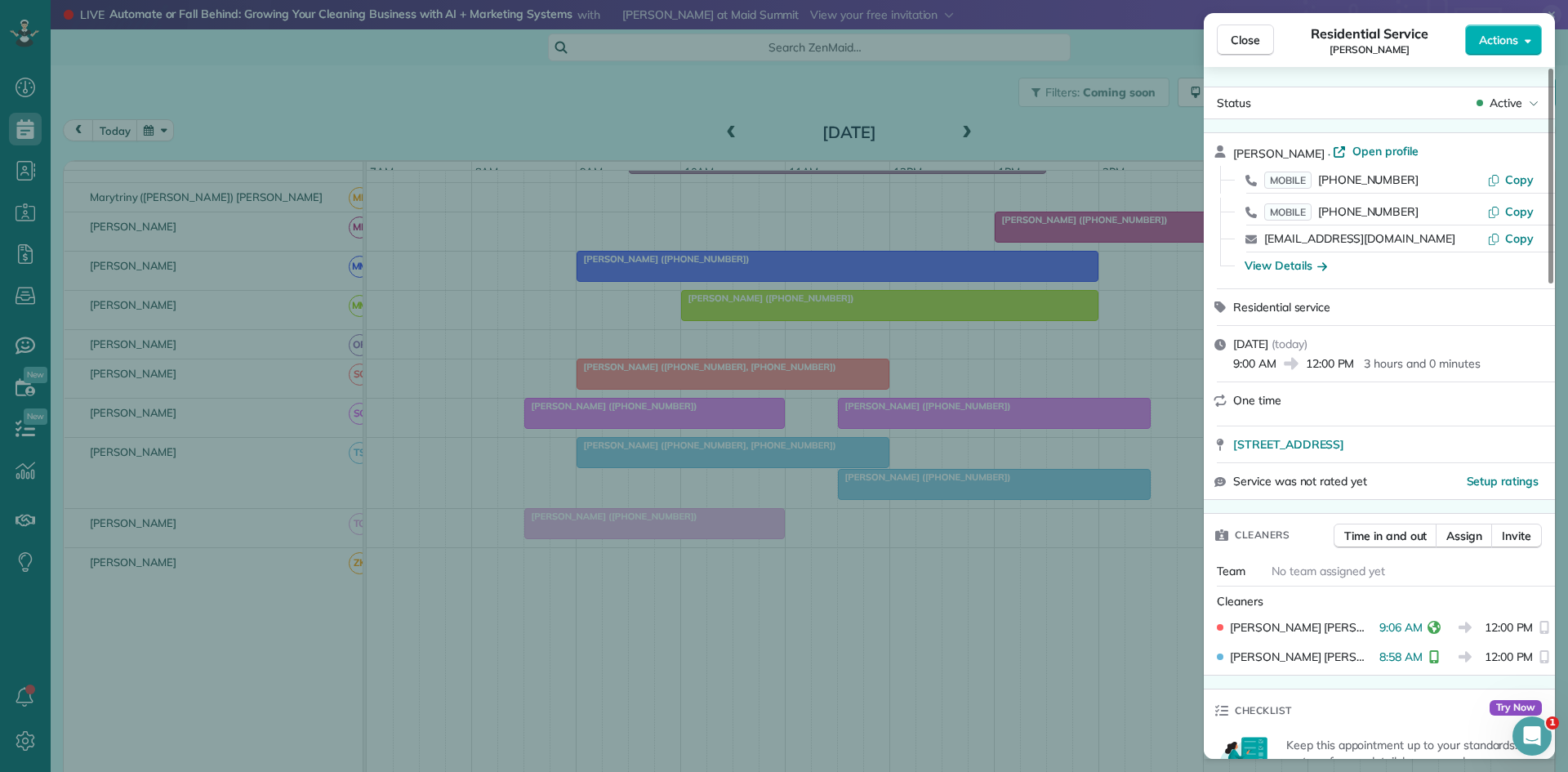
click at [848, 589] on div "Close Residential Service Sarah Bland Actions Status Active Sarah Bland · Open …" at bounding box center [784, 386] width 1568 height 772
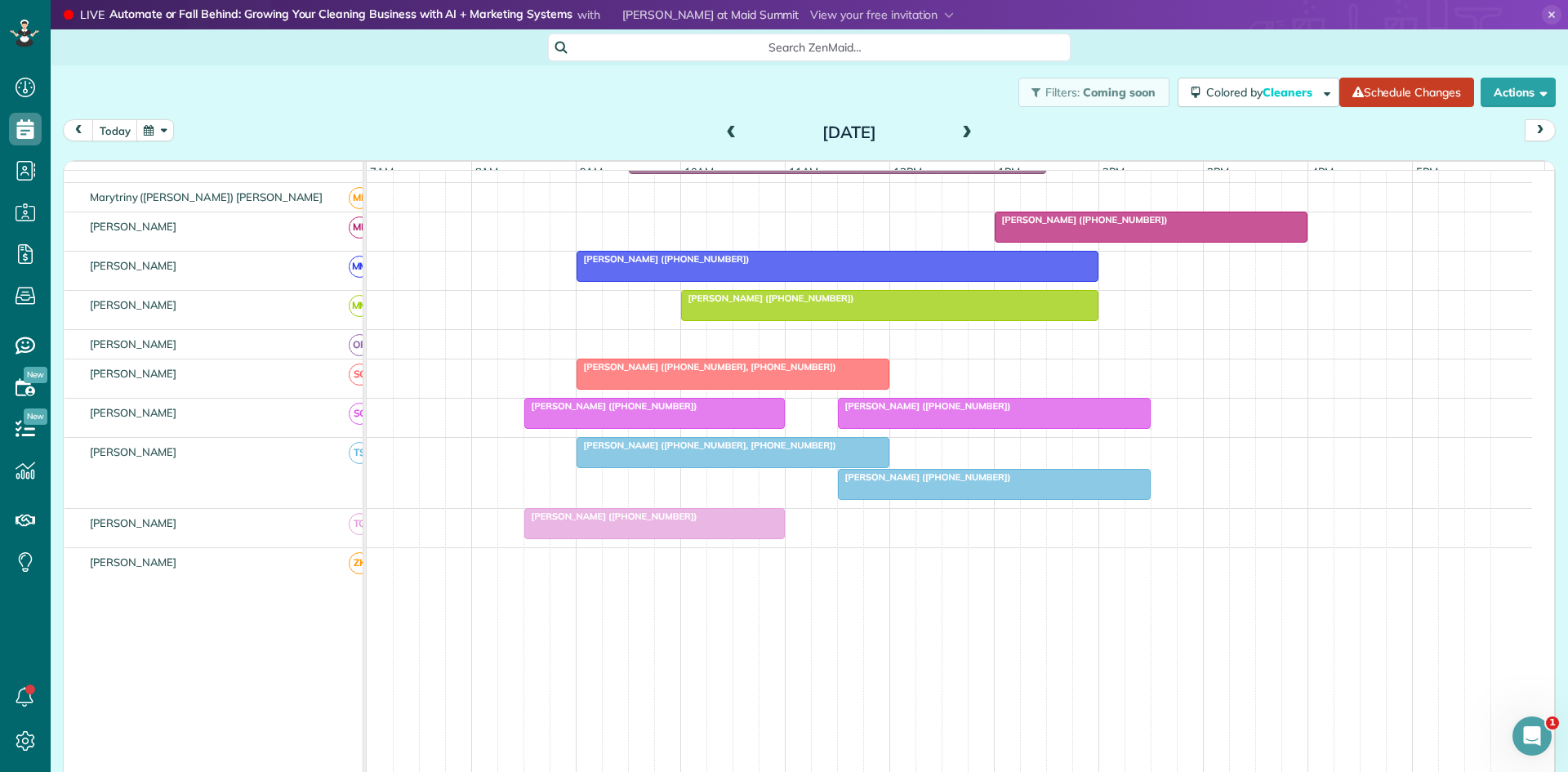
click at [635, 522] on span "Celia Gonzales (+18177731968)" at bounding box center [611, 516] width 175 height 11
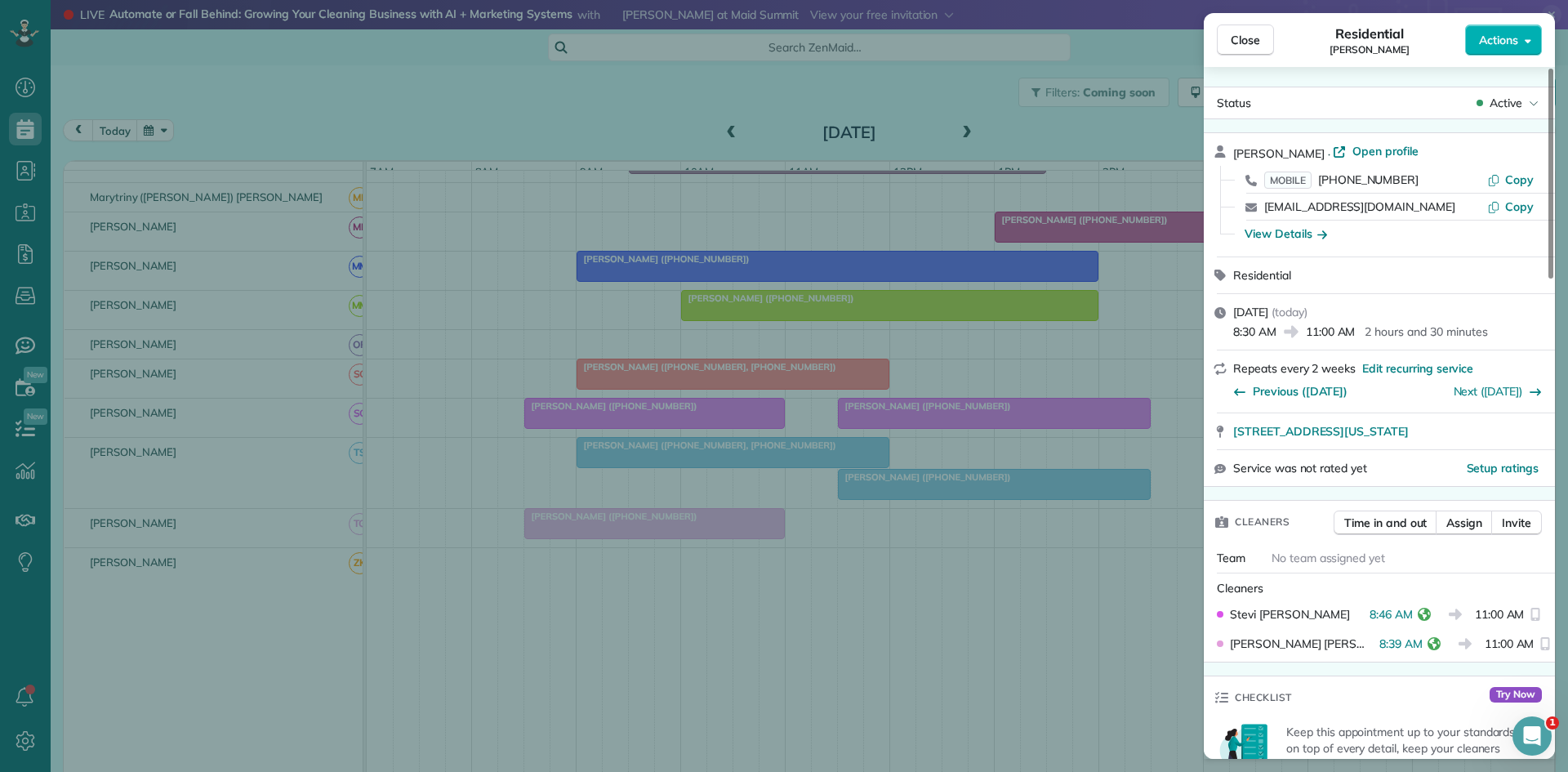
click at [616, 379] on div "Close Residential Celia Gonzales Actions Status Active Celia Gonzales · Open pr…" at bounding box center [784, 386] width 1568 height 772
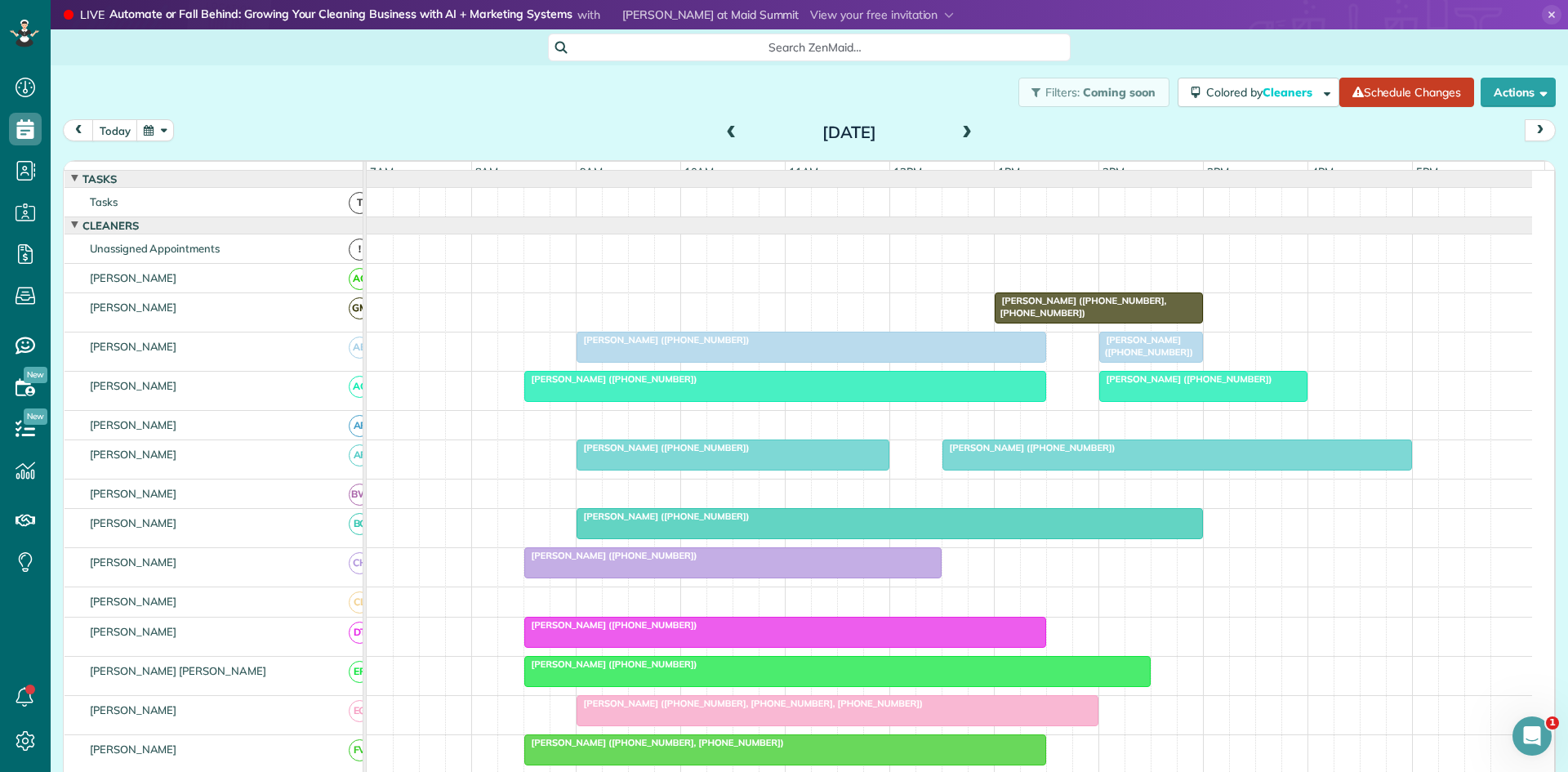
click at [694, 346] on span "Jimmie Thomas (+15049080874)" at bounding box center [663, 340] width 175 height 11
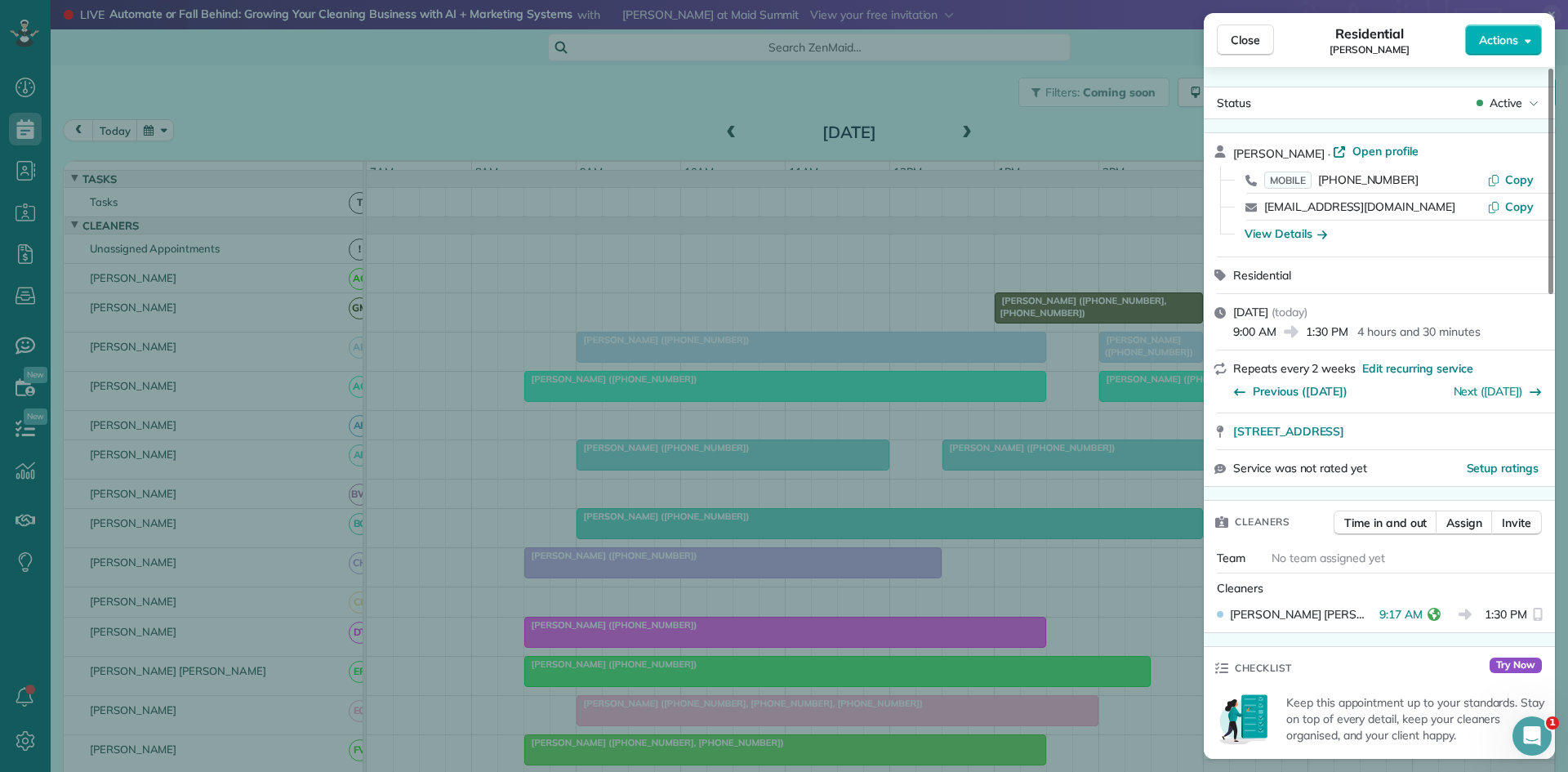
drag, startPoint x: 743, startPoint y: 333, endPoint x: 734, endPoint y: 353, distance: 21.9
click at [743, 335] on div "Close Residential Jimmie Thomas Actions Status Active Jimmie Thomas · Open prof…" at bounding box center [784, 386] width 1568 height 772
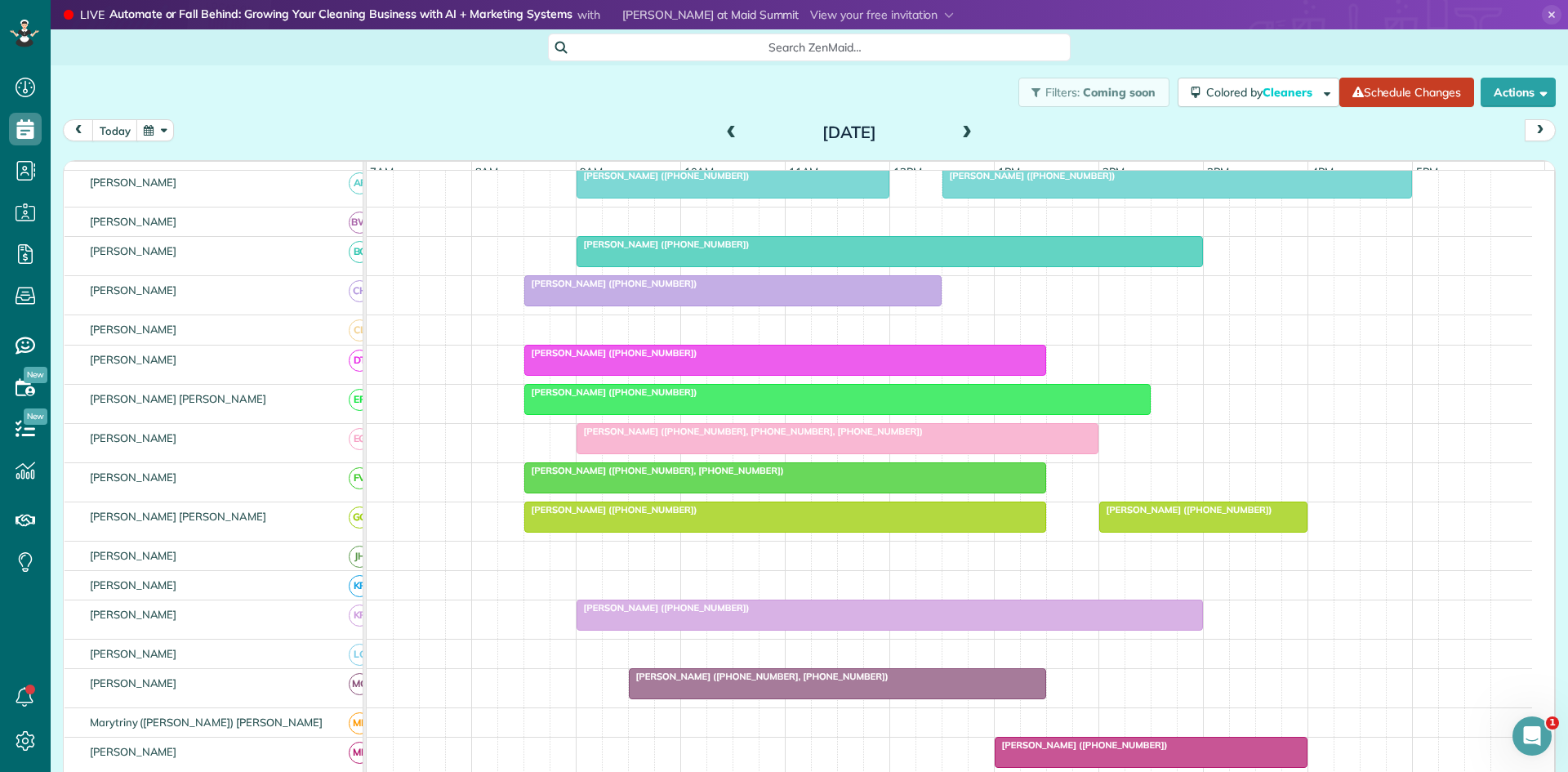
scroll to position [413, 0]
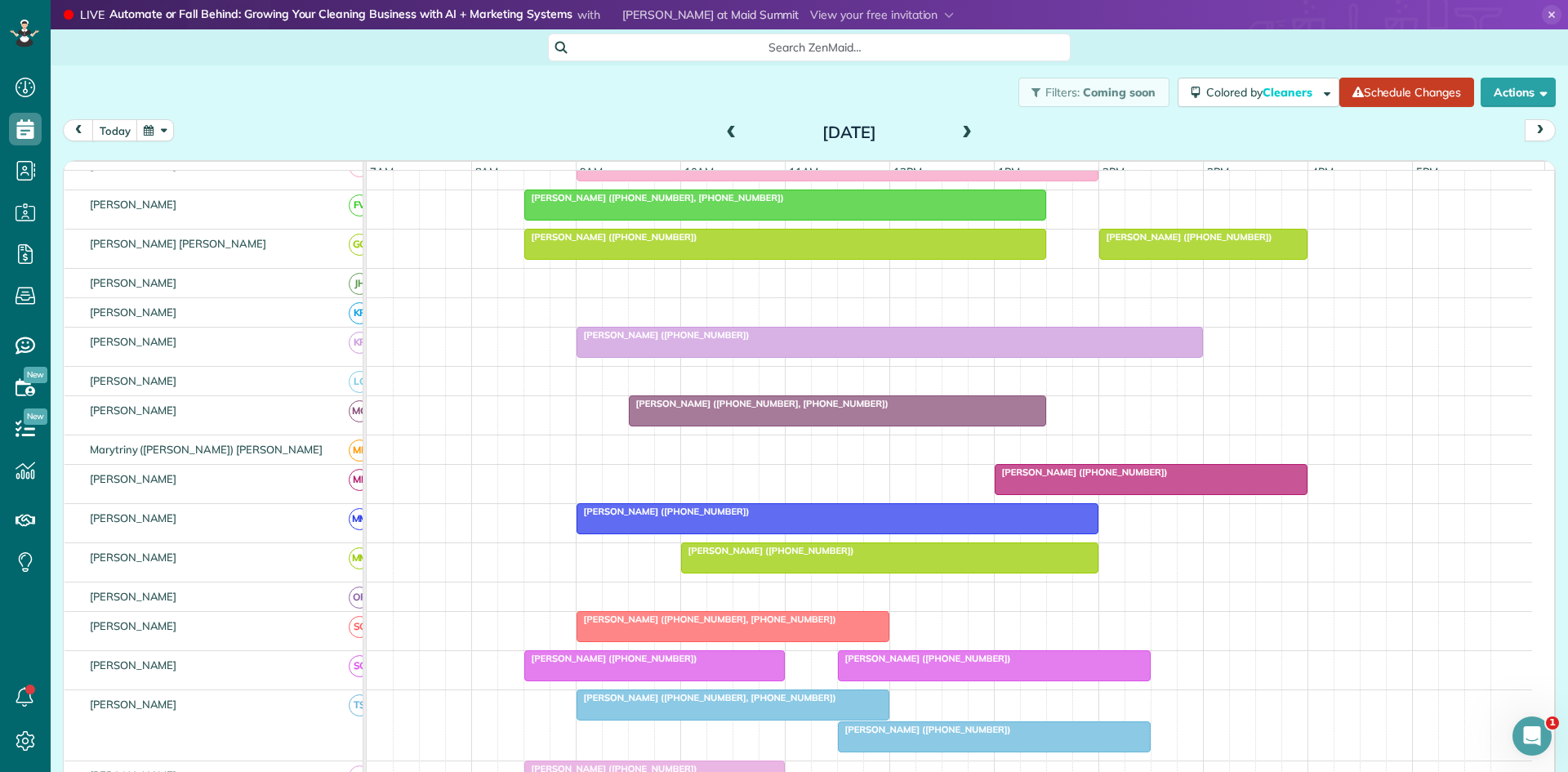
click at [721, 425] on div at bounding box center [837, 410] width 415 height 29
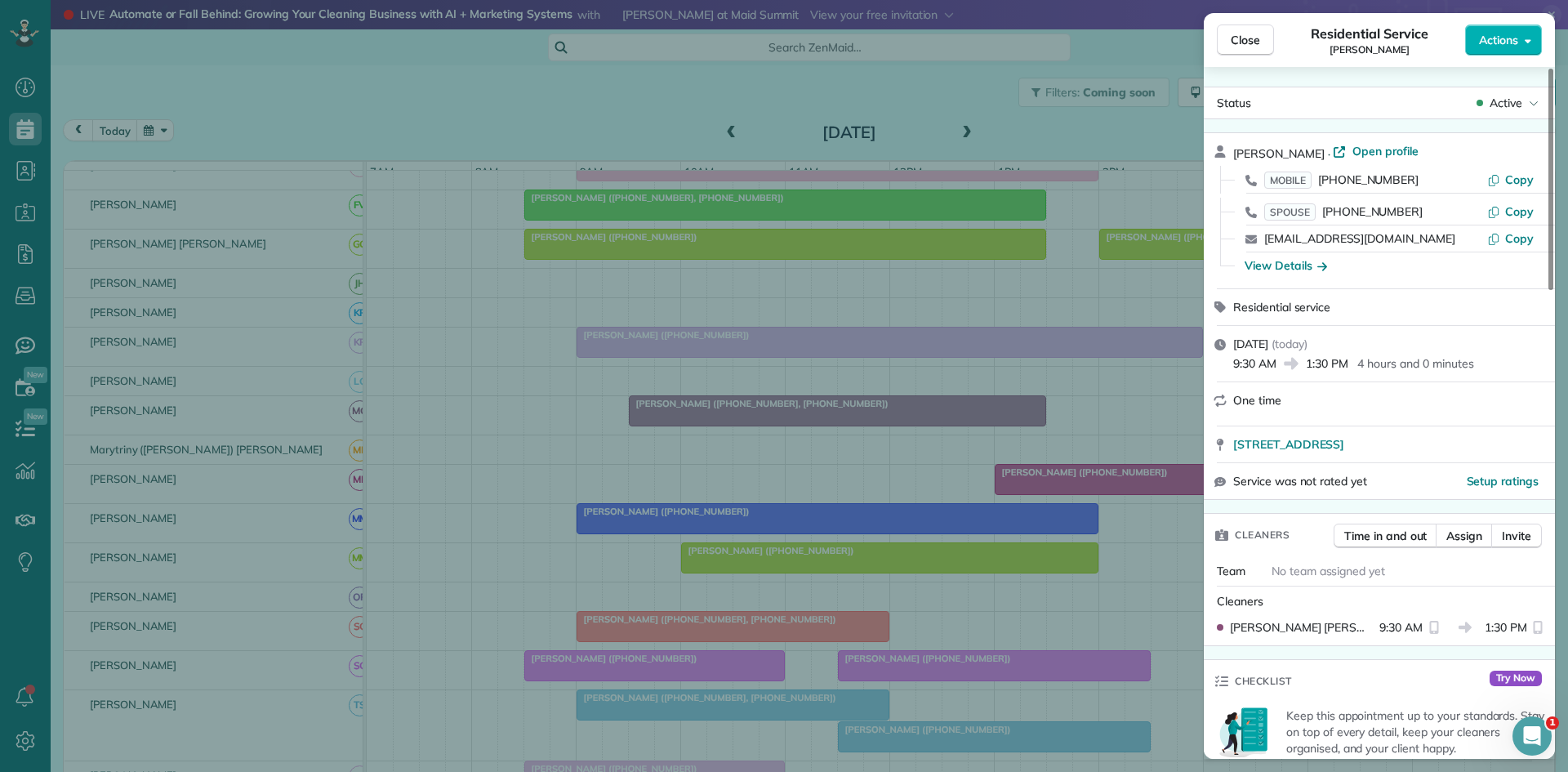
click at [718, 521] on div "Close Residential Service Angela Johnson Actions Status Active Angela Johnson ·…" at bounding box center [784, 386] width 1568 height 772
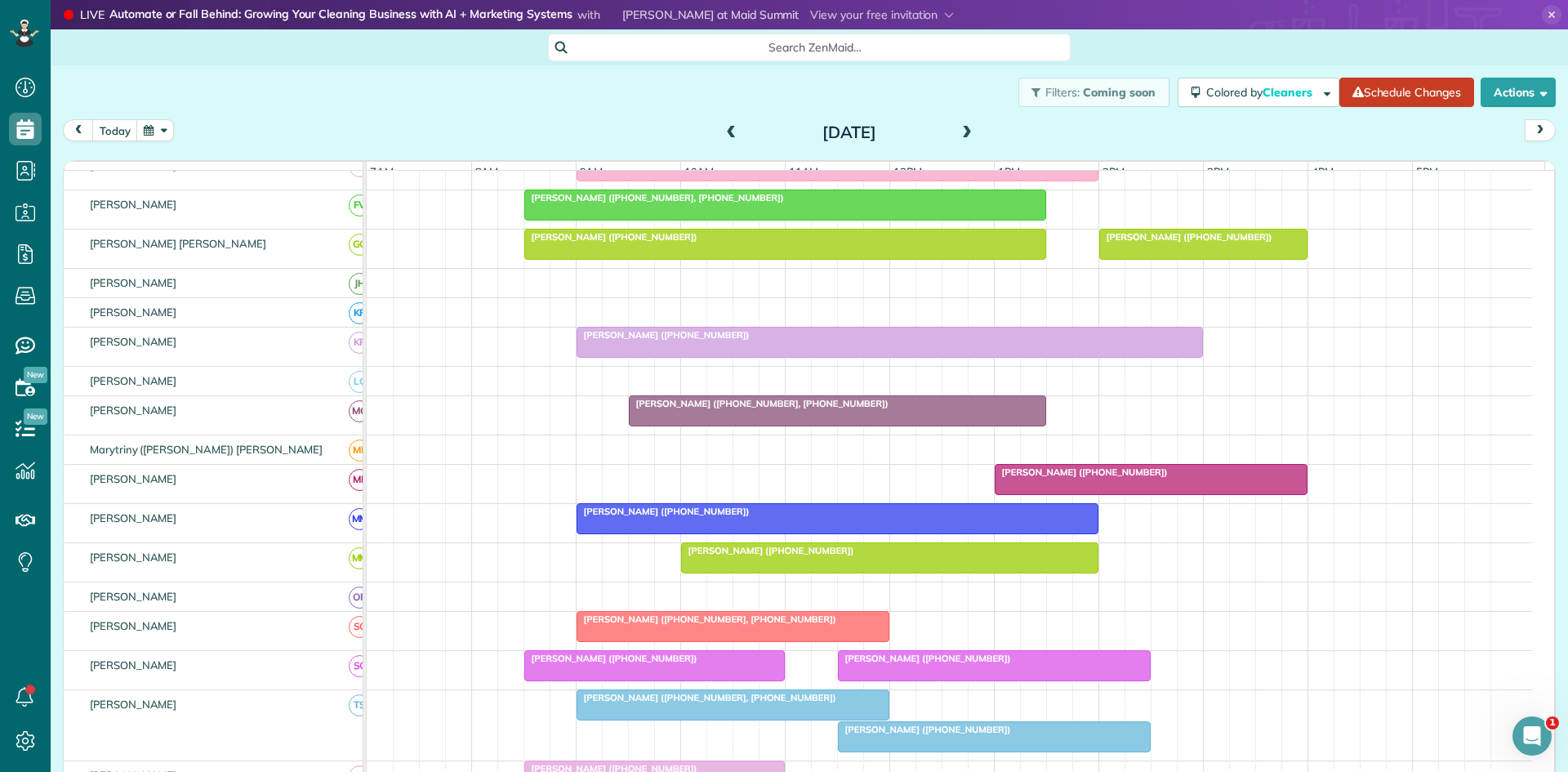
click at [712, 533] on div at bounding box center [838, 518] width 520 height 29
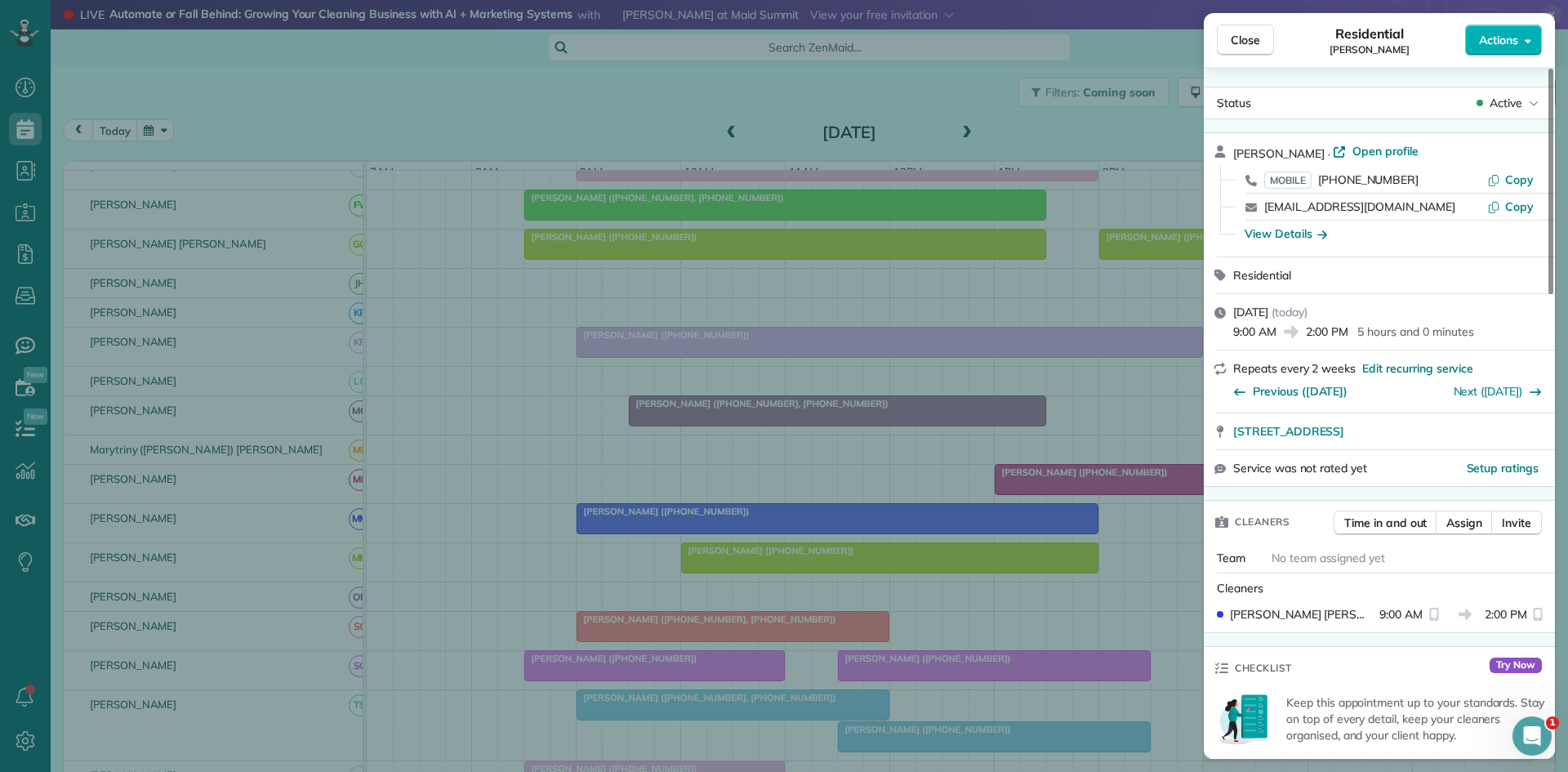
click at [758, 466] on div "Close Residential Tara Wells Actions Status Active Tara Wells · Open profile MO…" at bounding box center [784, 386] width 1568 height 772
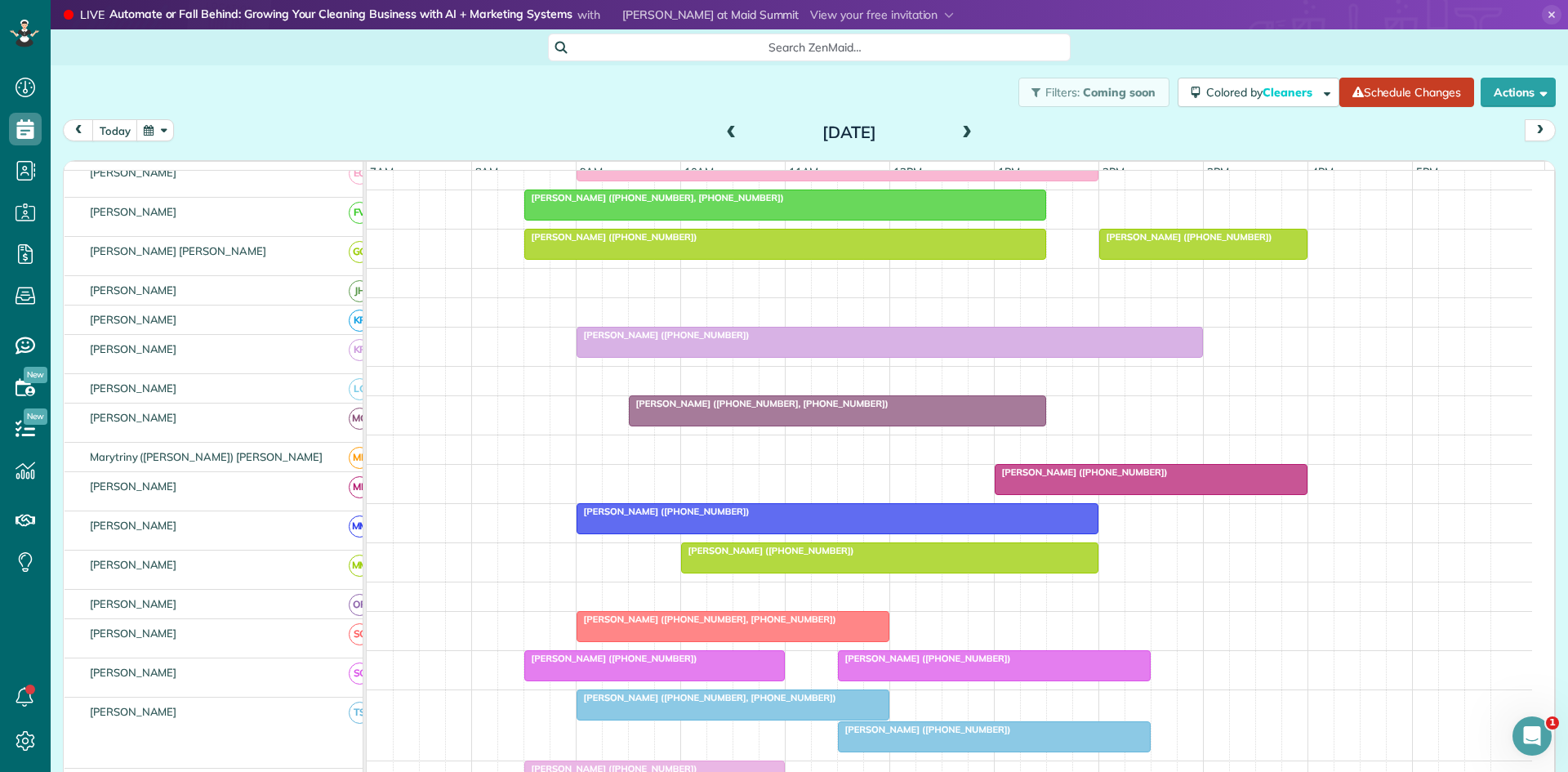
scroll to position [545, 0]
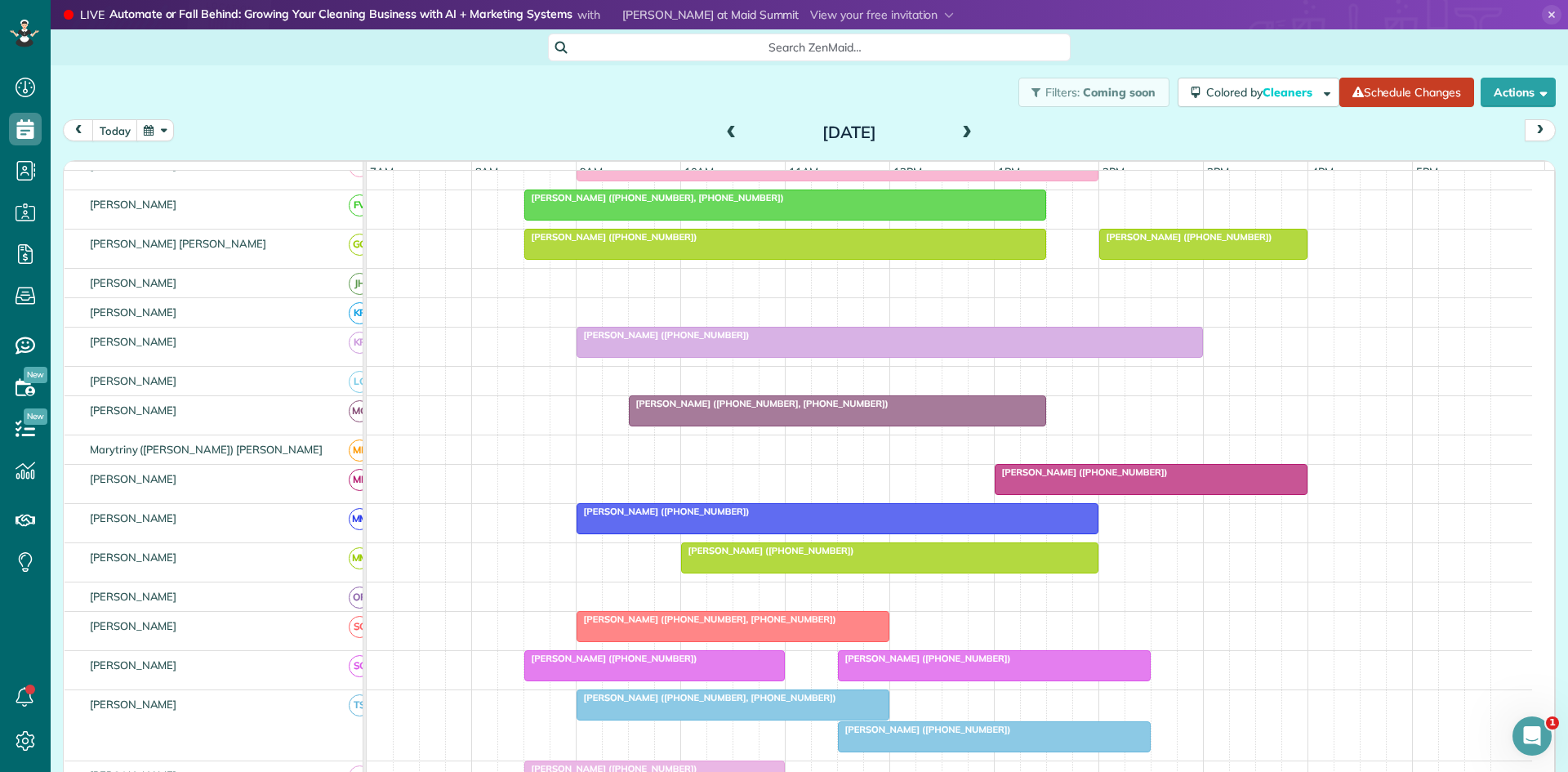
click at [958, 131] on span at bounding box center [967, 133] width 18 height 15
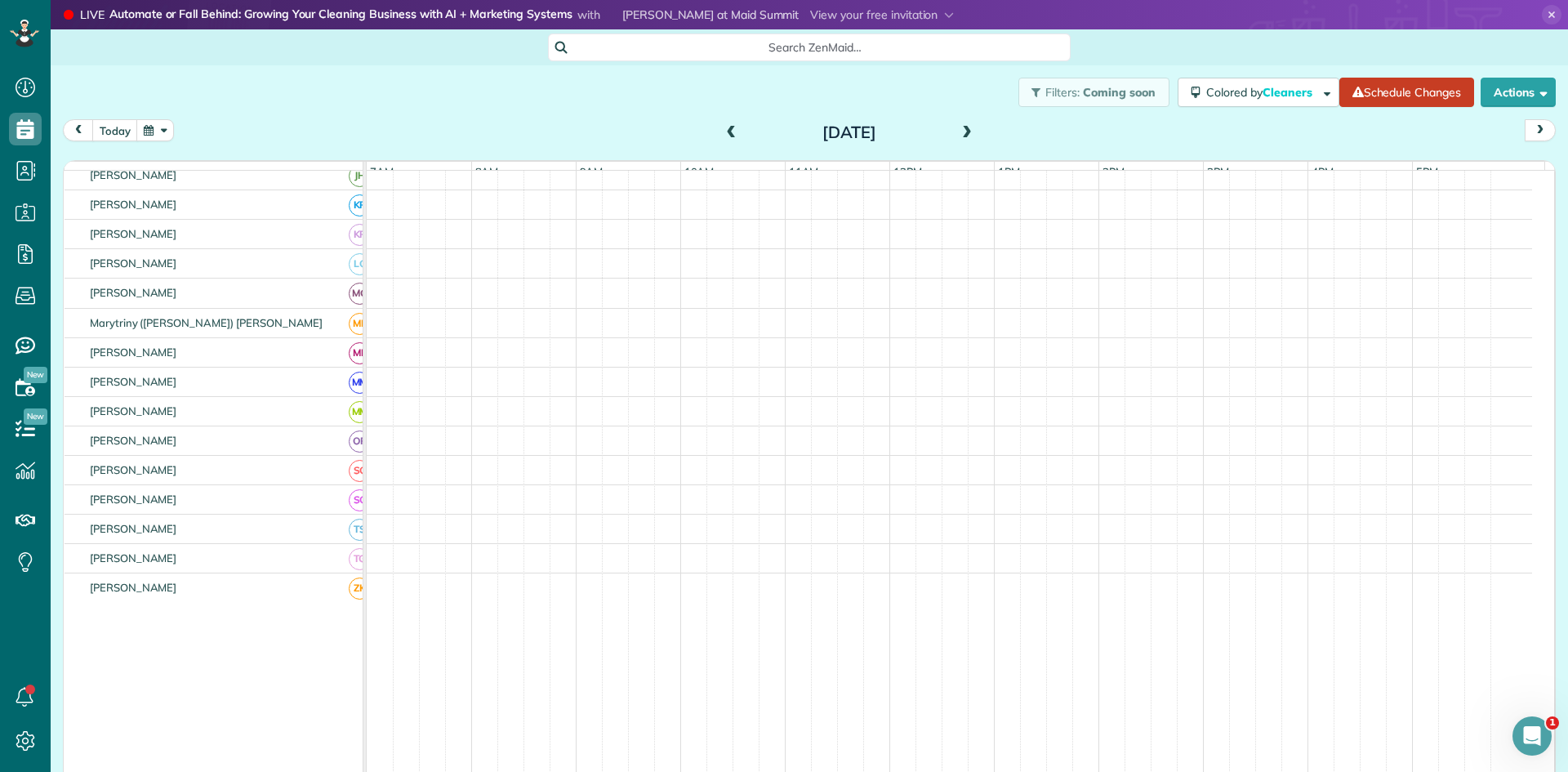
scroll to position [458, 0]
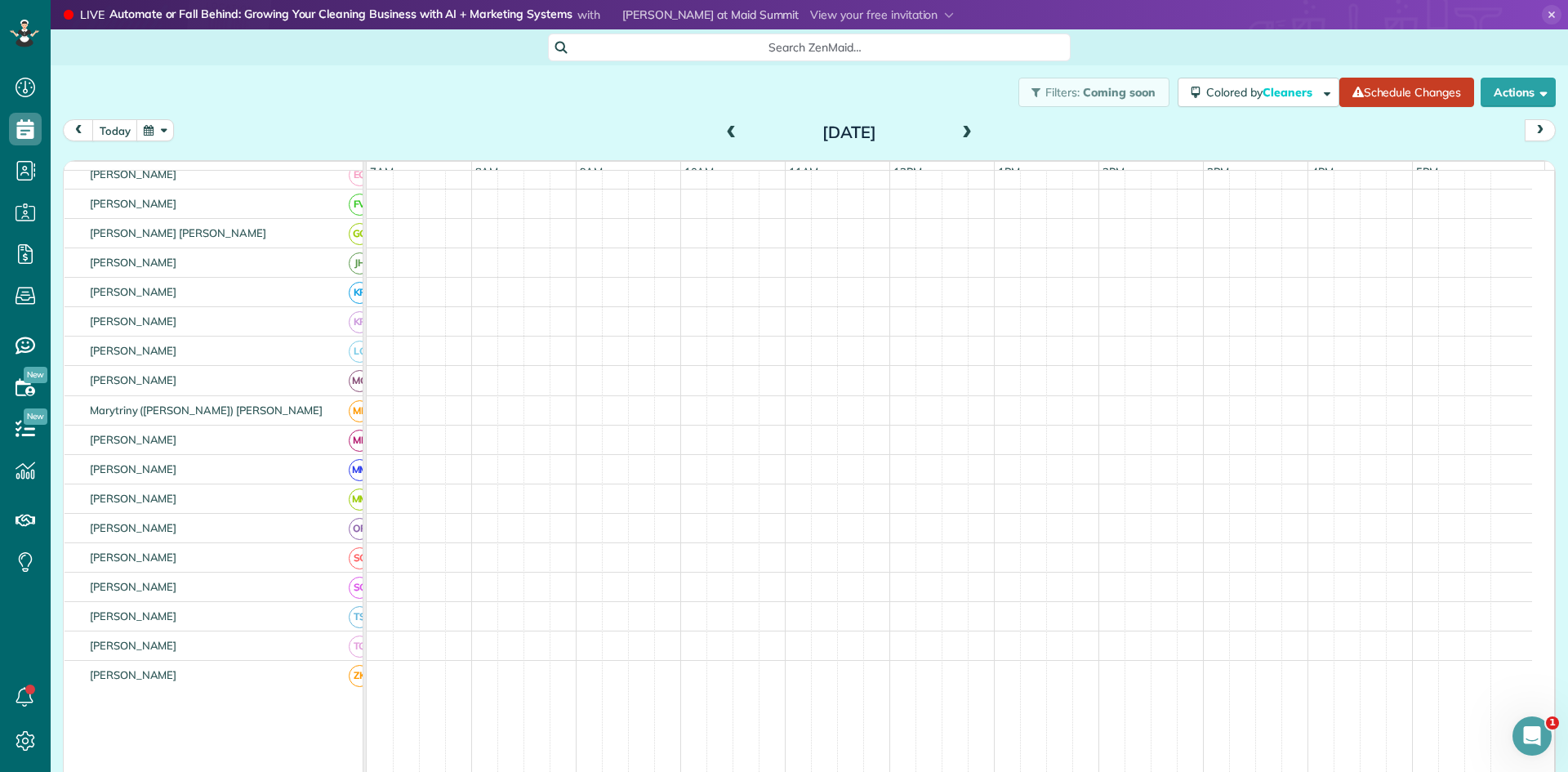
click at [958, 131] on span at bounding box center [967, 133] width 18 height 15
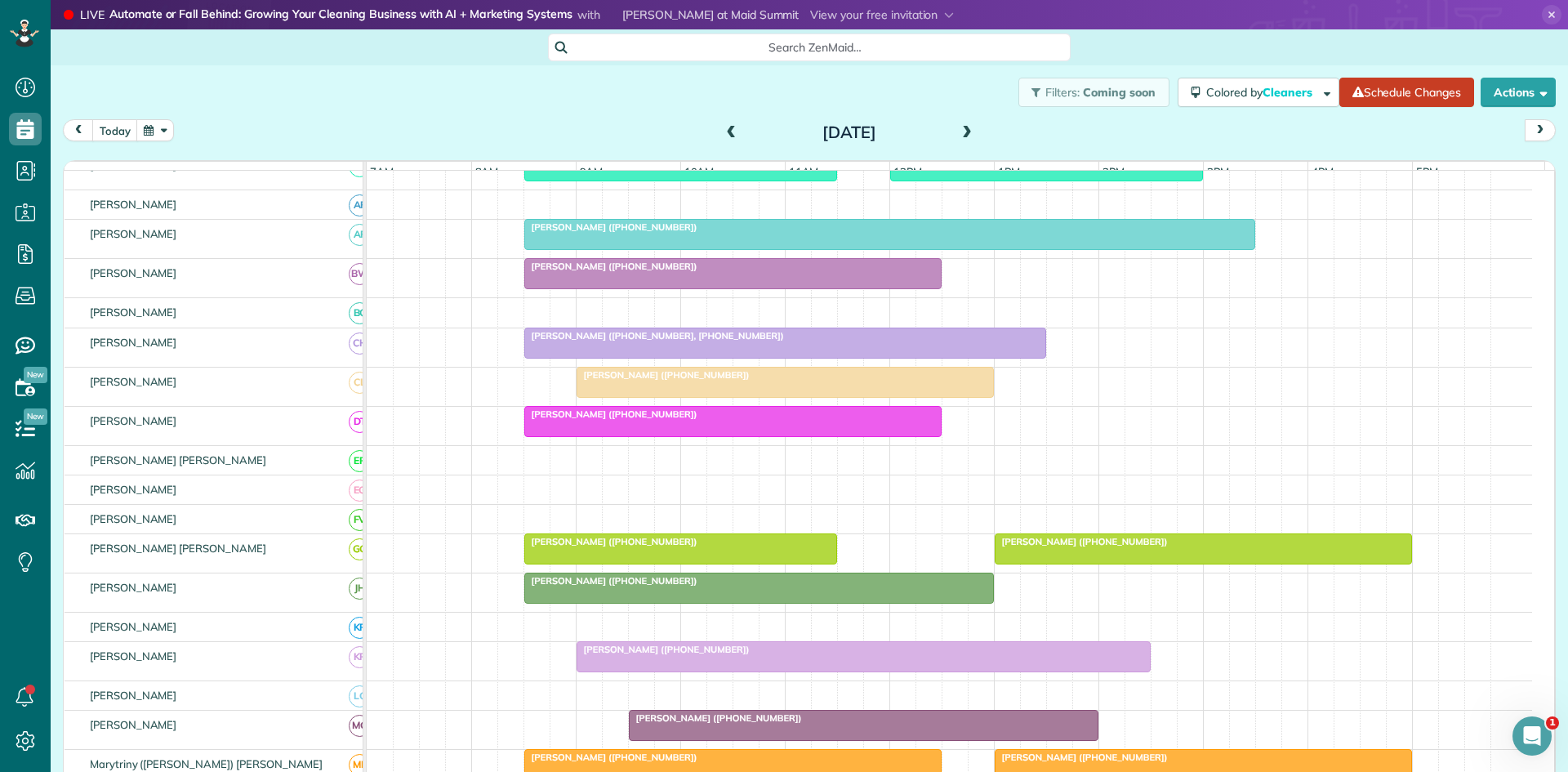
scroll to position [756, 0]
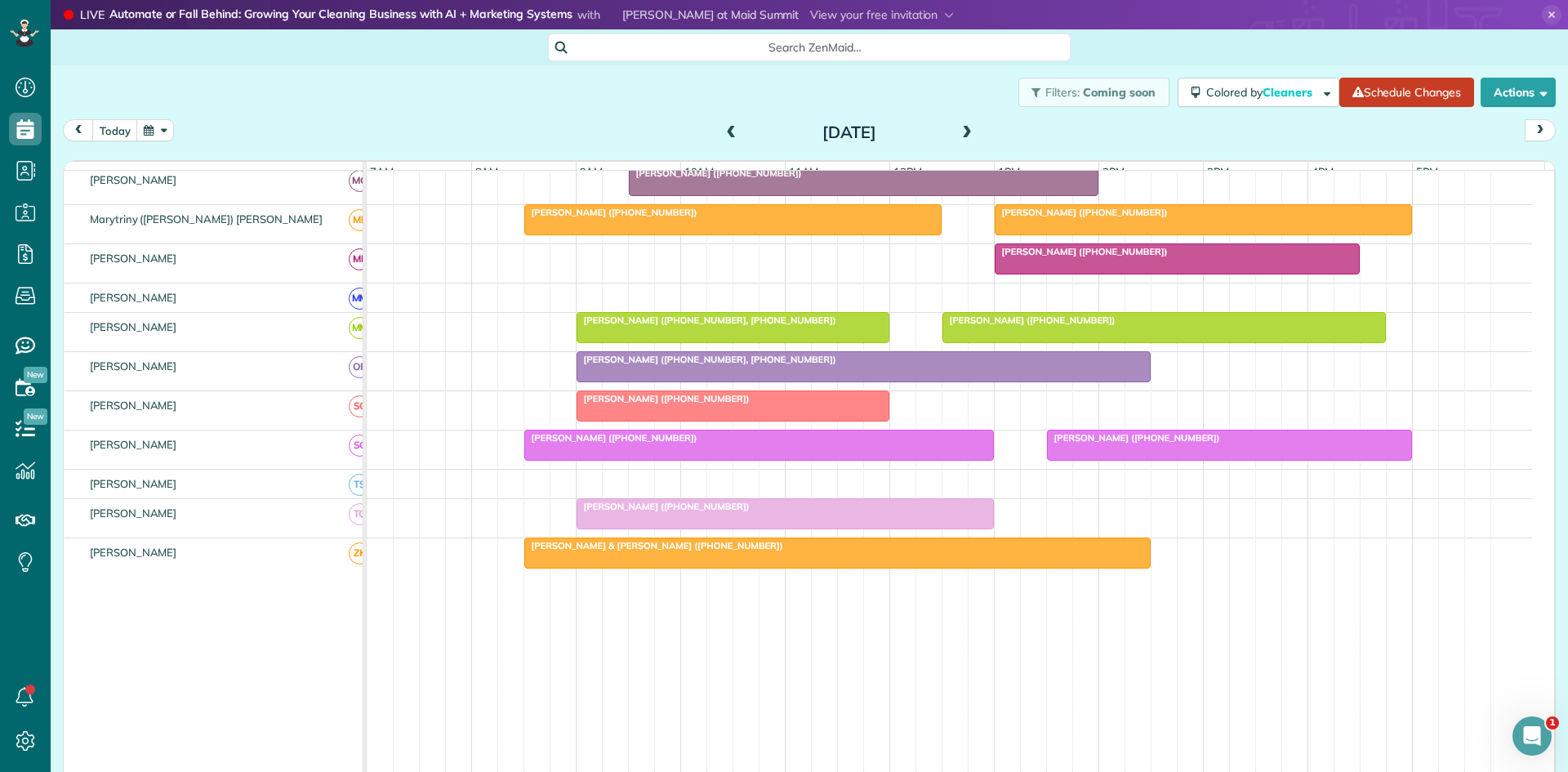
click at [742, 513] on div "Jessica Castilanos (+13174023184)" at bounding box center [785, 506] width 407 height 11
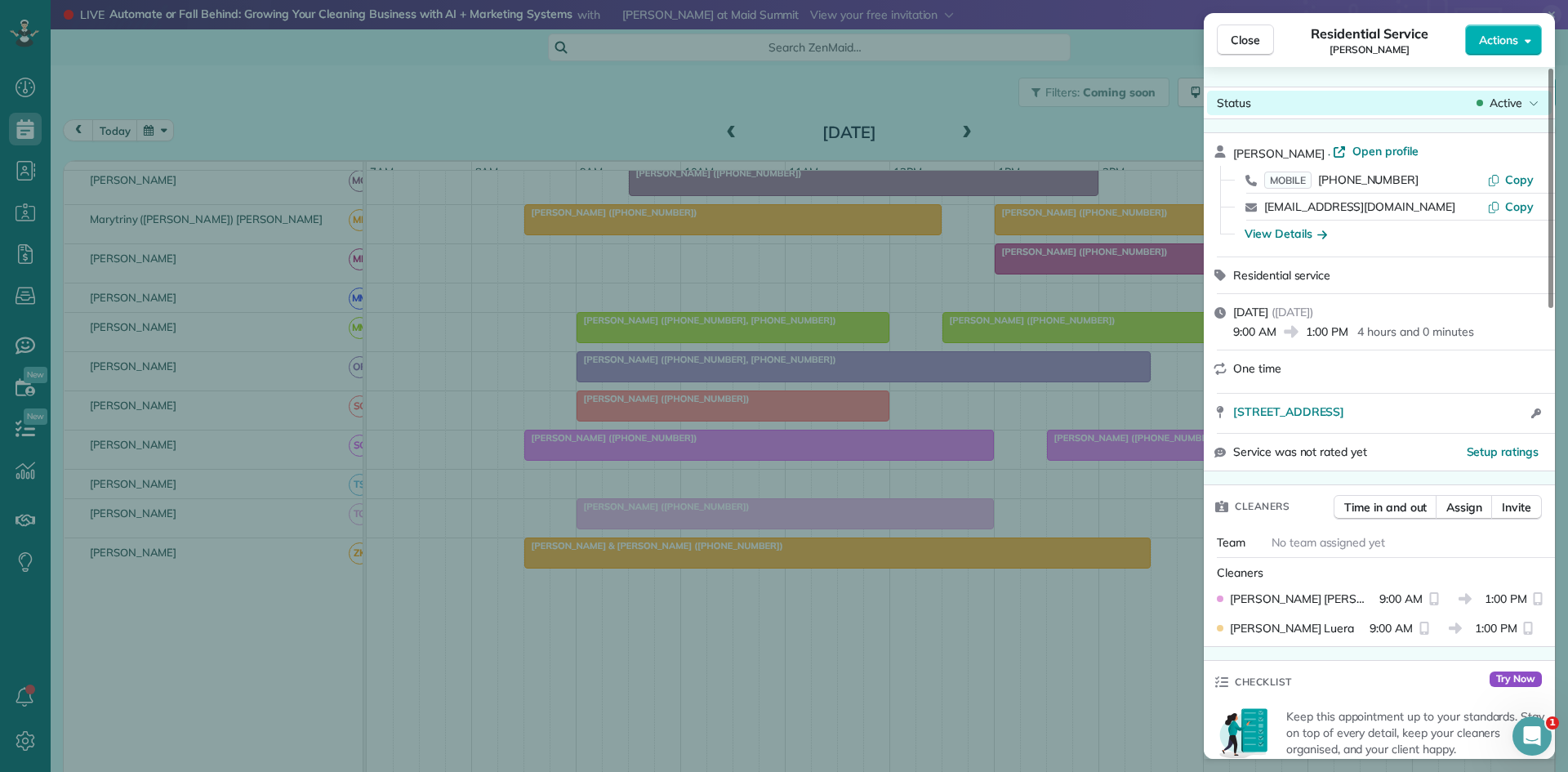
click at [1520, 94] on span "Active" at bounding box center [1505, 102] width 33 height 17
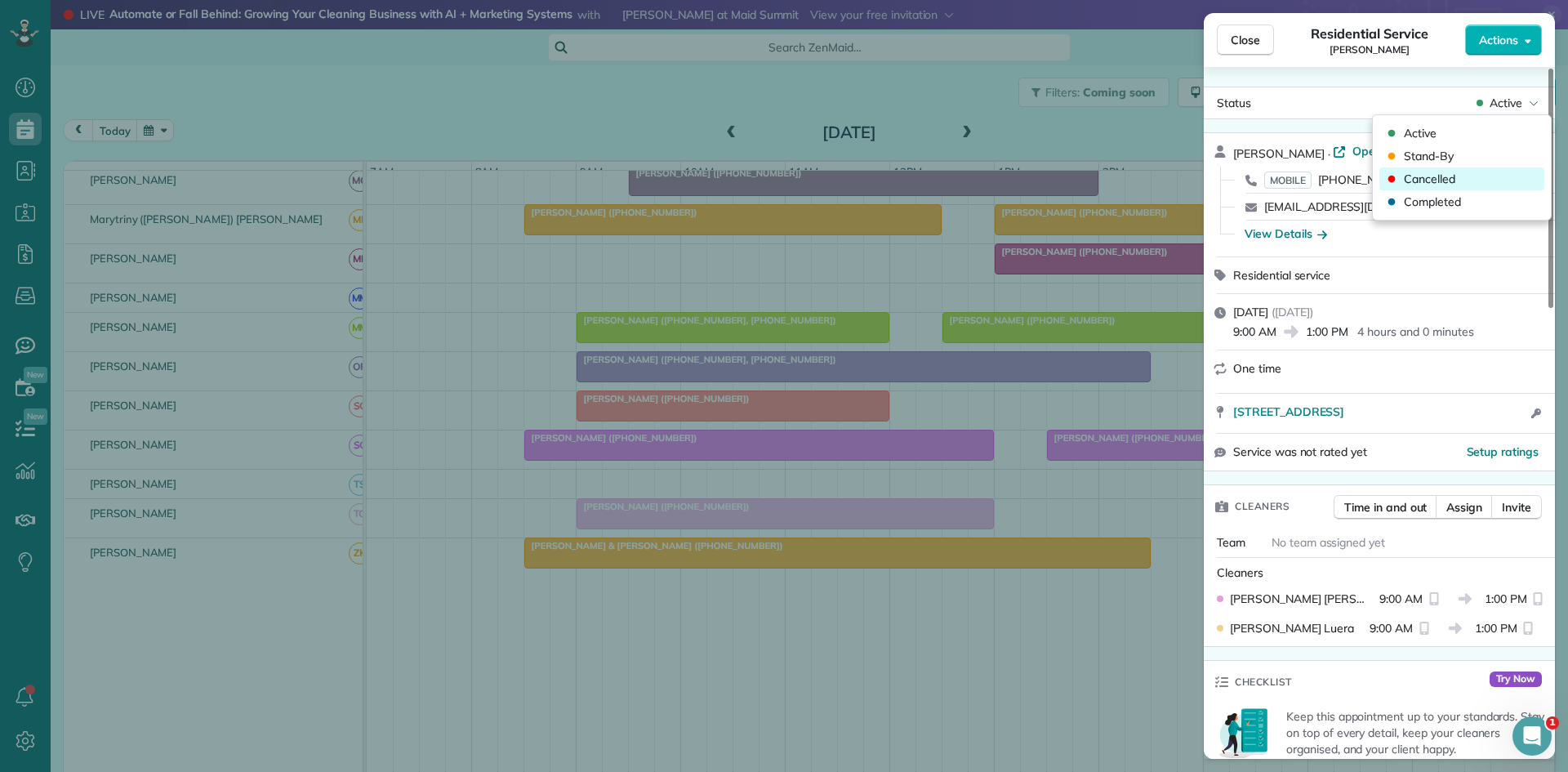
click at [1460, 171] on div "Cancelled" at bounding box center [1461, 179] width 165 height 23
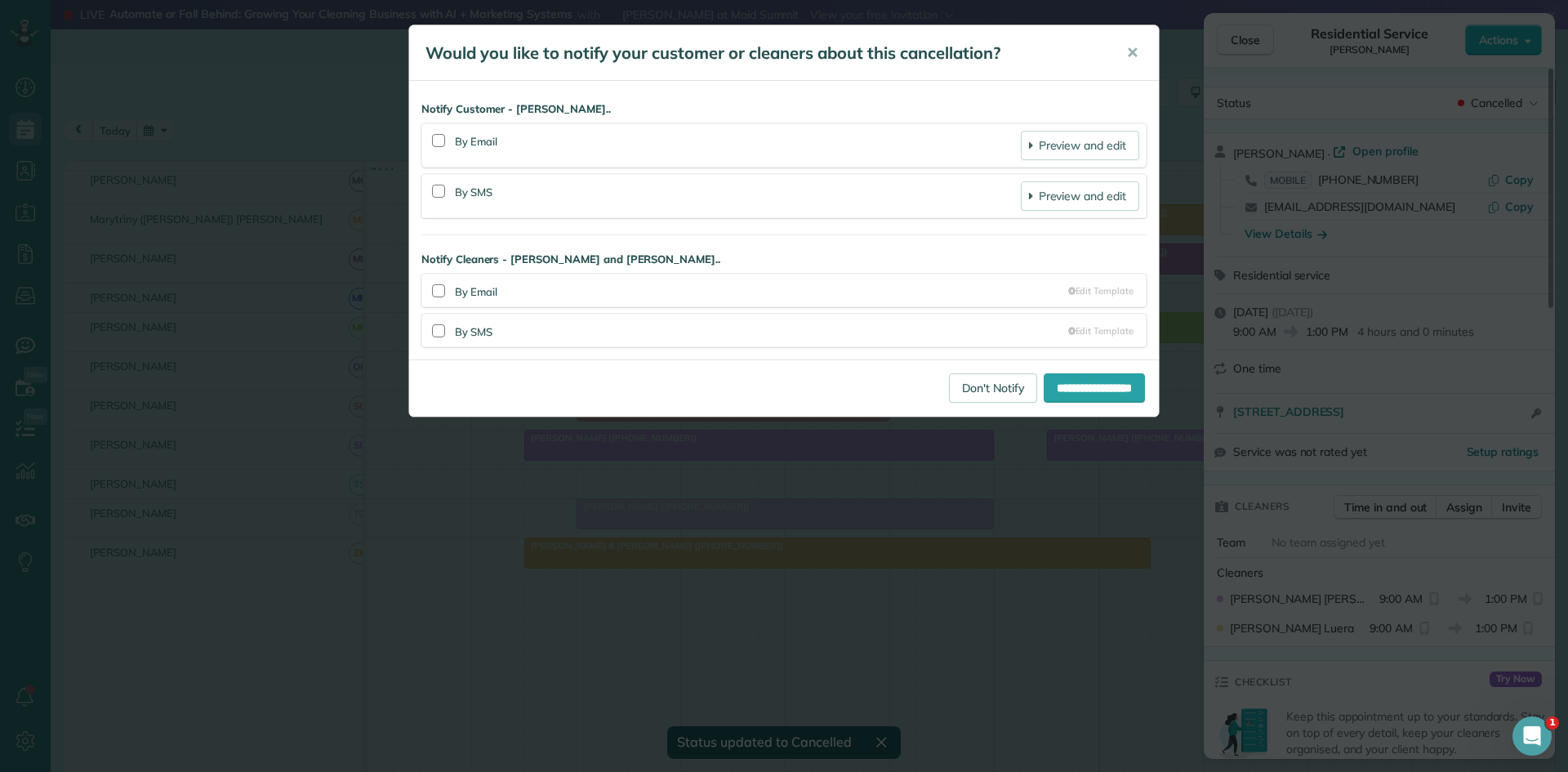
scroll to position [736, 0]
click at [958, 371] on div "**********" at bounding box center [784, 387] width 750 height 57
click at [958, 375] on link "Don't Notify" at bounding box center [993, 387] width 88 height 29
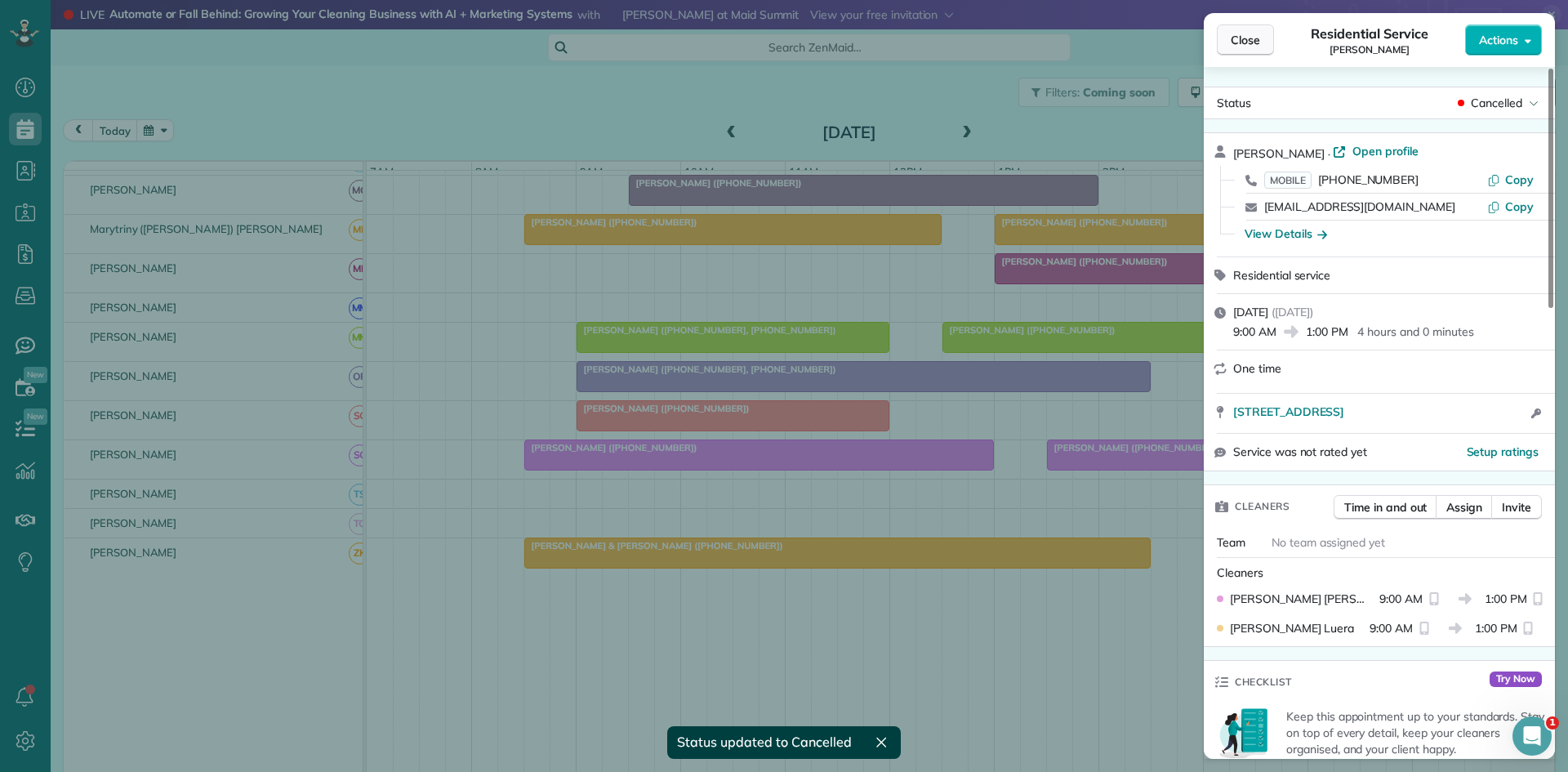
click at [1229, 49] on button "Close" at bounding box center [1245, 40] width 57 height 31
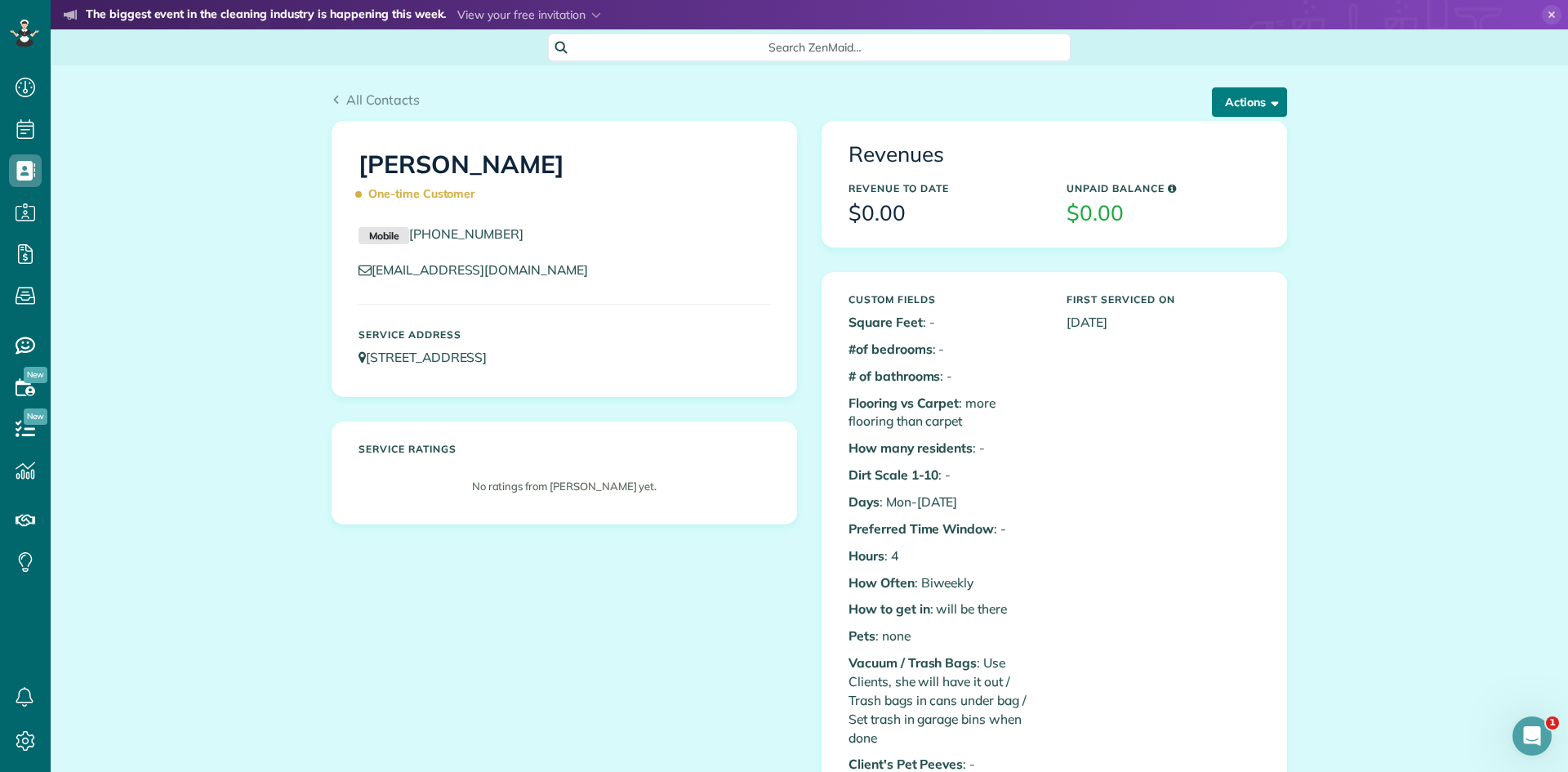
click at [1242, 105] on button "Actions" at bounding box center [1249, 101] width 75 height 29
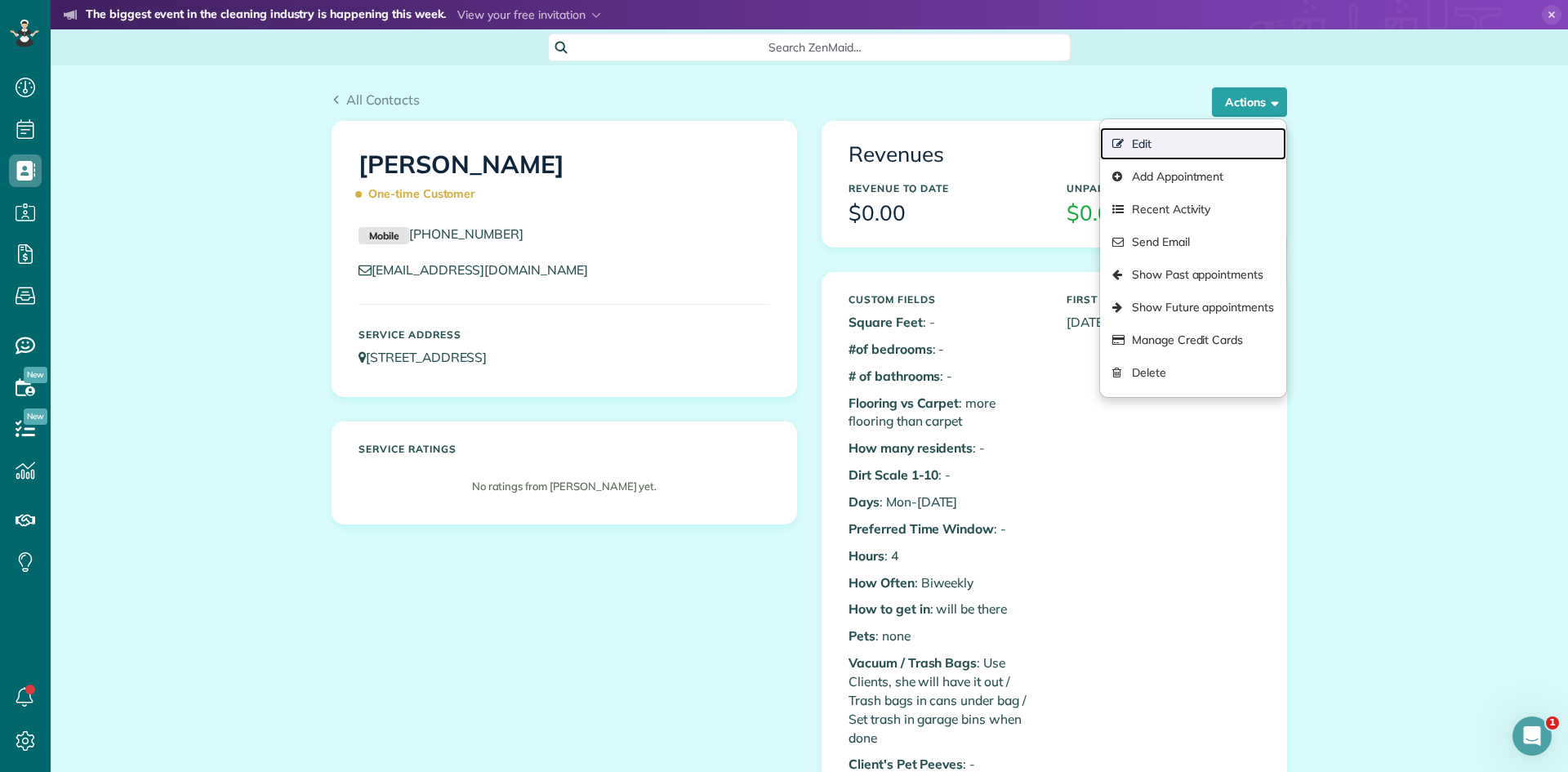
click at [1176, 149] on link "Edit" at bounding box center [1192, 143] width 186 height 33
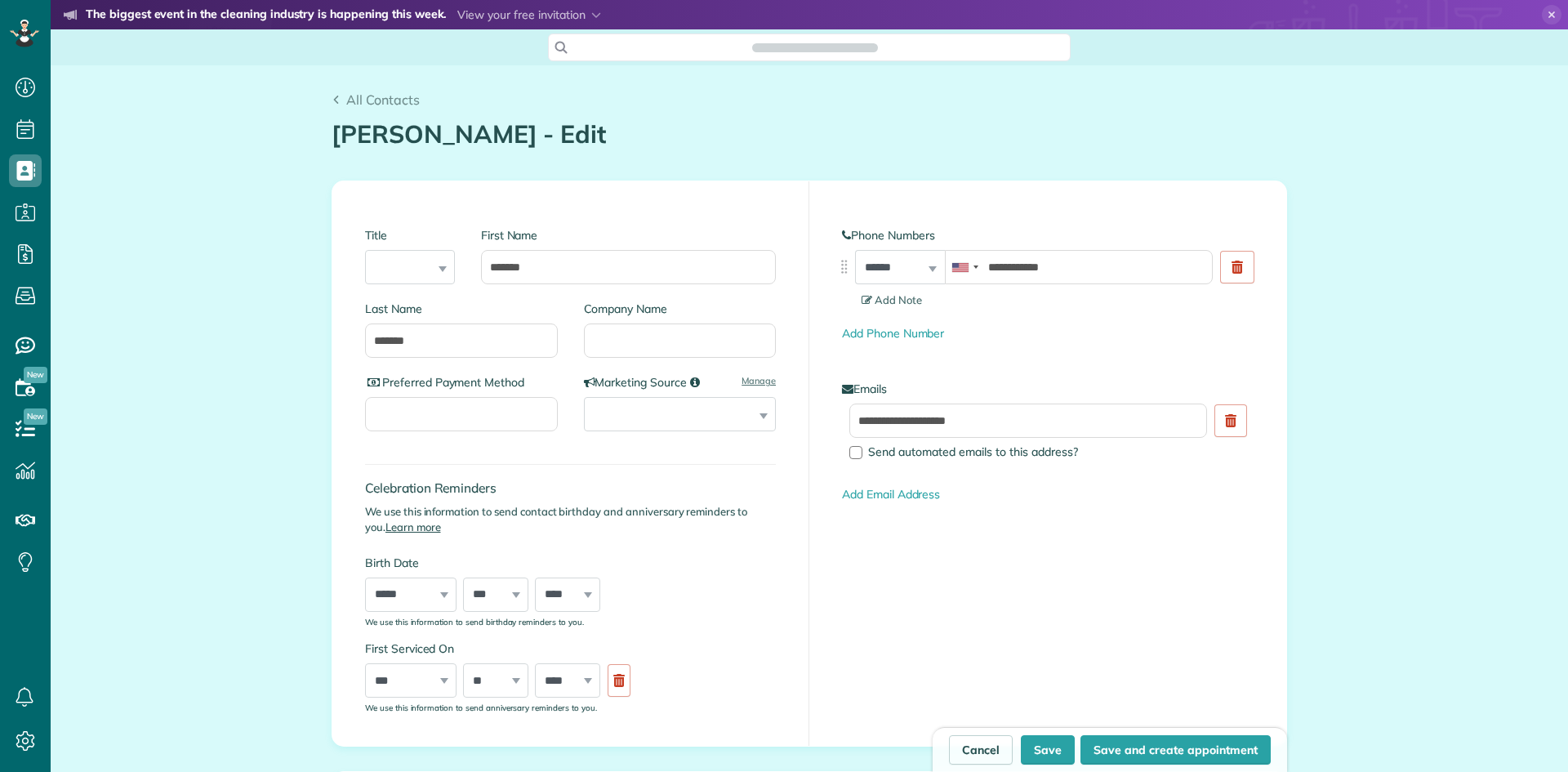
scroll to position [7, 7]
type input "**********"
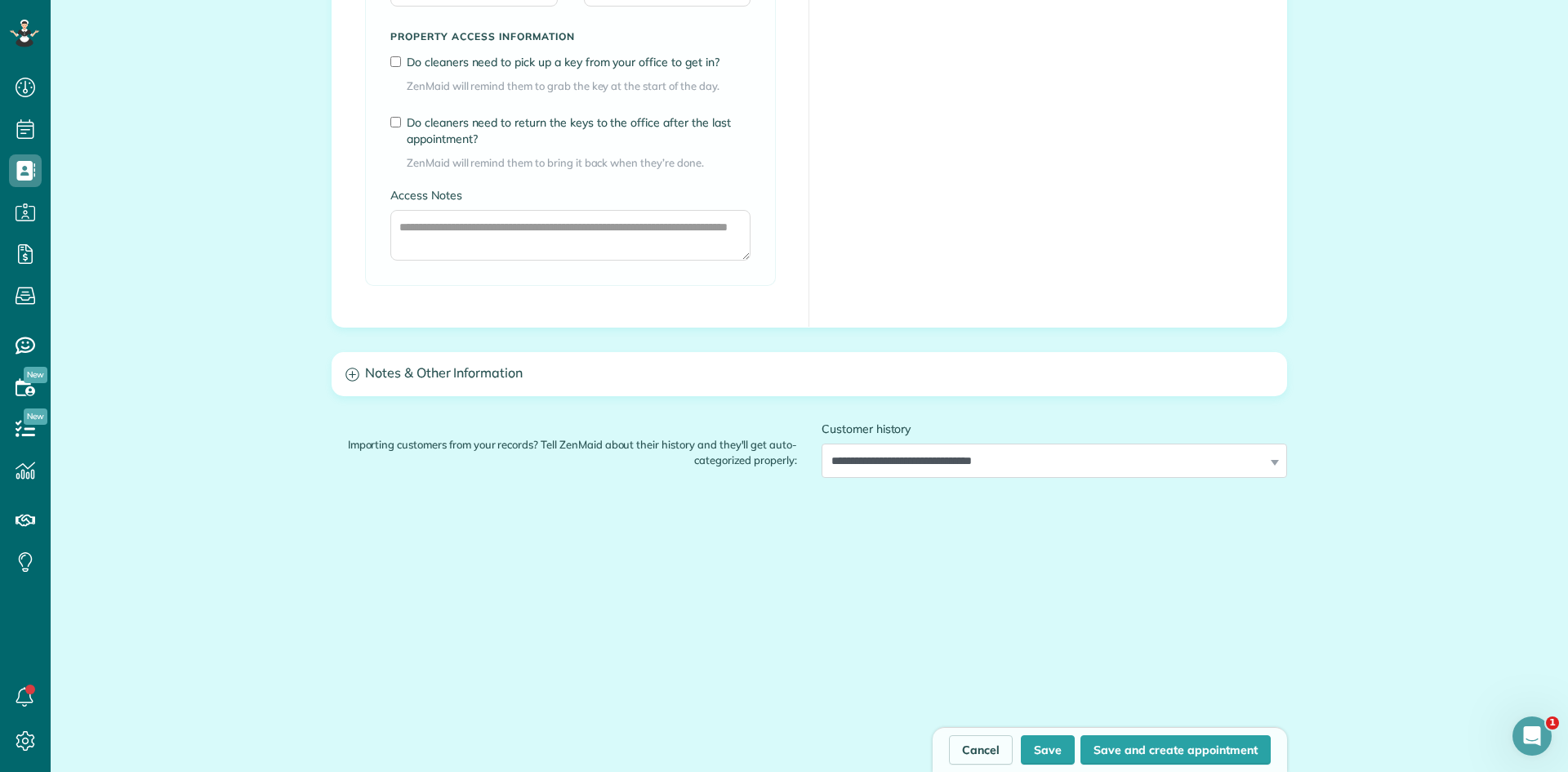
scroll to position [1284, 0]
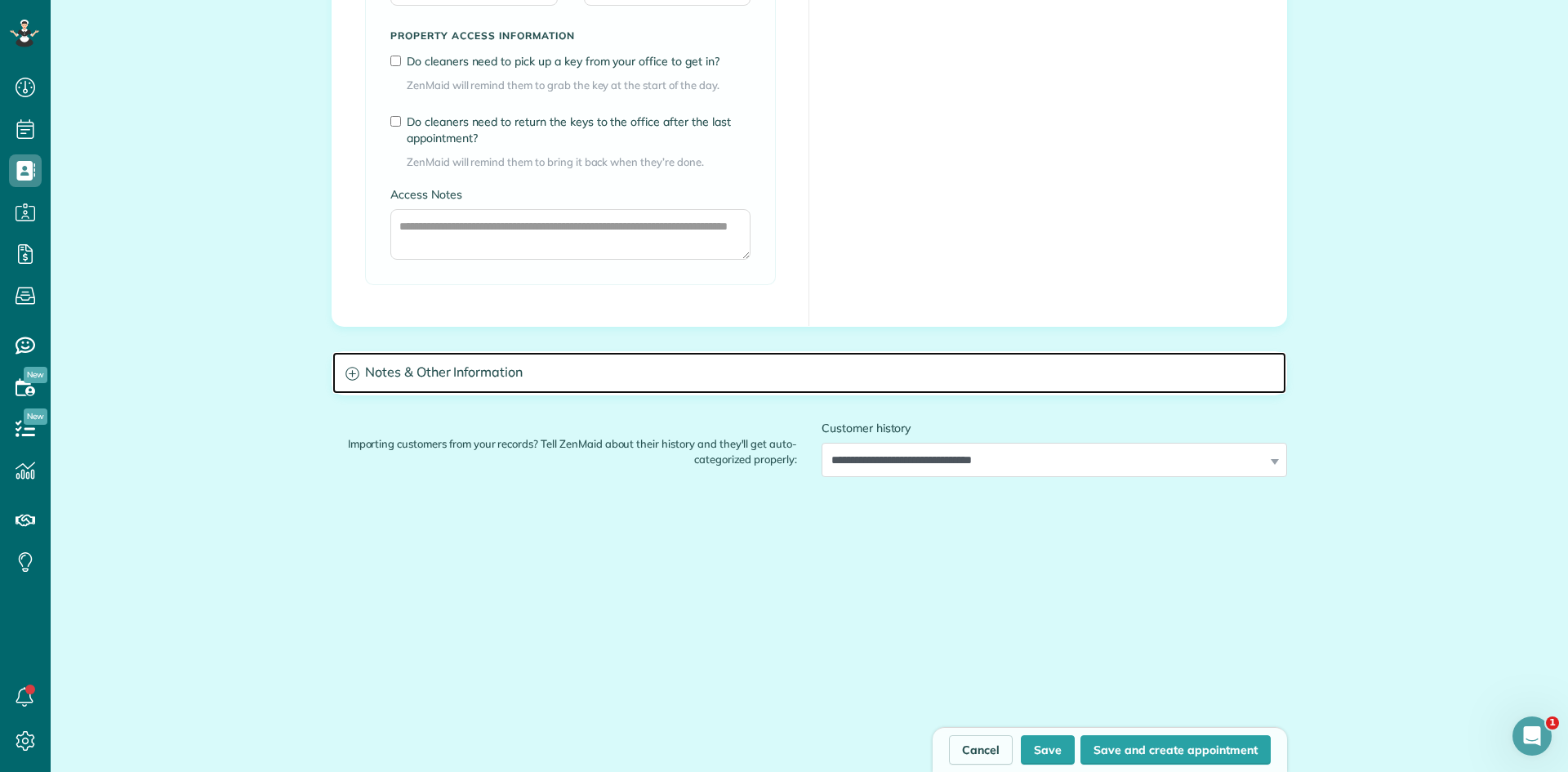
click at [613, 386] on h3 "Notes & Other Information" at bounding box center [810, 372] width 954 height 41
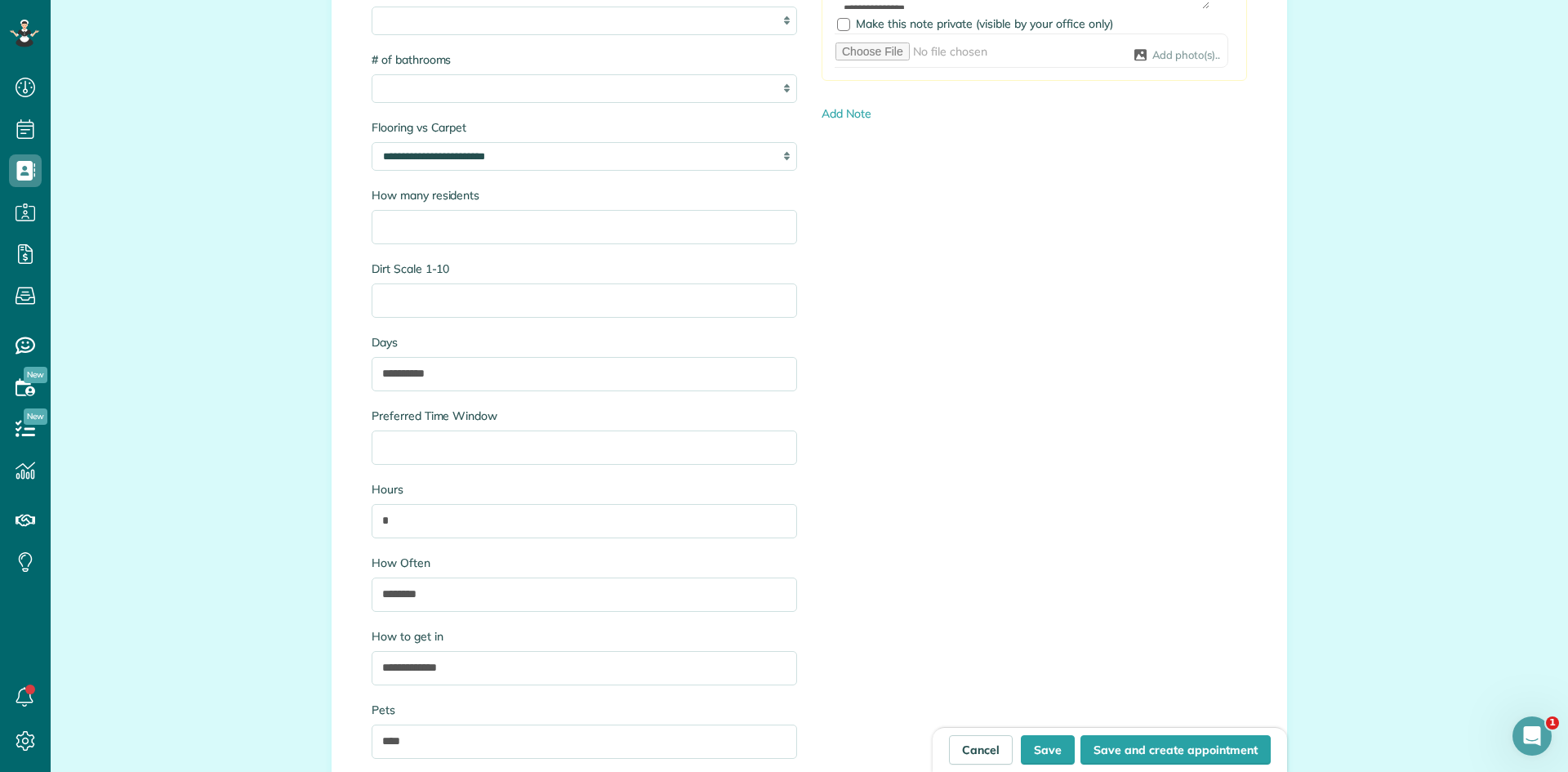
scroll to position [1782, 0]
click at [562, 526] on input "*" at bounding box center [584, 520] width 425 height 34
type input "*"
click at [503, 581] on input "********" at bounding box center [584, 594] width 425 height 34
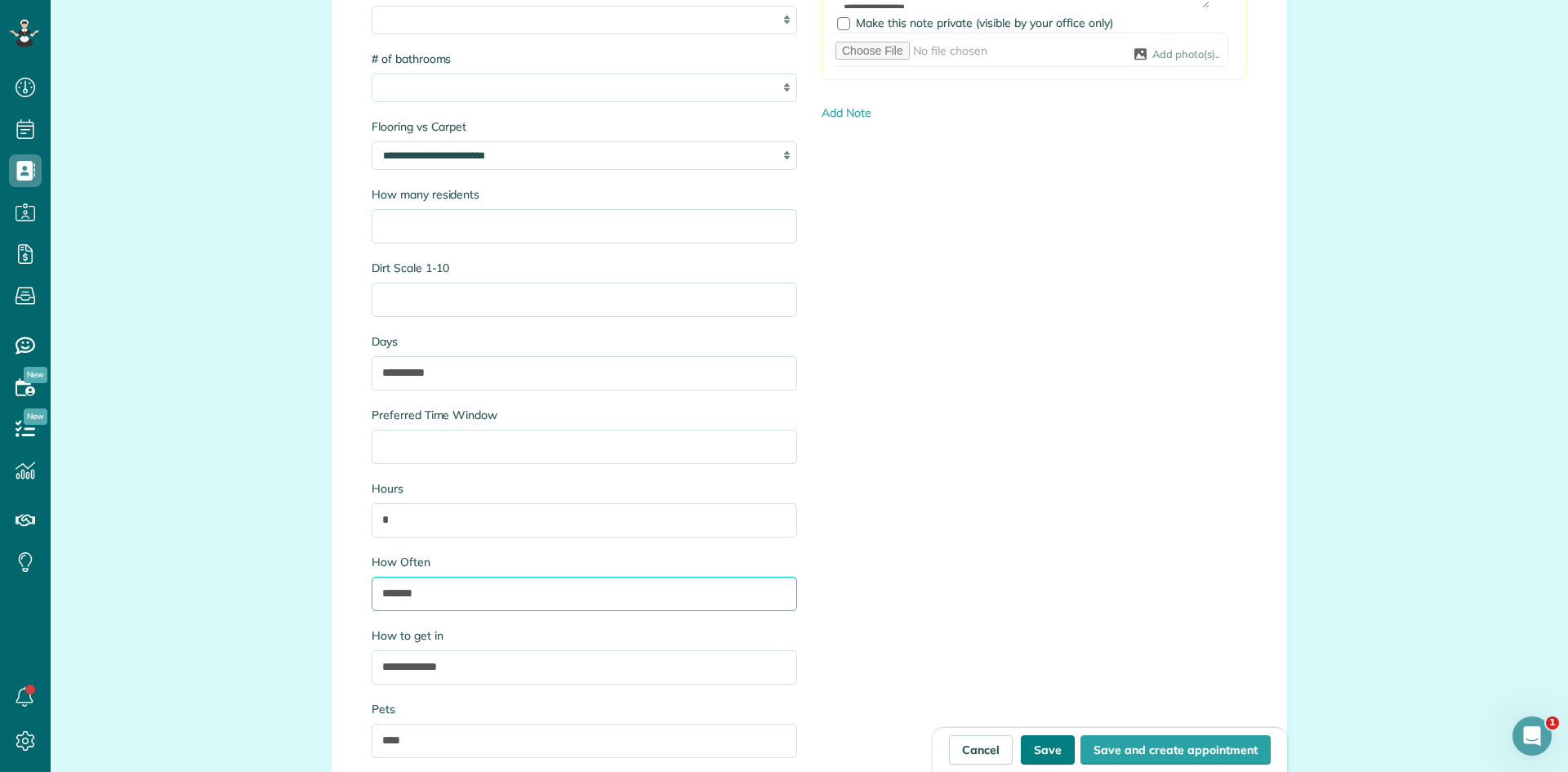
type input "*******"
click at [1036, 745] on button "Save" at bounding box center [1047, 749] width 54 height 29
type input "**********"
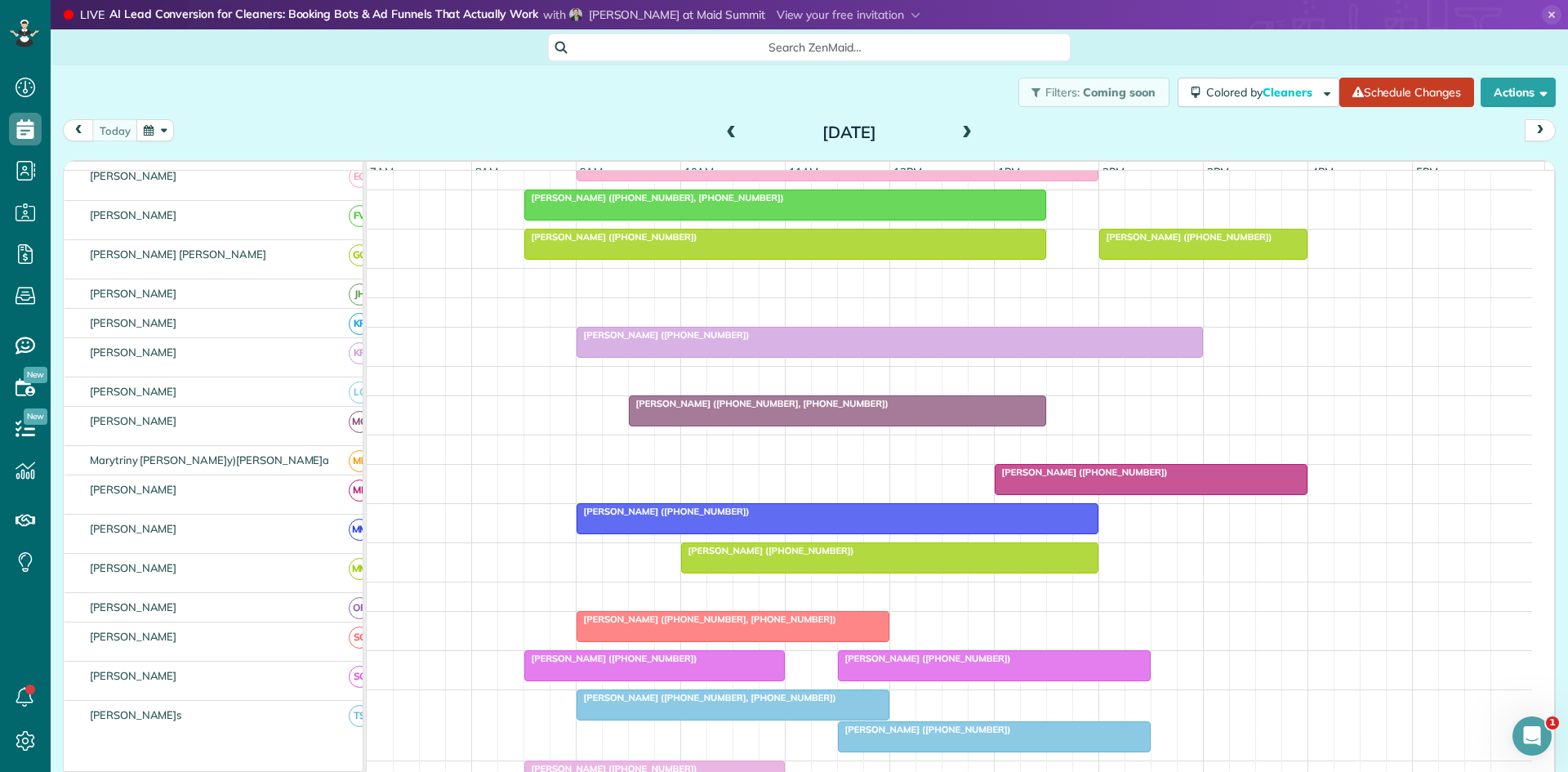
scroll to position [545, 0]
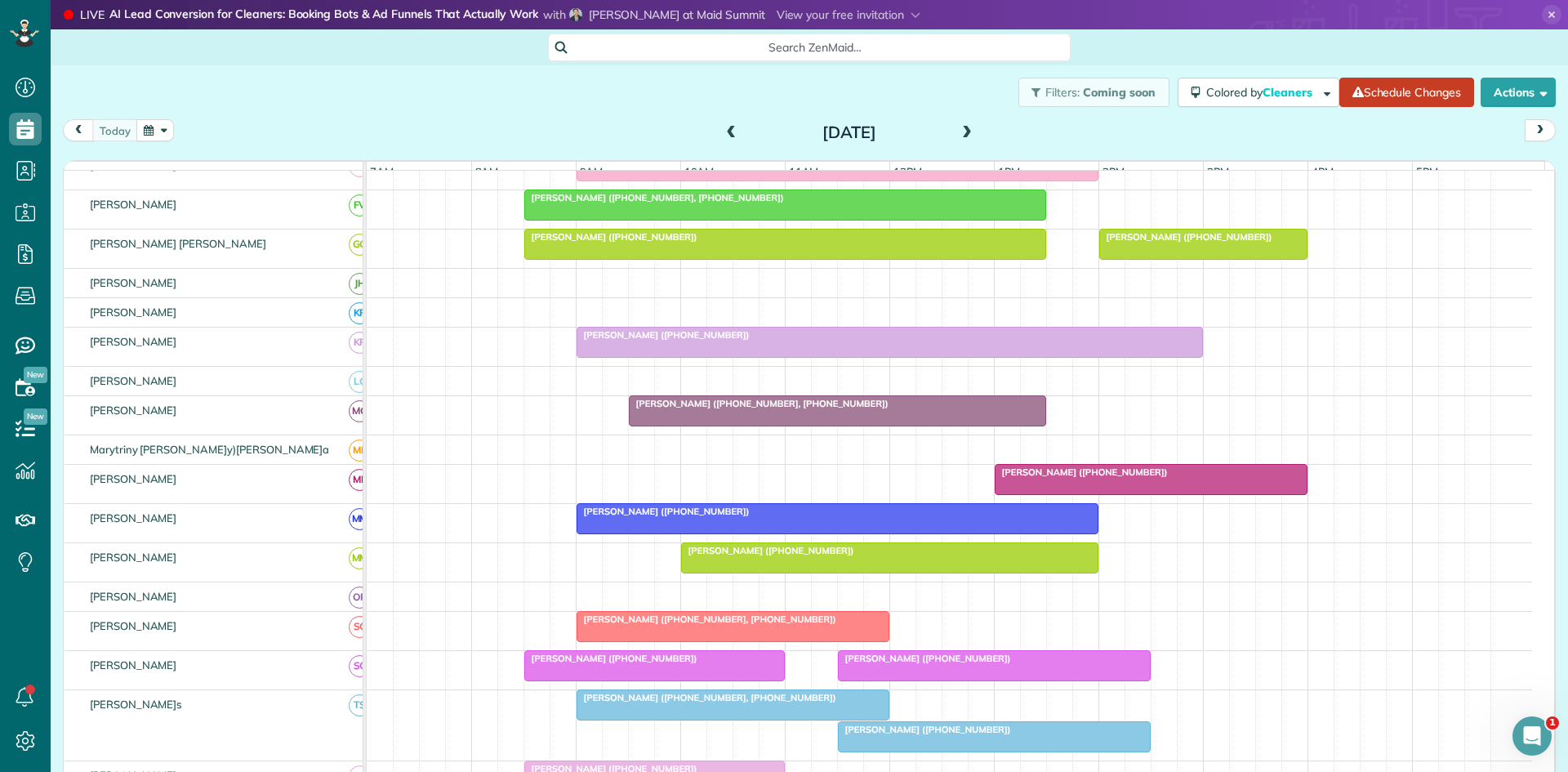
click at [696, 425] on div at bounding box center [837, 410] width 415 height 29
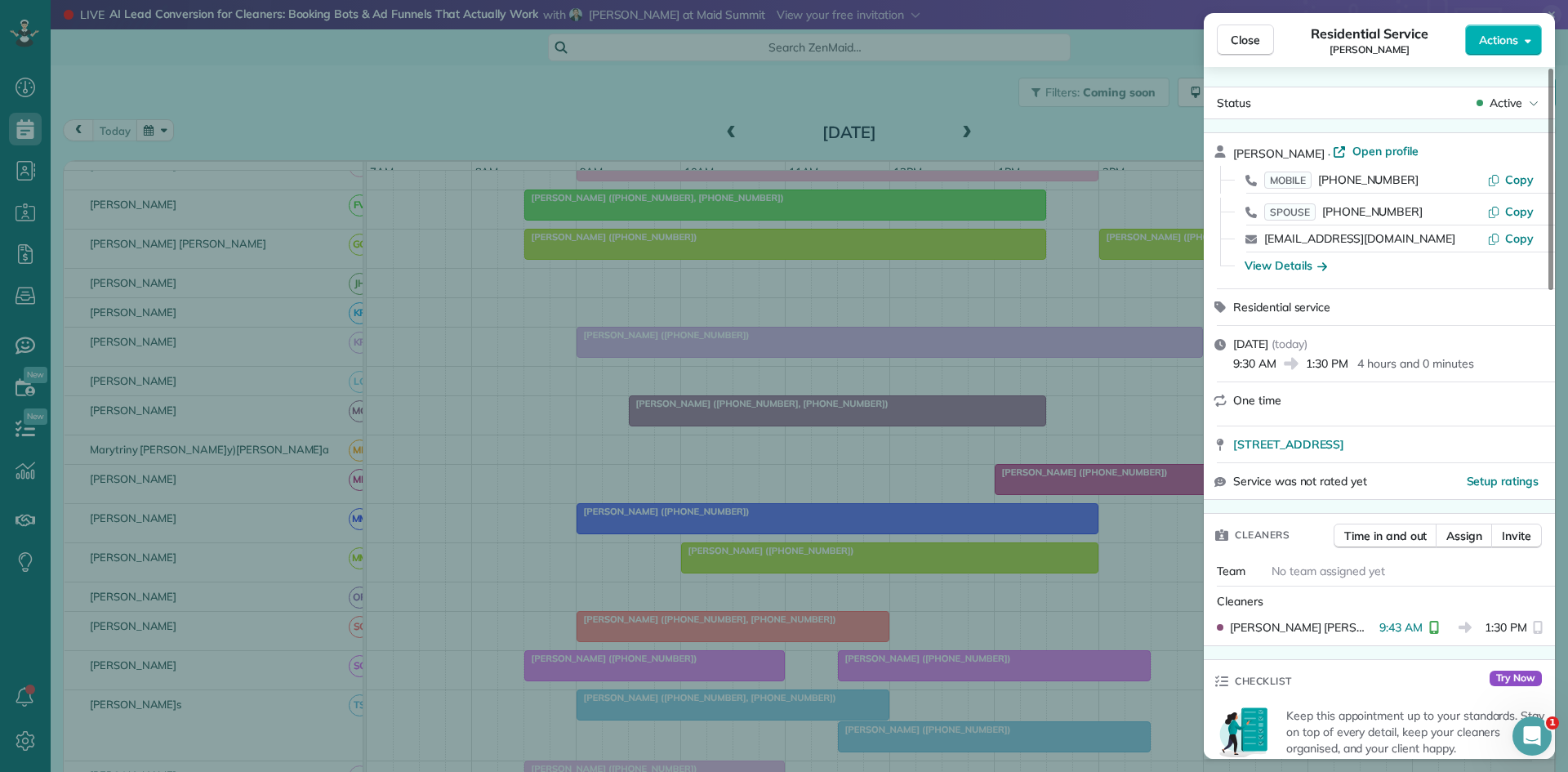
click at [925, 133] on div "Close Residential Service Angela Johnson Actions Status Active Angela Johnson ·…" at bounding box center [784, 386] width 1568 height 772
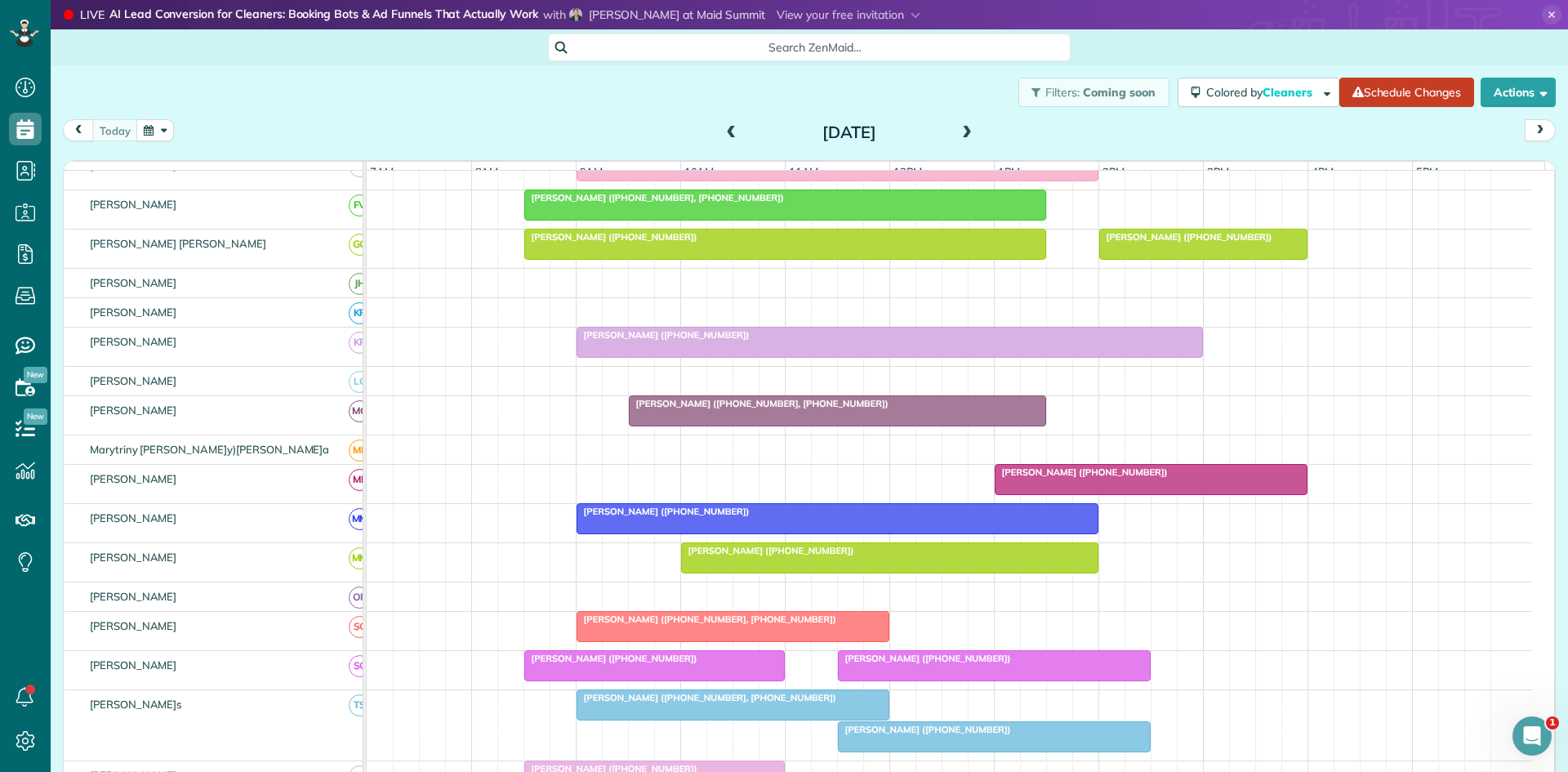
click at [958, 131] on span at bounding box center [967, 133] width 18 height 15
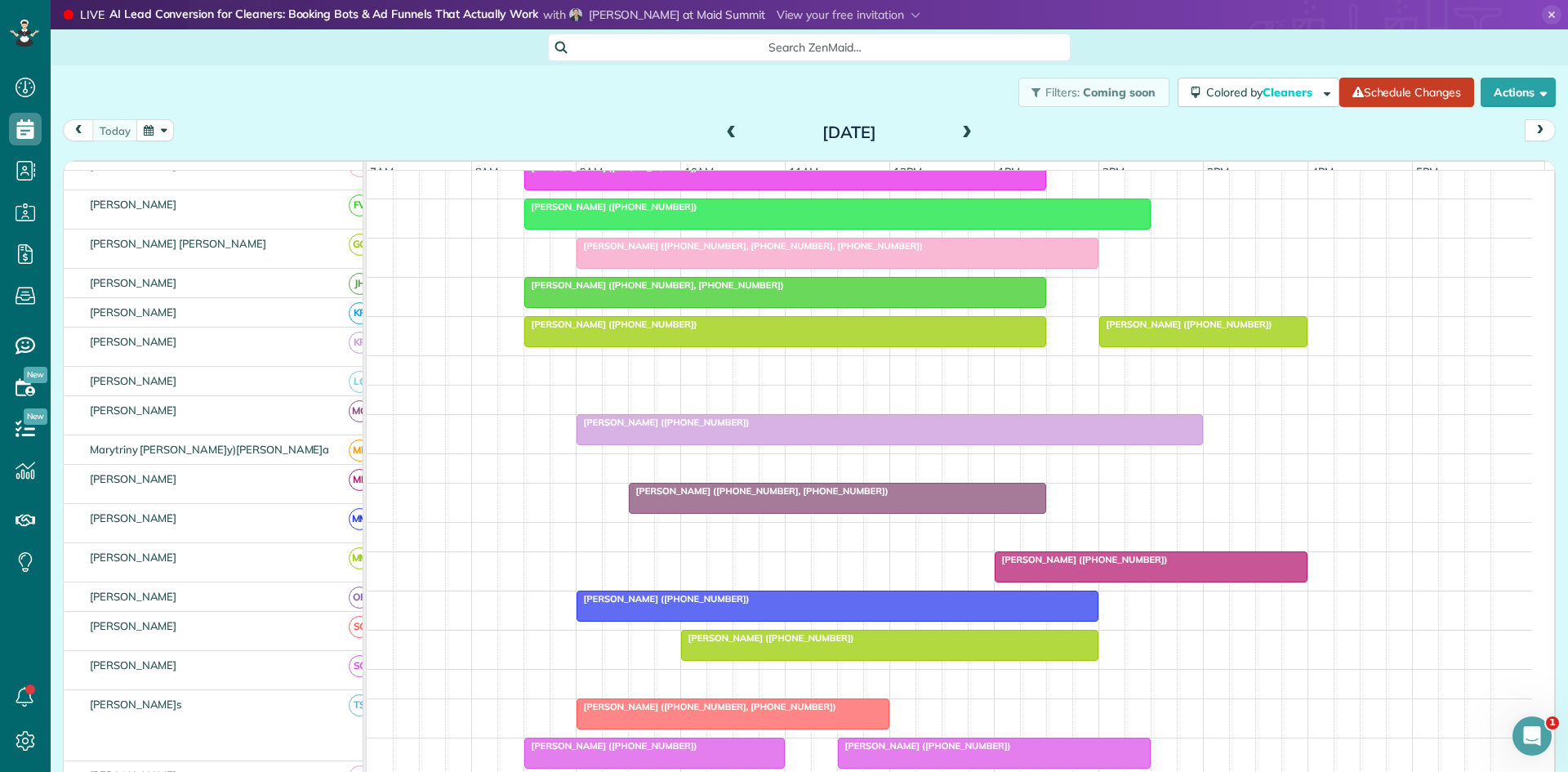
scroll to position [458, 0]
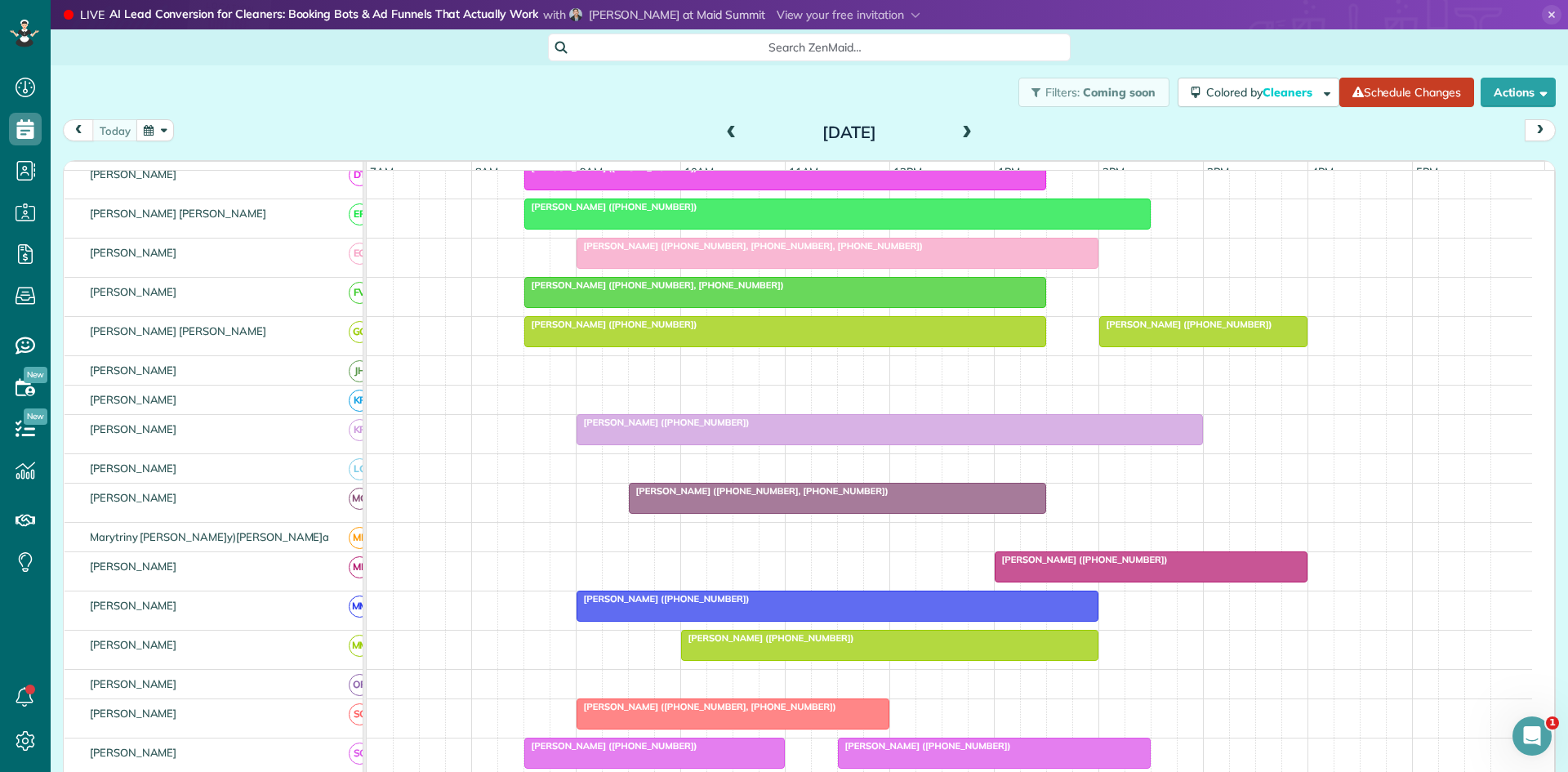
click at [958, 131] on span at bounding box center [967, 133] width 18 height 15
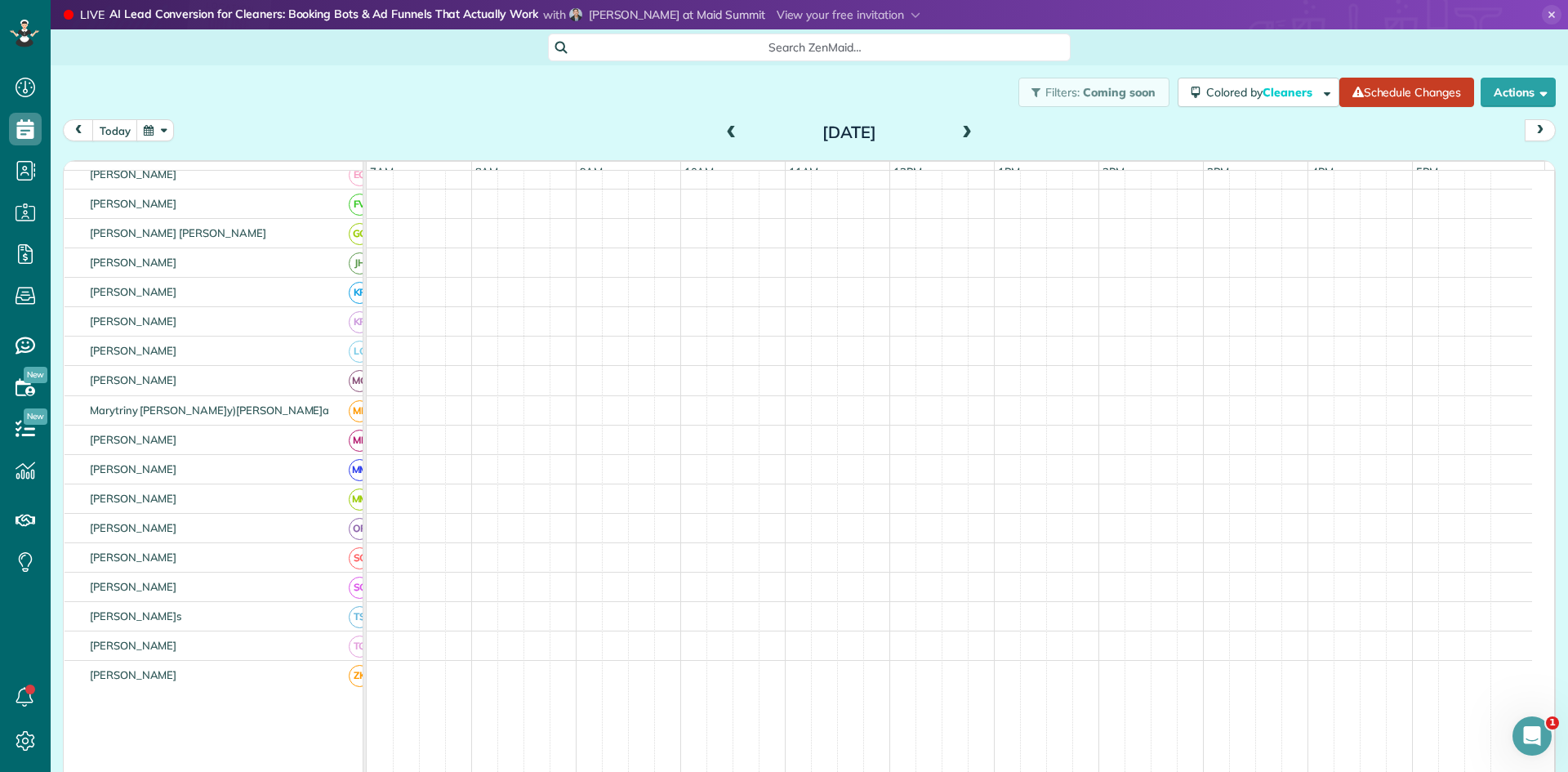
click at [958, 131] on span at bounding box center [967, 133] width 18 height 15
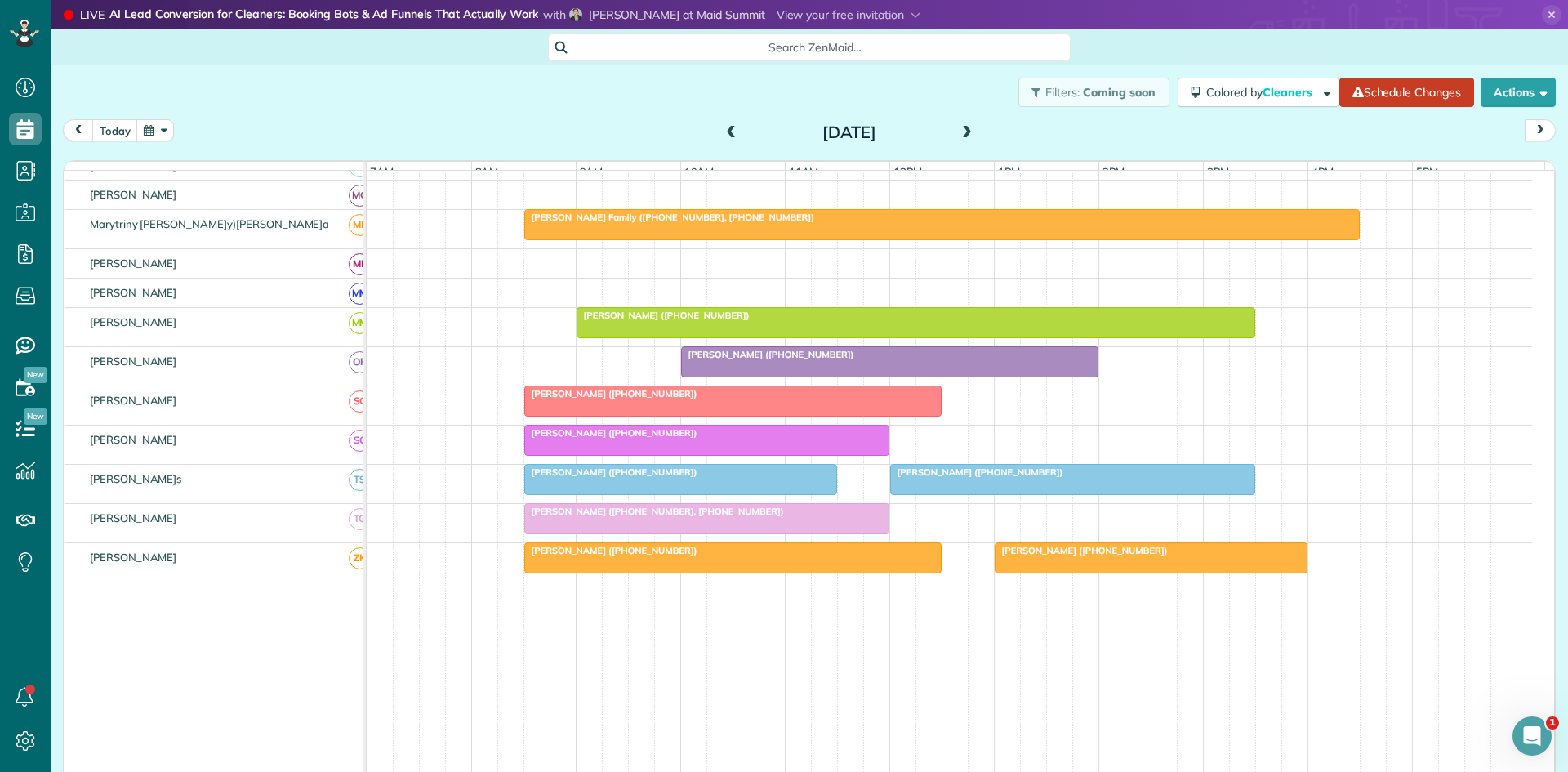
scroll to position [785, 0]
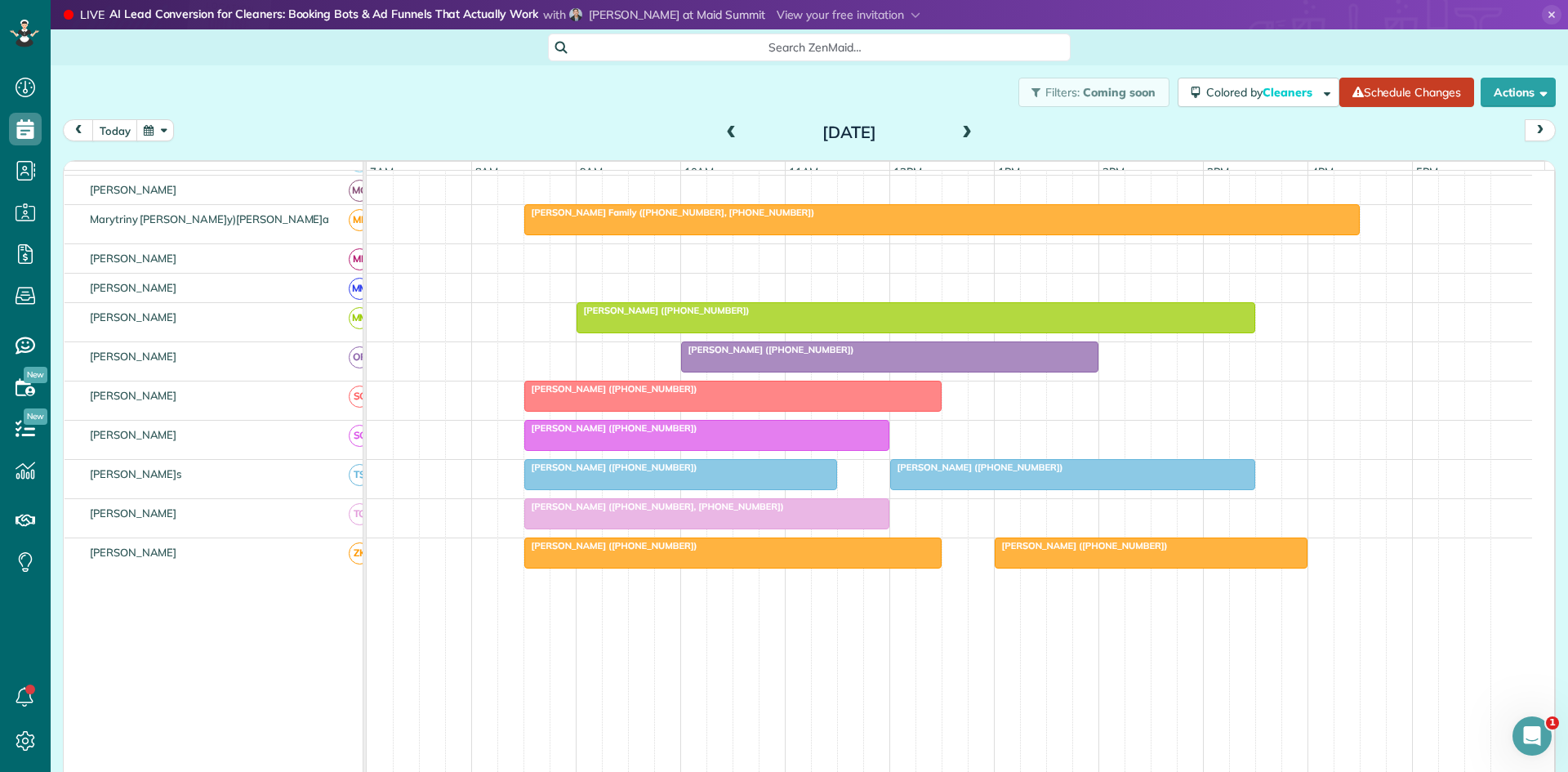
click at [692, 513] on div "Mary McLoud (+18188896176, +18183249596)" at bounding box center [706, 506] width 355 height 11
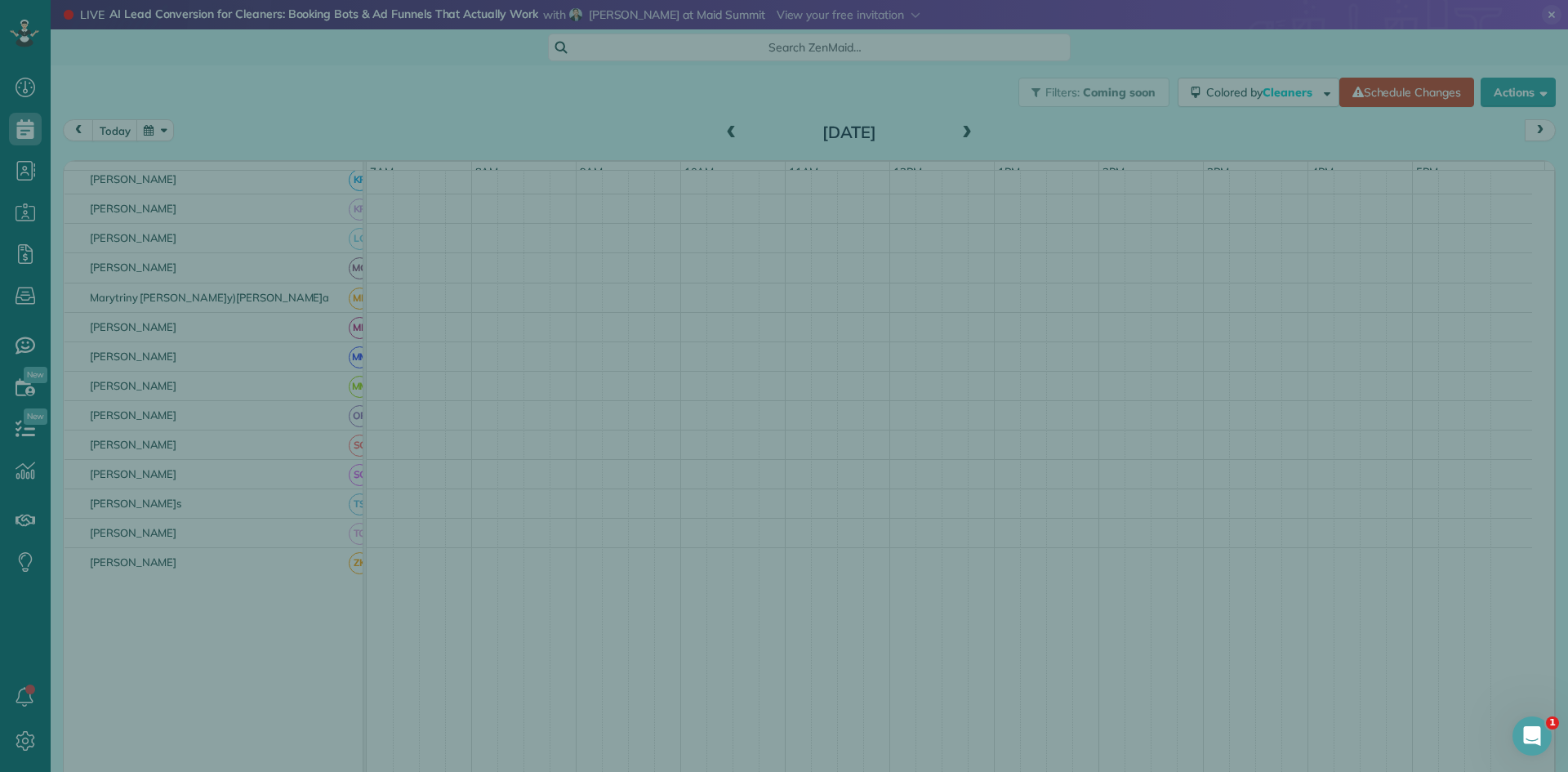
scroll to position [570, 0]
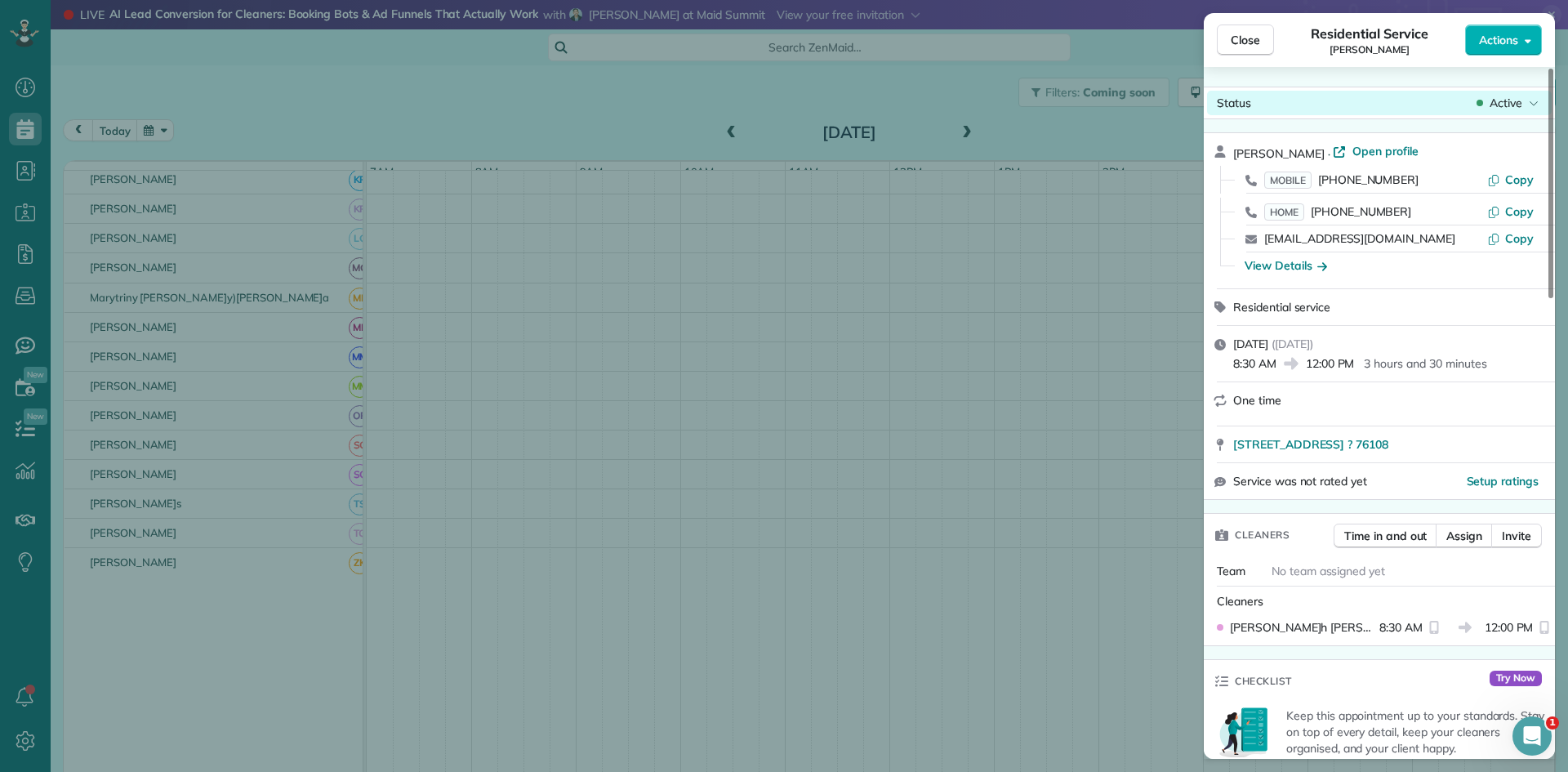
click at [1497, 97] on span "Active" at bounding box center [1505, 102] width 33 height 17
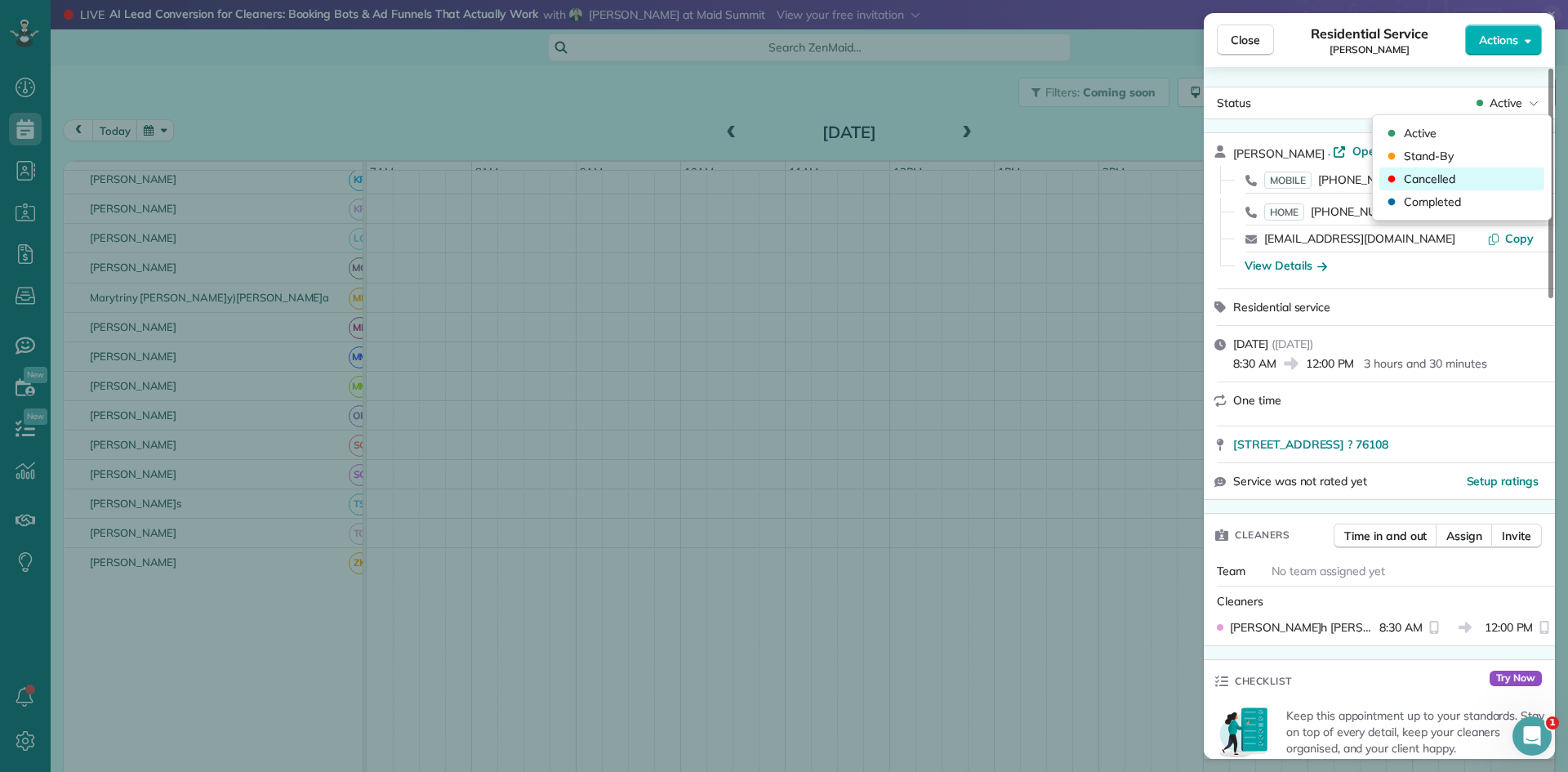
click at [1456, 187] on div "Cancelled" at bounding box center [1461, 179] width 165 height 23
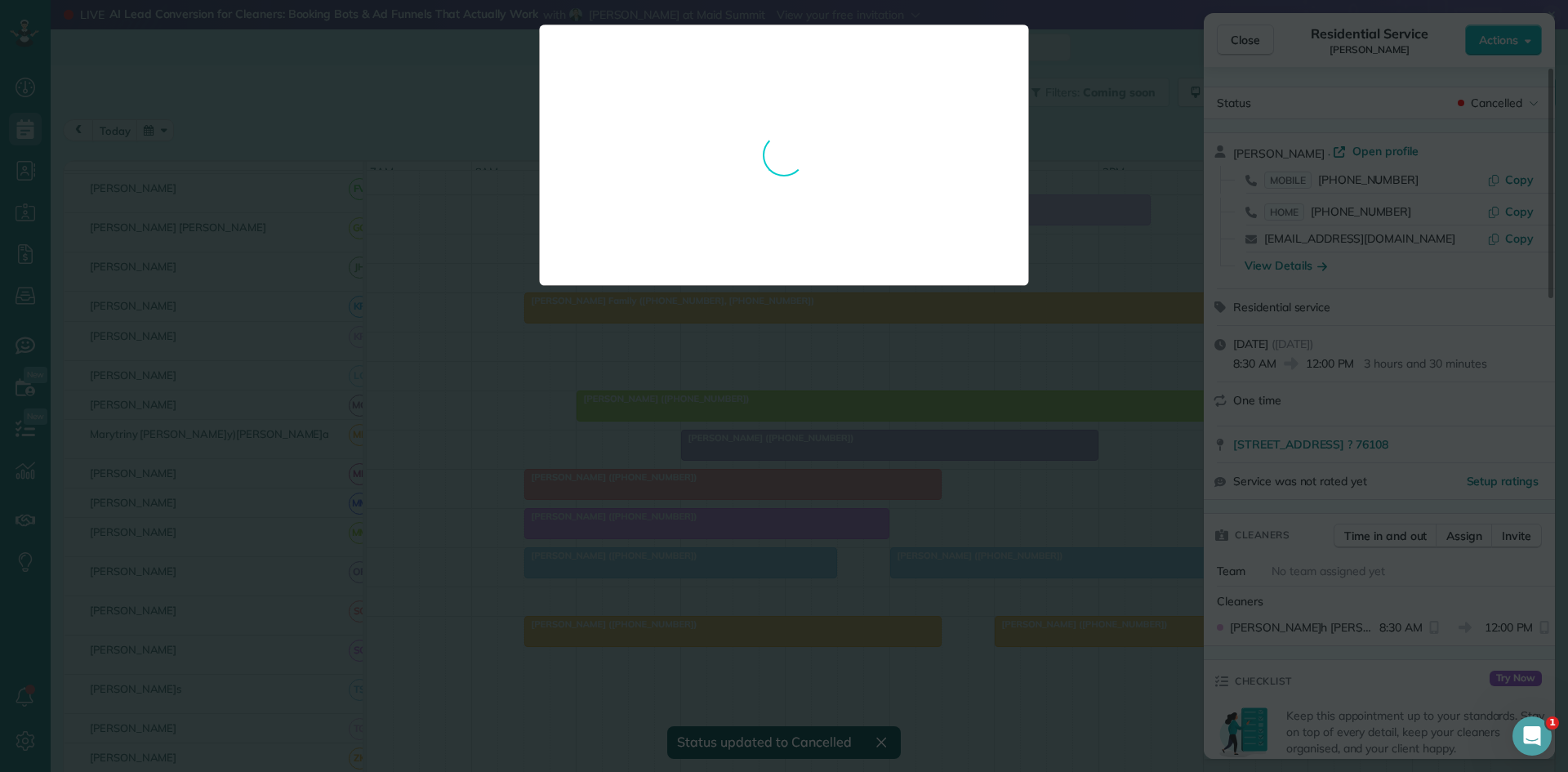
scroll to position [697, 0]
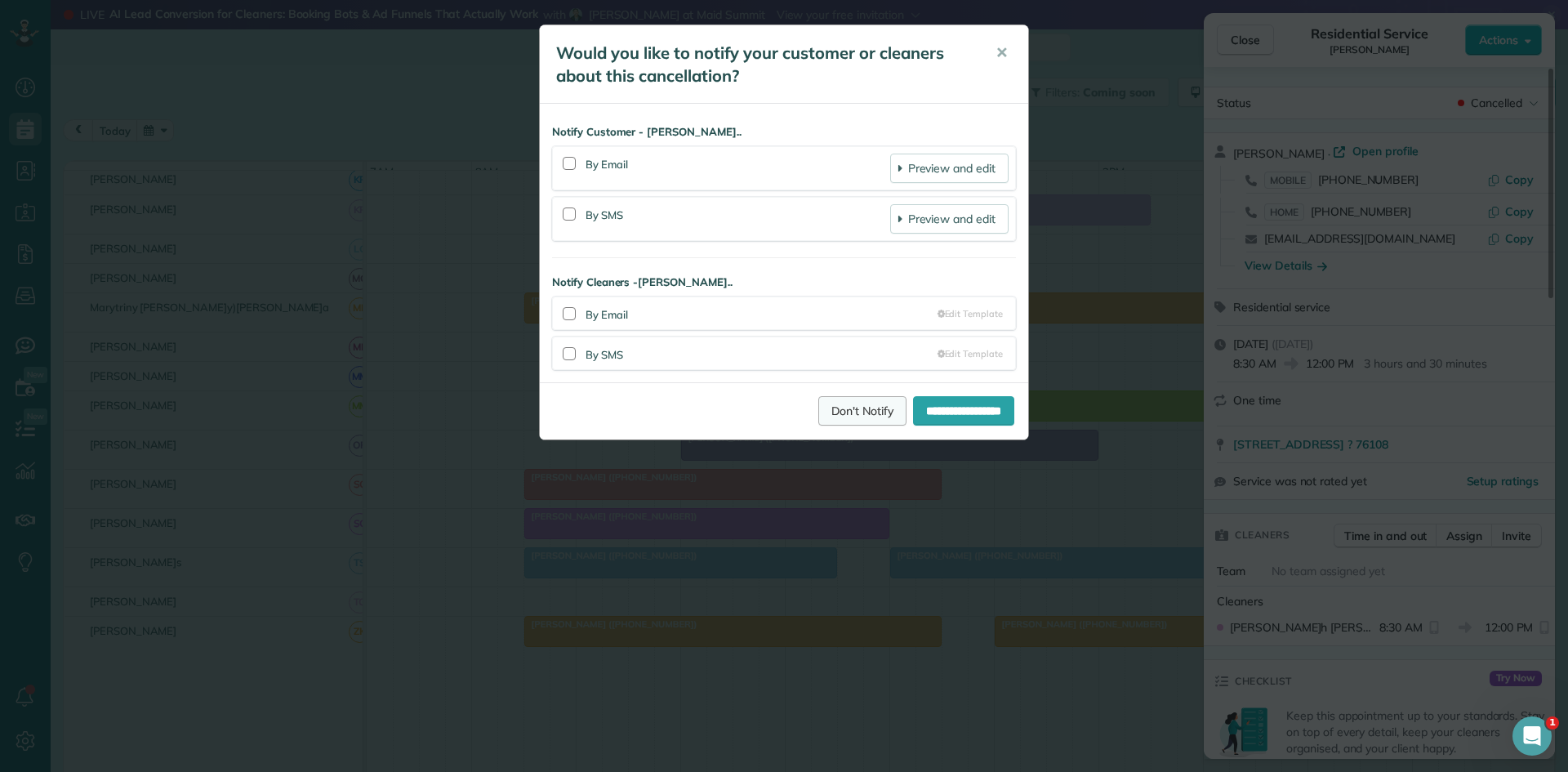
click at [818, 409] on link "Don't Notify" at bounding box center [862, 410] width 88 height 29
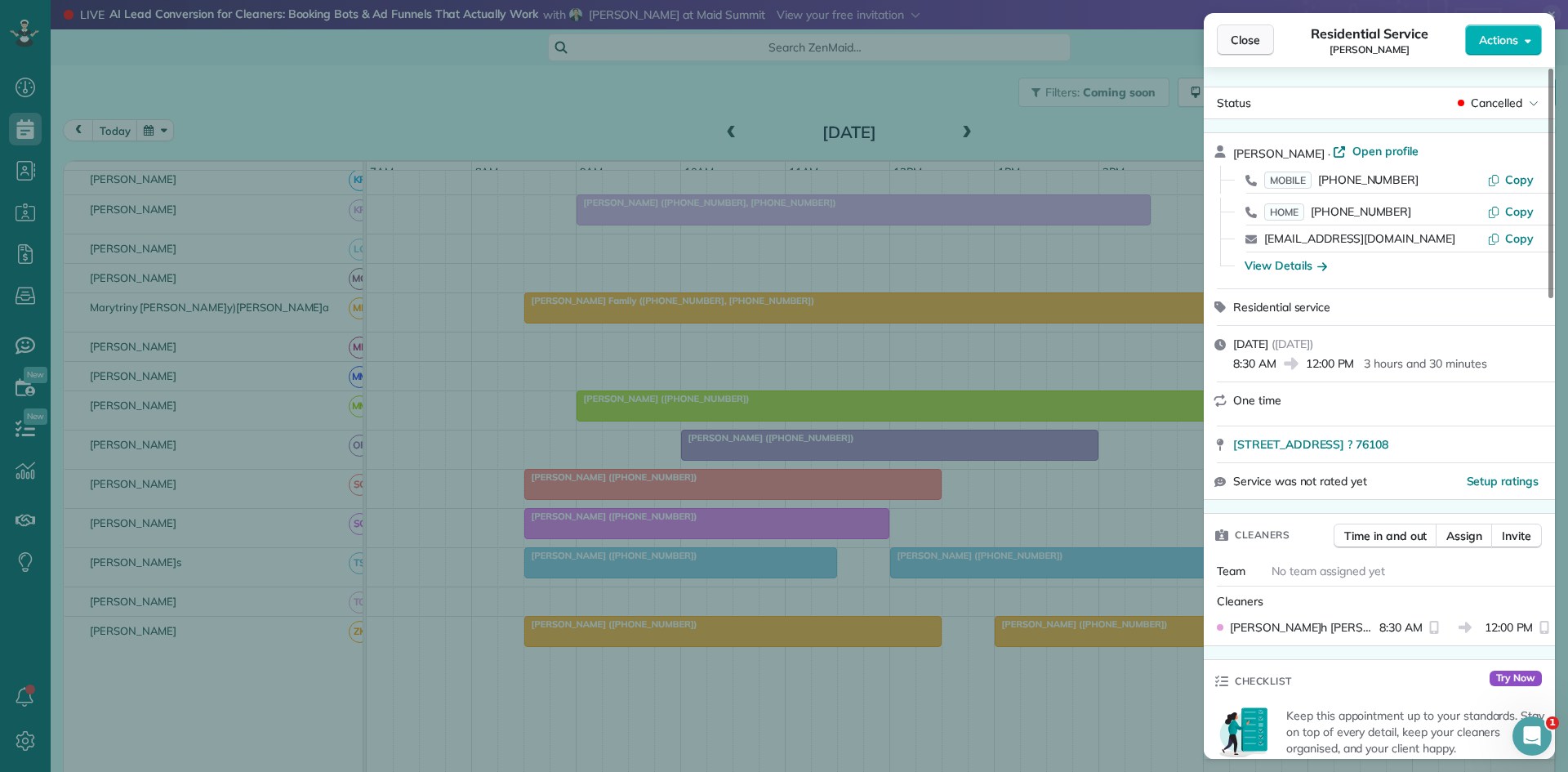
click at [1233, 50] on button "Close" at bounding box center [1245, 40] width 57 height 31
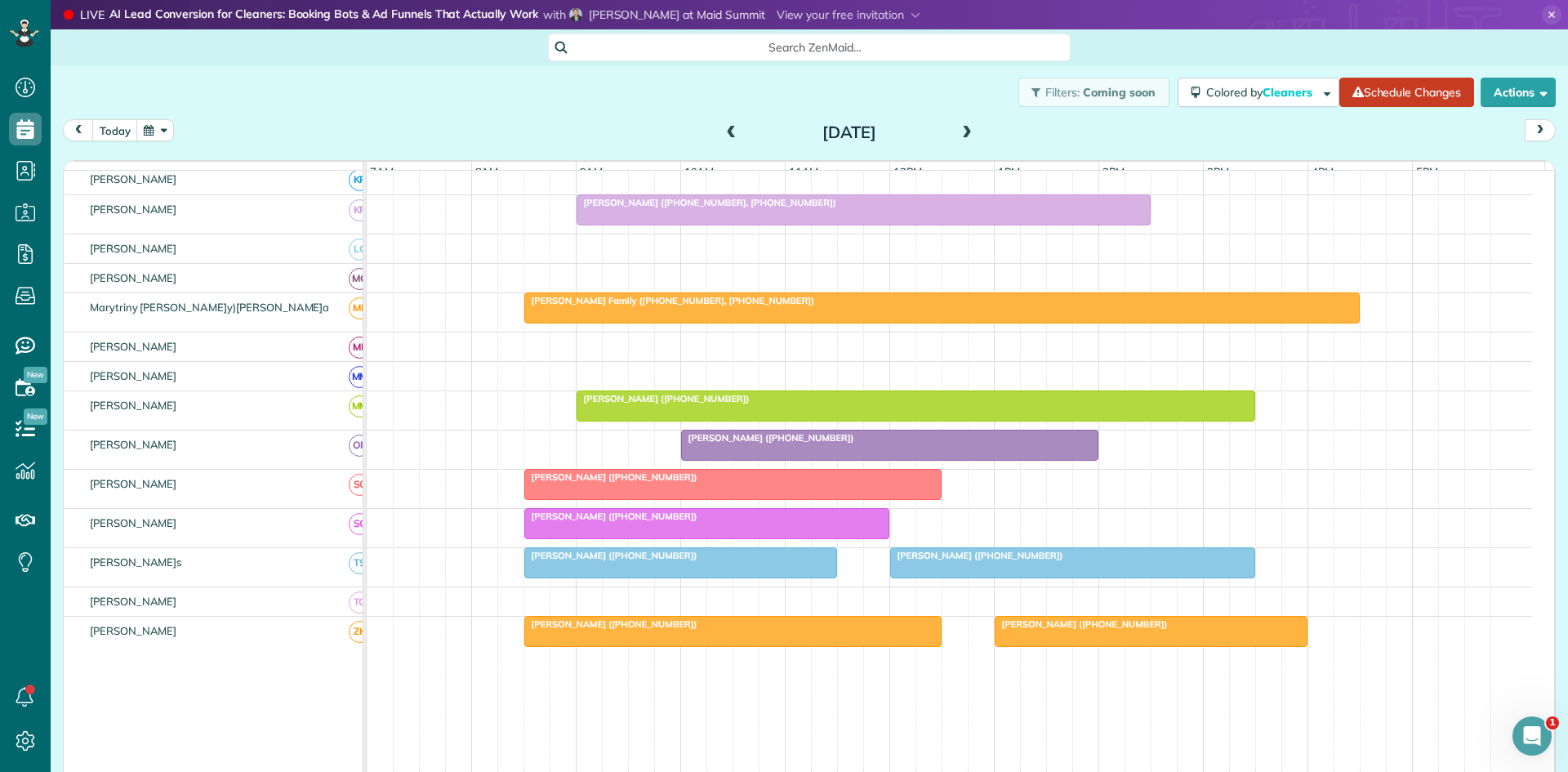
click at [966, 131] on span at bounding box center [967, 133] width 18 height 15
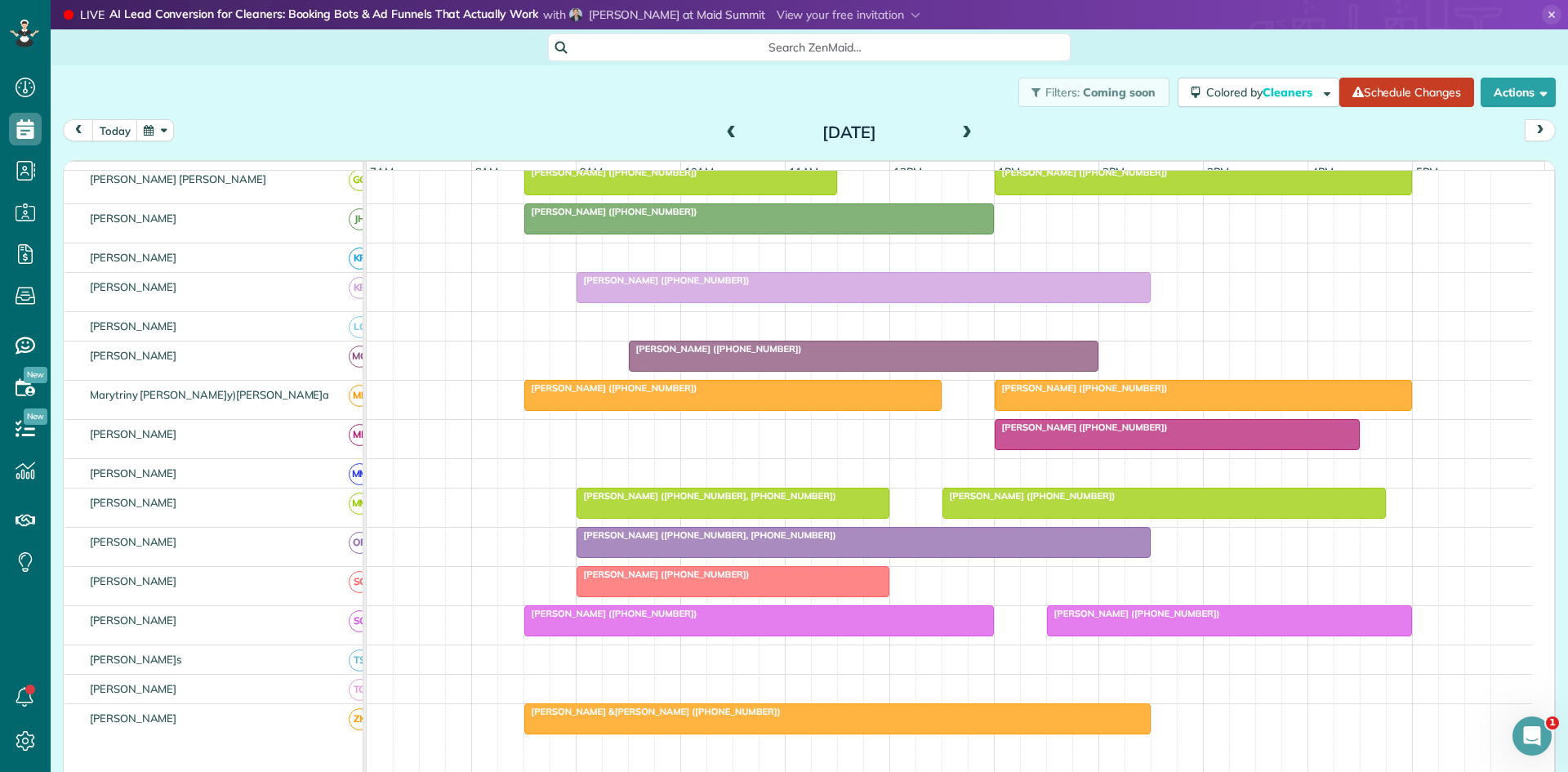
scroll to position [648, 0]
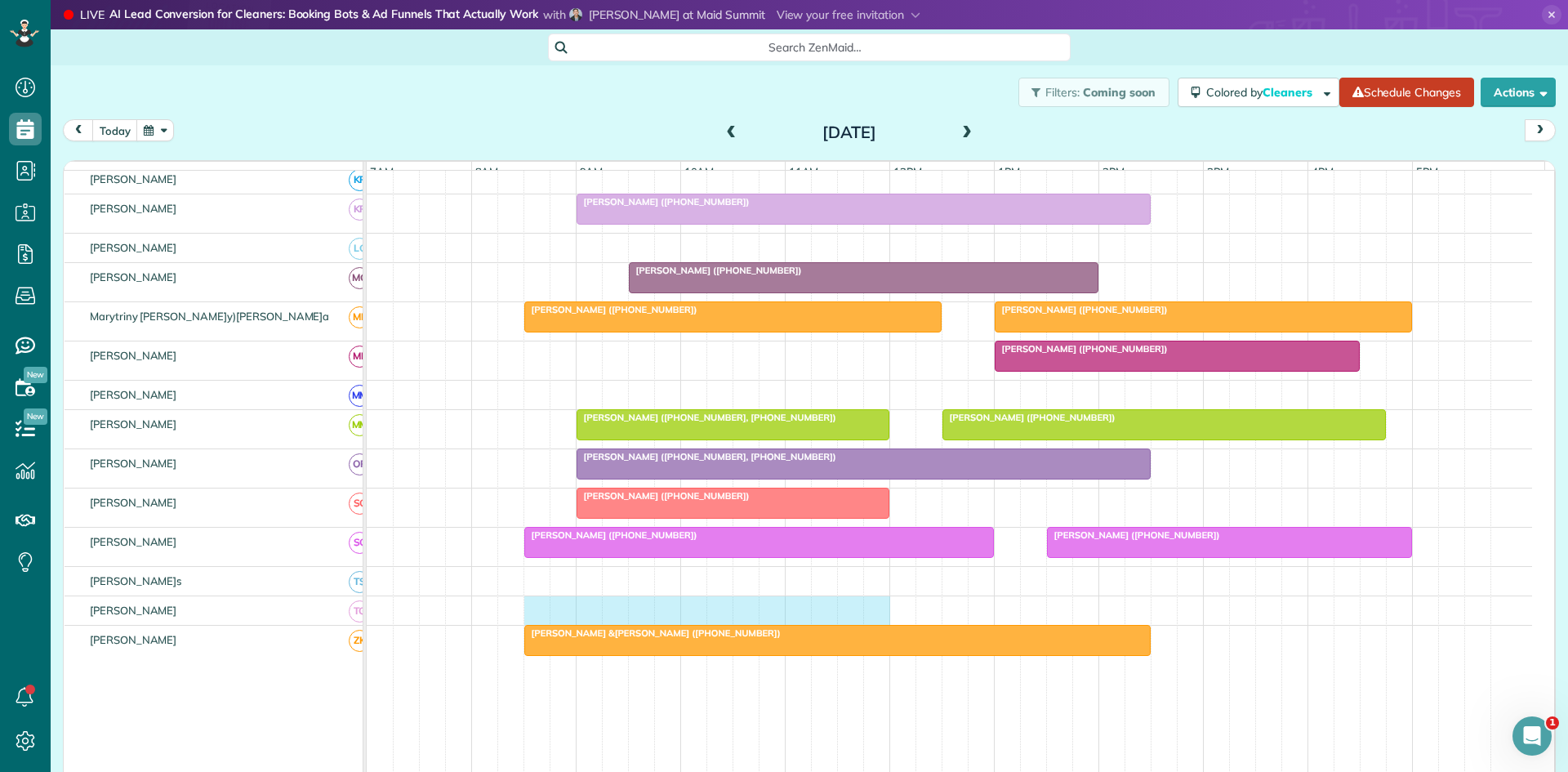
drag, startPoint x: 537, startPoint y: 612, endPoint x: 874, endPoint y: 610, distance: 337.0
click at [874, 610] on div at bounding box center [949, 611] width 1165 height 28
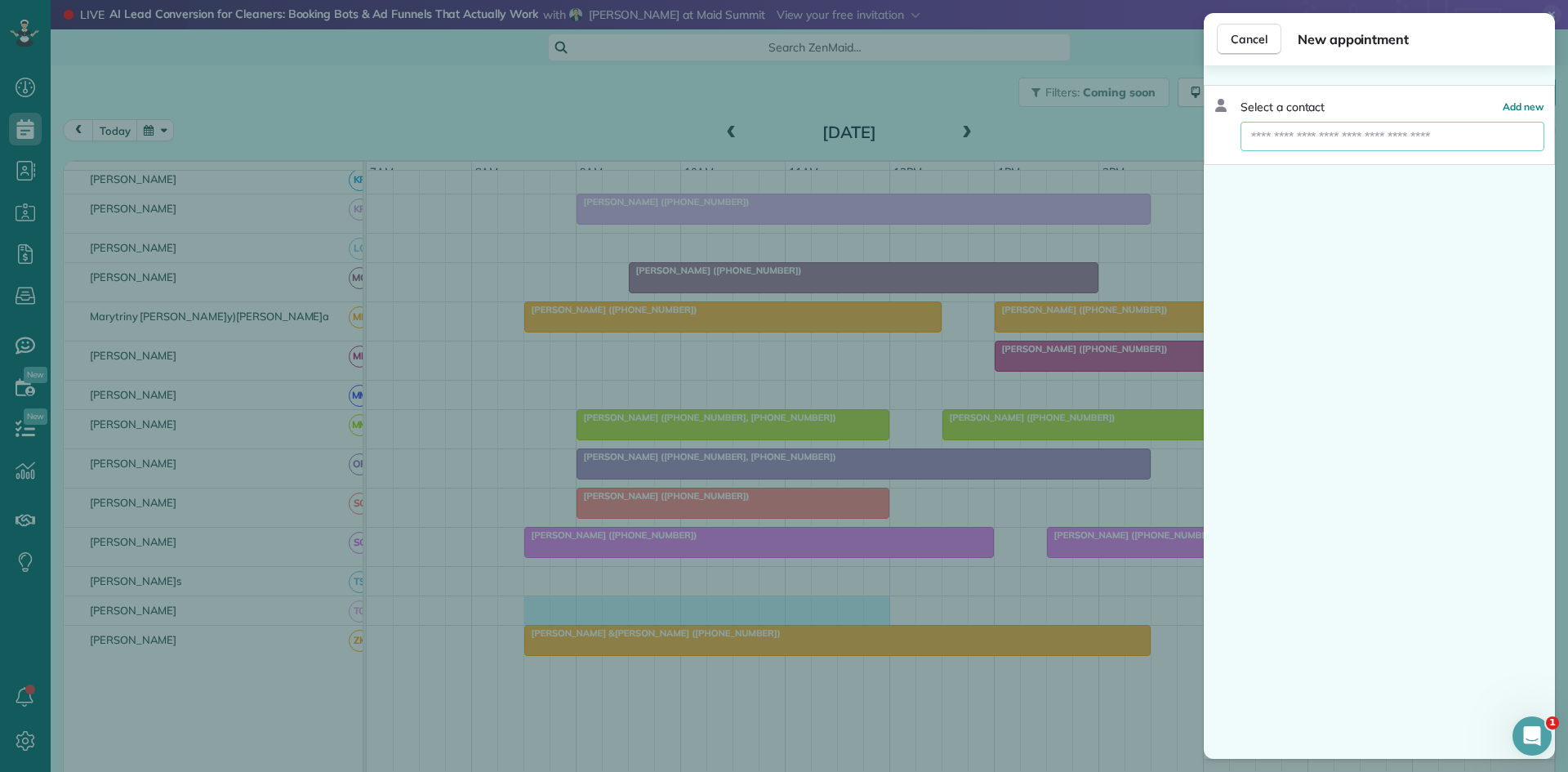
click at [1289, 127] on input "text" at bounding box center [1393, 136] width 303 height 29
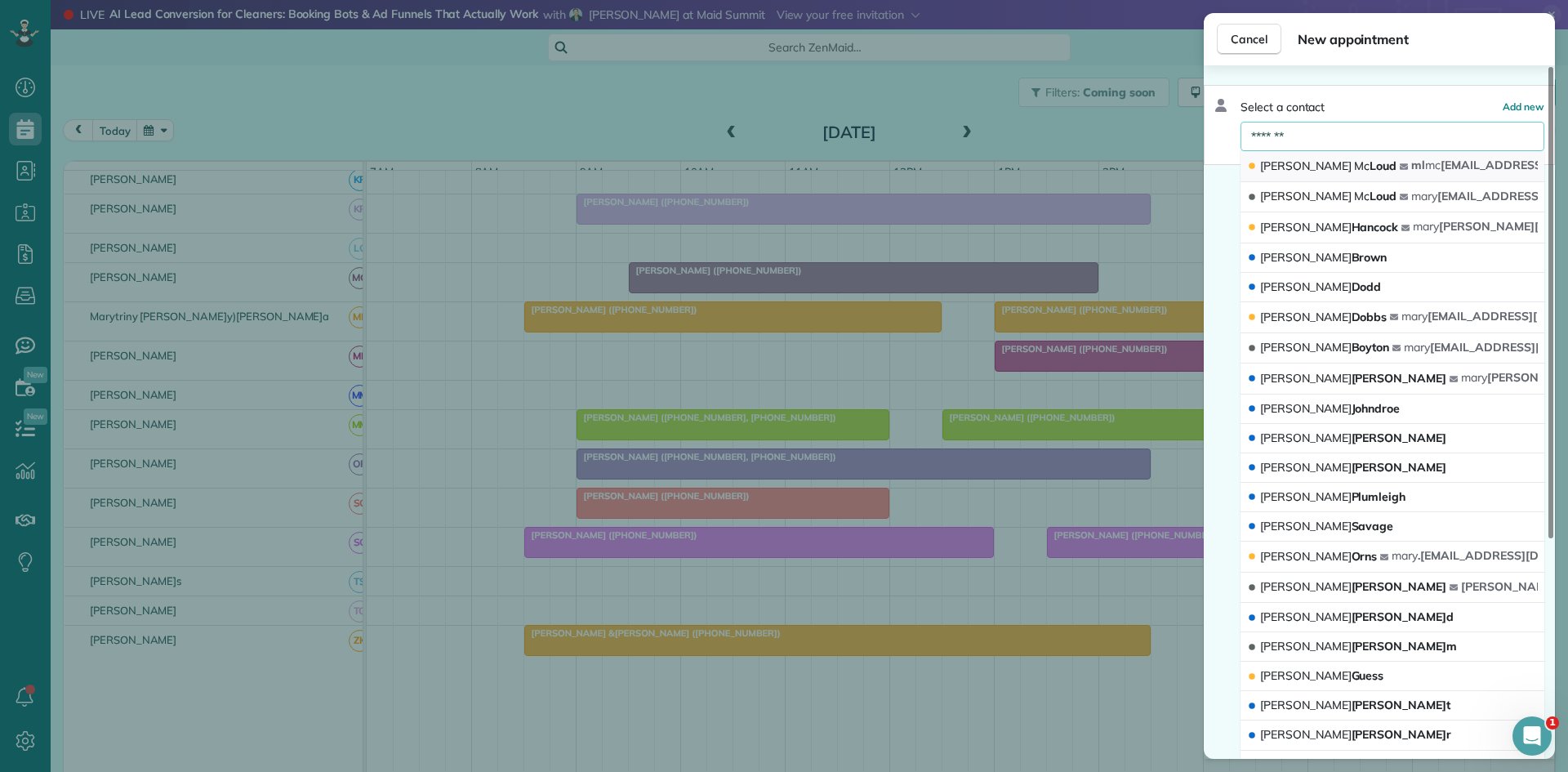
type input "*******"
click at [1327, 167] on span "Mary Mc Loud" at bounding box center [1328, 166] width 137 height 15
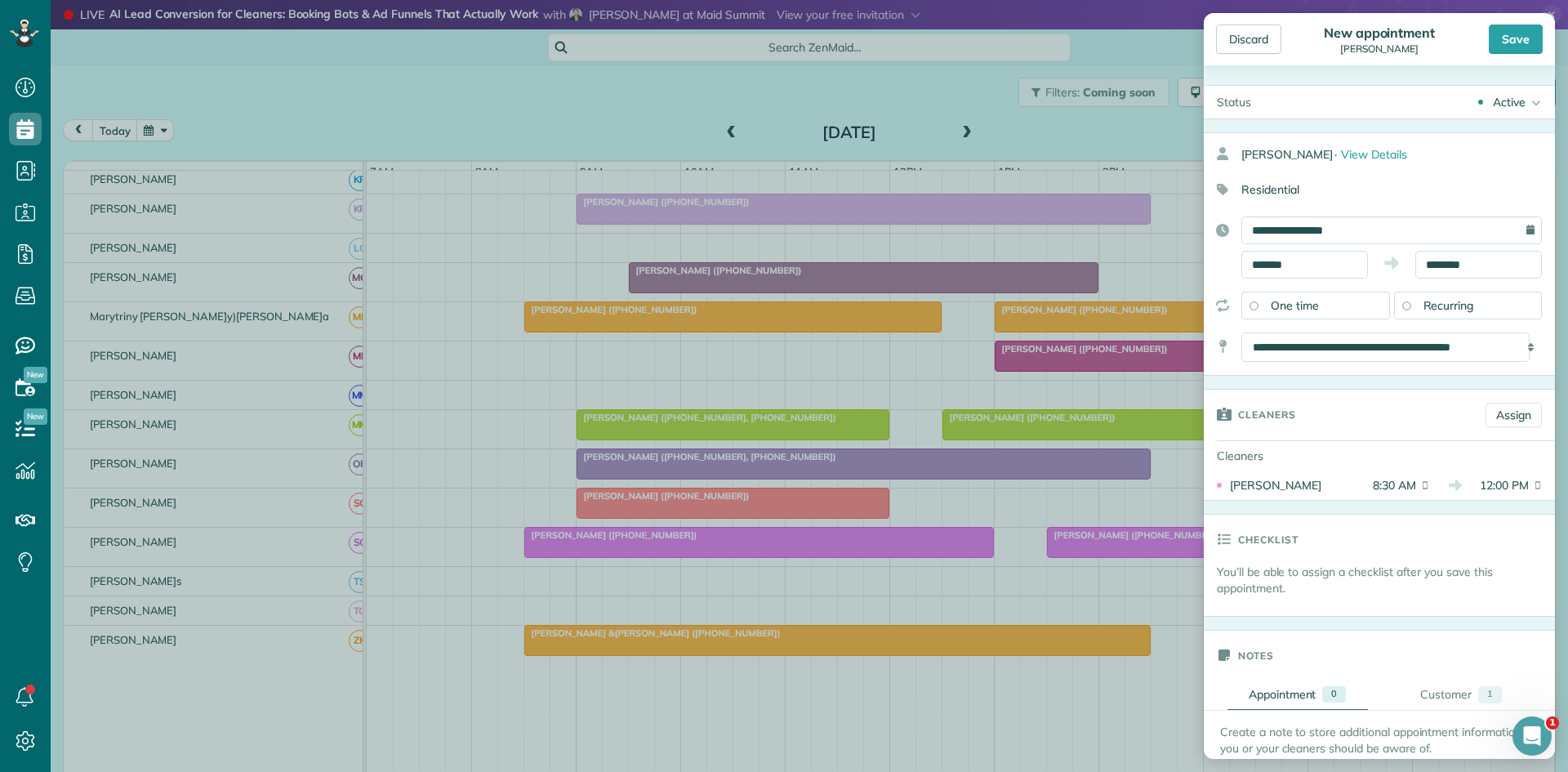
click at [1491, 39] on div "Save" at bounding box center [1515, 39] width 54 height 29
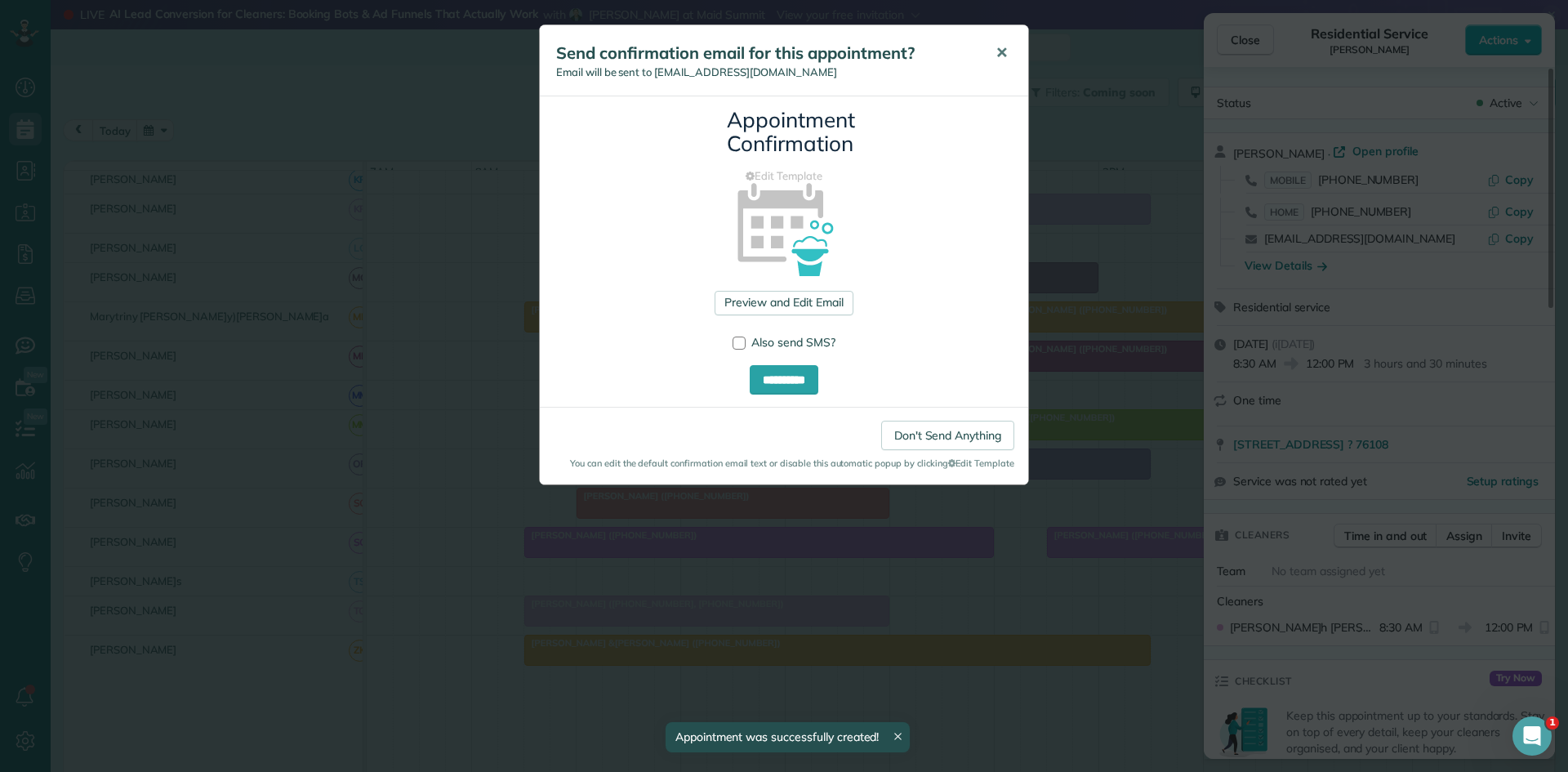
click at [1002, 68] on button "✕" at bounding box center [1002, 53] width 37 height 39
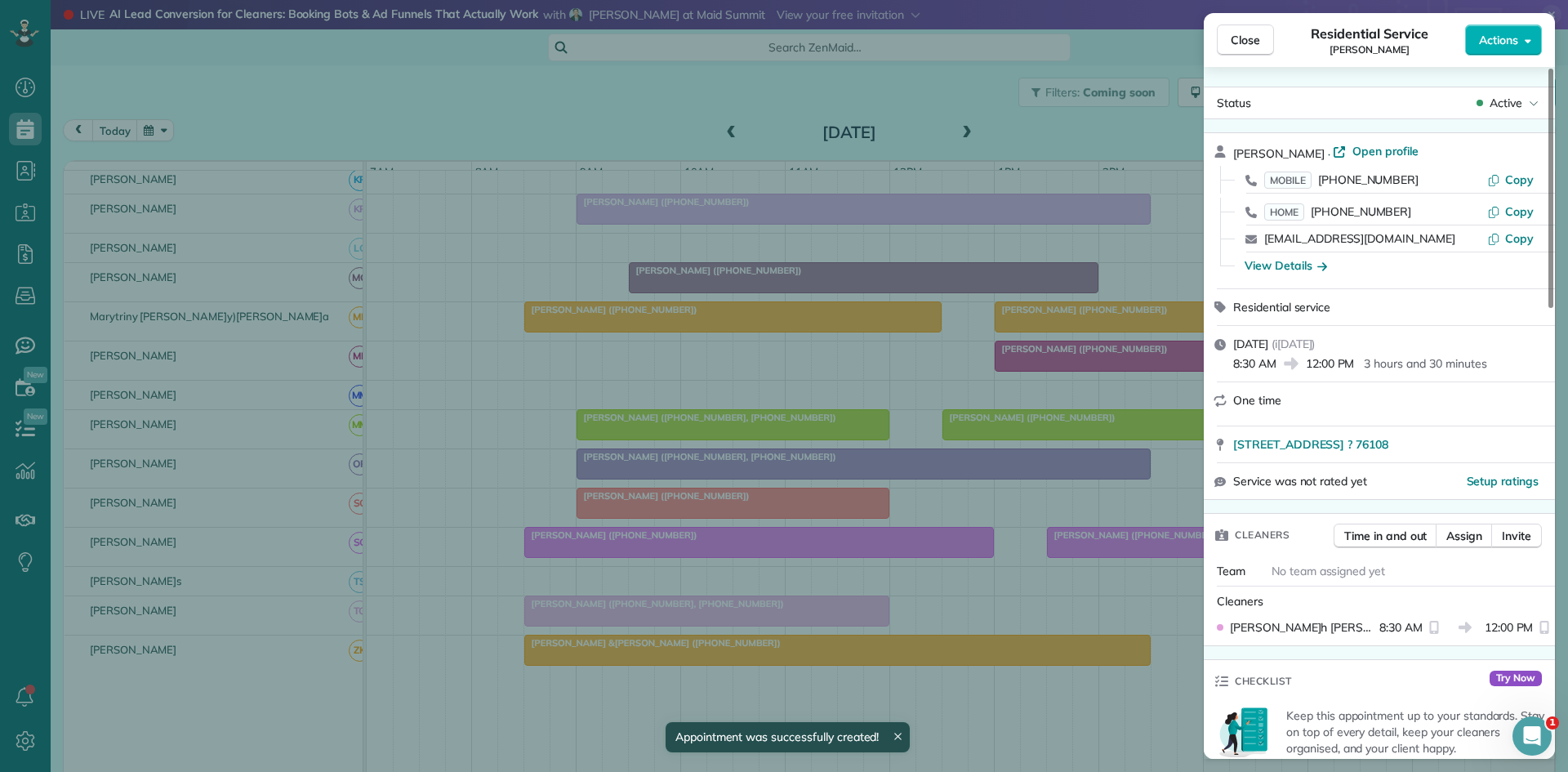
click at [1276, 39] on div "Residential Service Mary McLoud" at bounding box center [1369, 40] width 191 height 33
click at [1265, 41] on button "Close" at bounding box center [1245, 40] width 57 height 31
